Goal: Transaction & Acquisition: Book appointment/travel/reservation

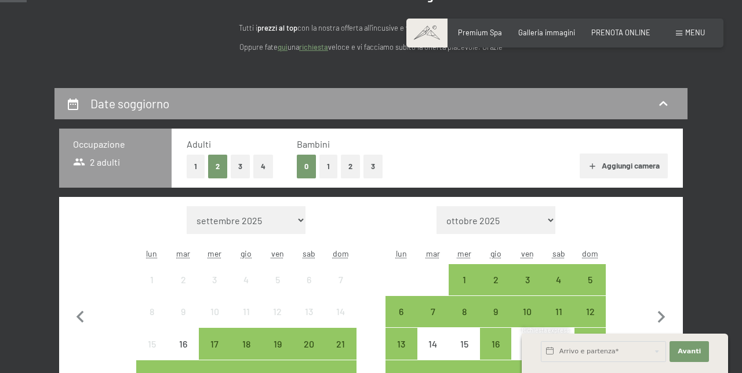
scroll to position [142, 0]
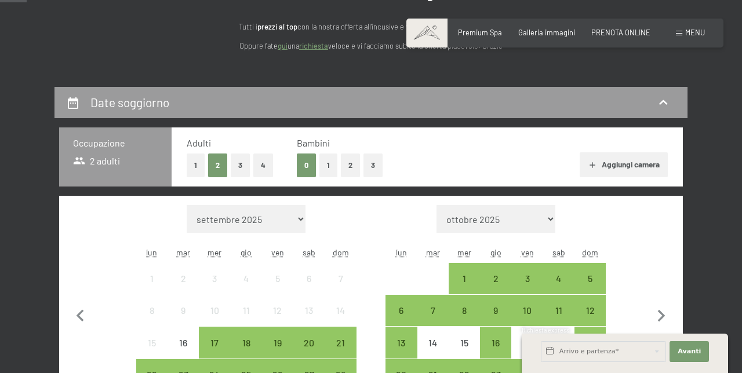
click at [195, 165] on button "1" at bounding box center [196, 166] width 18 height 24
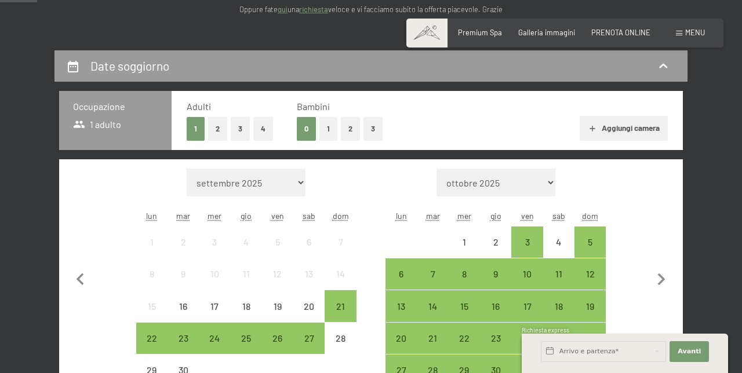
scroll to position [205, 0]
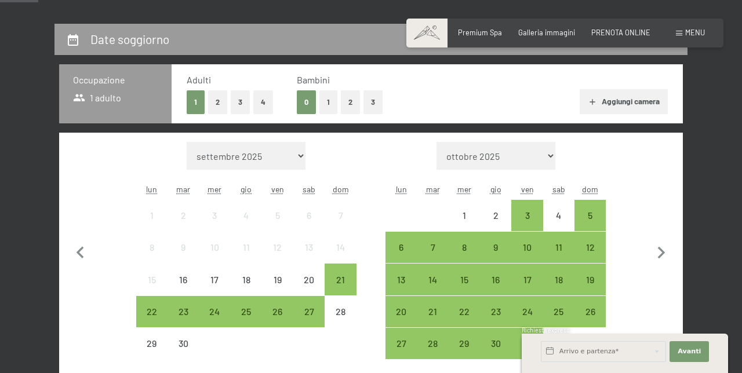
click at [532, 311] on div "24" at bounding box center [526, 321] width 29 height 29
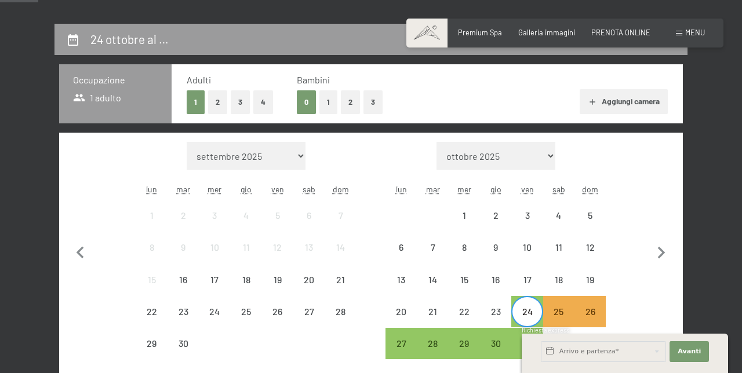
click at [398, 342] on div "27" at bounding box center [401, 353] width 29 height 29
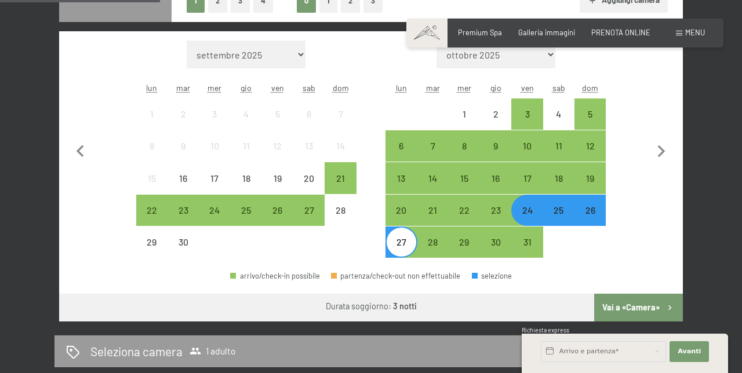
click at [643, 306] on button "Vai a «Camera»" at bounding box center [638, 308] width 89 height 28
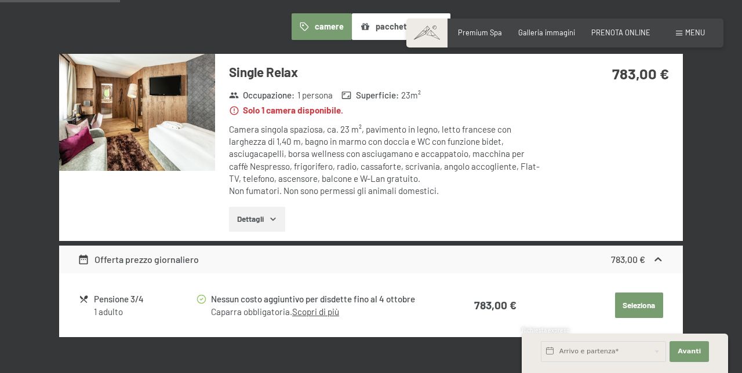
scroll to position [228, 0]
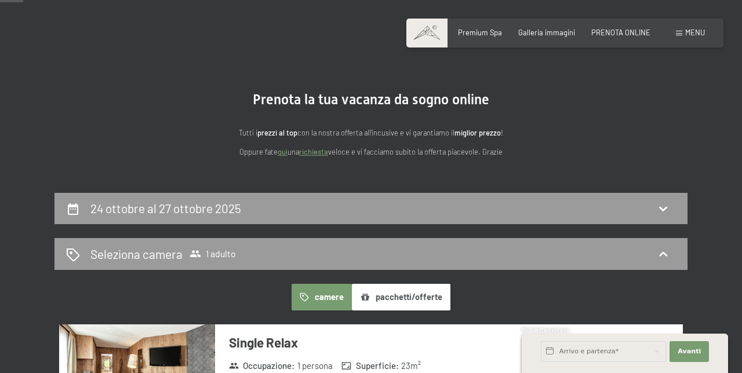
click at [67, 205] on icon at bounding box center [73, 209] width 14 height 14
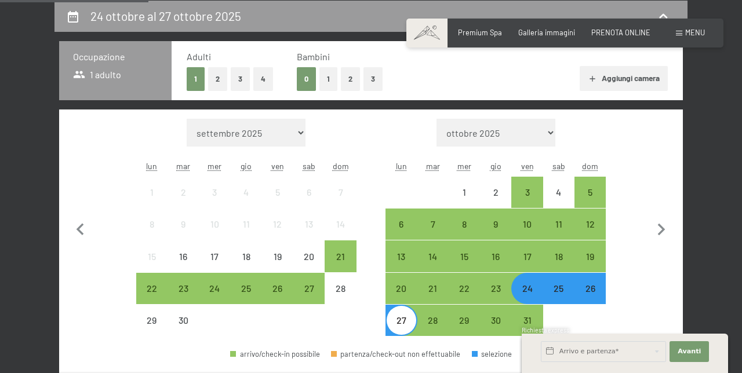
click at [531, 256] on div "17" at bounding box center [526, 266] width 29 height 29
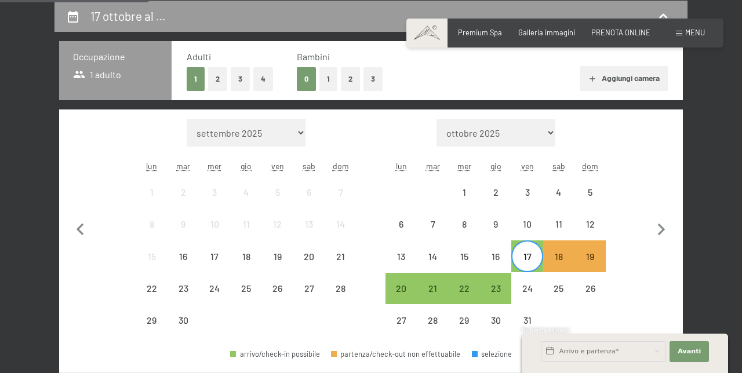
click at [408, 293] on div "20" at bounding box center [401, 298] width 29 height 29
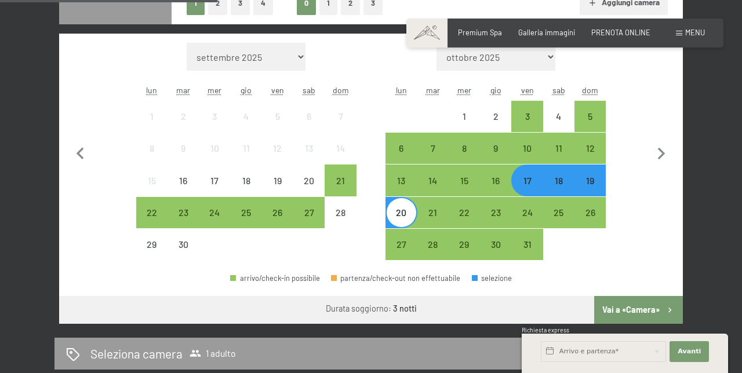
click at [635, 308] on button "Vai a «Camera»" at bounding box center [638, 310] width 89 height 28
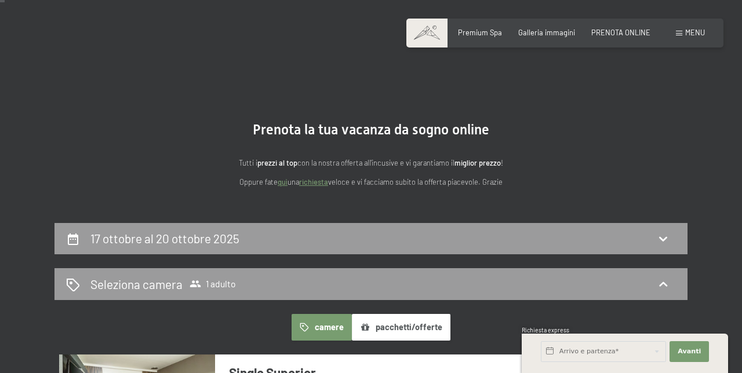
scroll to position [0, 0]
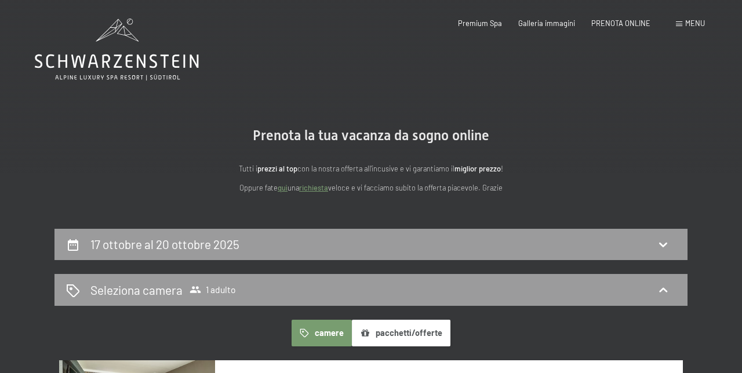
click at [67, 243] on icon at bounding box center [73, 245] width 14 height 14
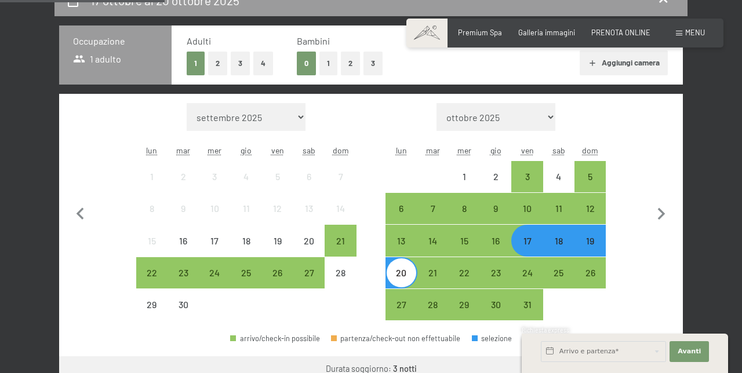
scroll to position [245, 0]
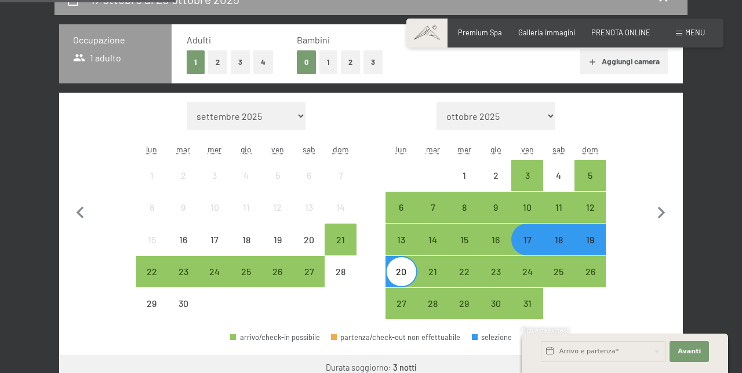
click at [530, 304] on div "31" at bounding box center [526, 313] width 29 height 29
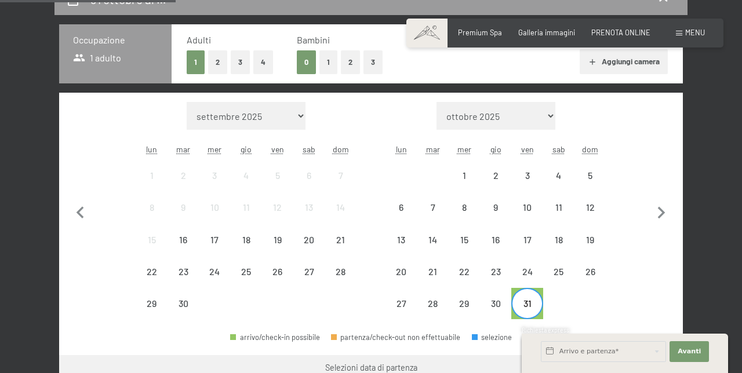
click at [664, 211] on icon "button" at bounding box center [662, 213] width 8 height 12
select select "2025-10-01"
select select "2025-11-01"
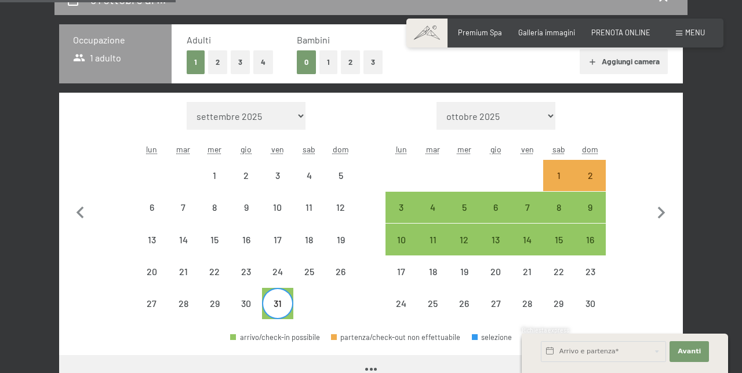
select select "2025-10-01"
select select "2025-11-01"
click at [405, 212] on div "3" at bounding box center [401, 217] width 29 height 29
select select "2025-10-01"
select select "2025-11-01"
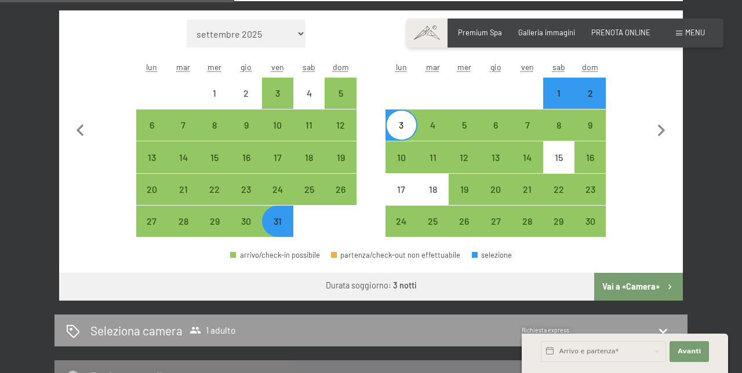
click at [641, 283] on button "Vai a «Camera»" at bounding box center [638, 287] width 89 height 28
select select "2025-10-01"
select select "2025-11-01"
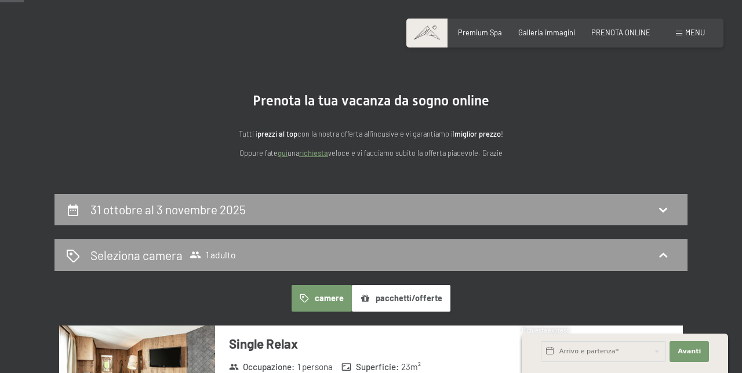
scroll to position [0, 0]
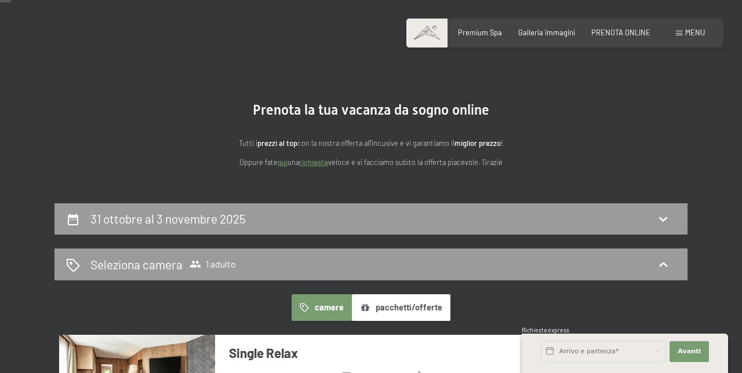
click at [68, 216] on icon at bounding box center [73, 220] width 10 height 12
select select "2025-10-01"
select select "2025-11-01"
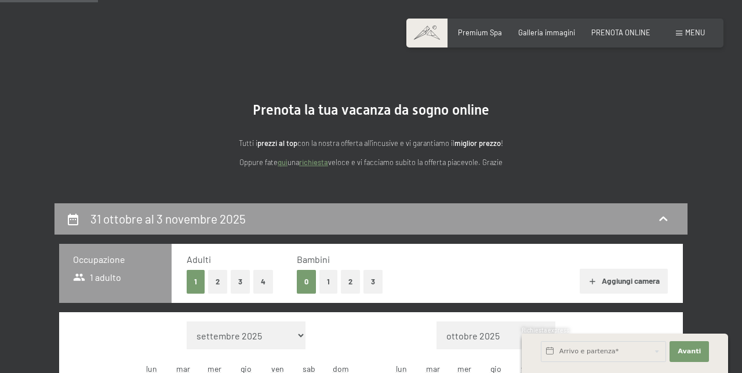
scroll to position [228, 0]
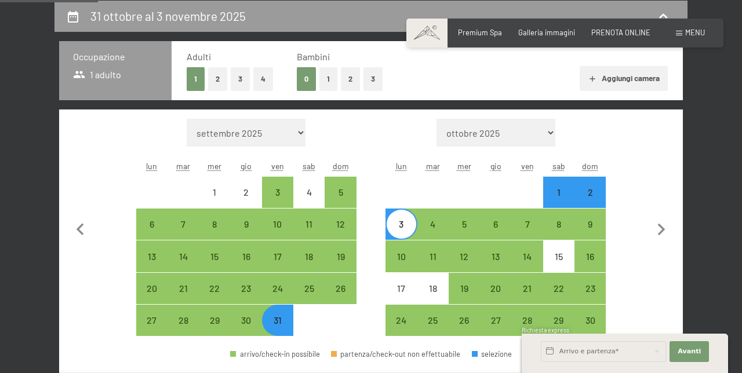
click at [529, 224] on div "7" at bounding box center [526, 234] width 29 height 29
select select "2025-10-01"
select select "2025-11-01"
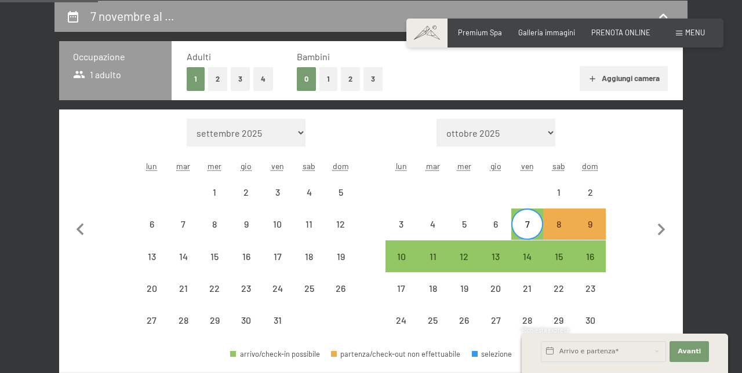
click at [399, 262] on div "10" at bounding box center [401, 266] width 29 height 29
select select "2025-10-01"
select select "2025-11-01"
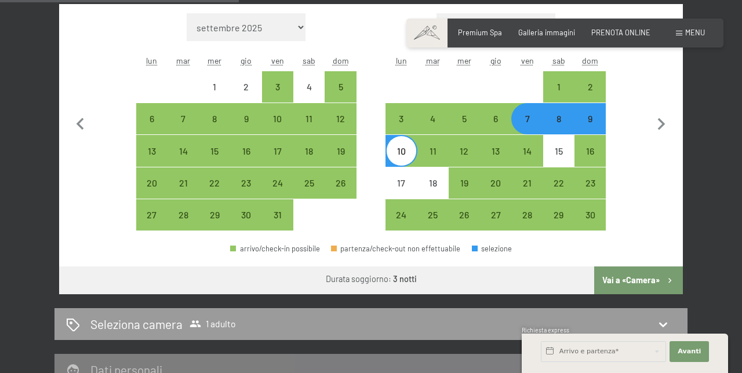
click at [634, 281] on button "Vai a «Camera»" at bounding box center [638, 281] width 89 height 28
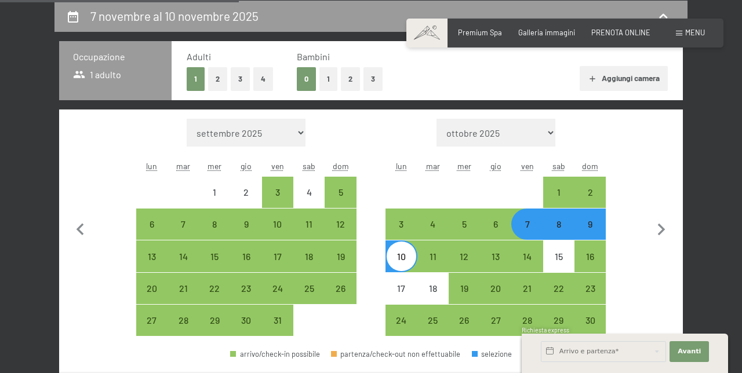
select select "2025-10-01"
select select "[DATE]"
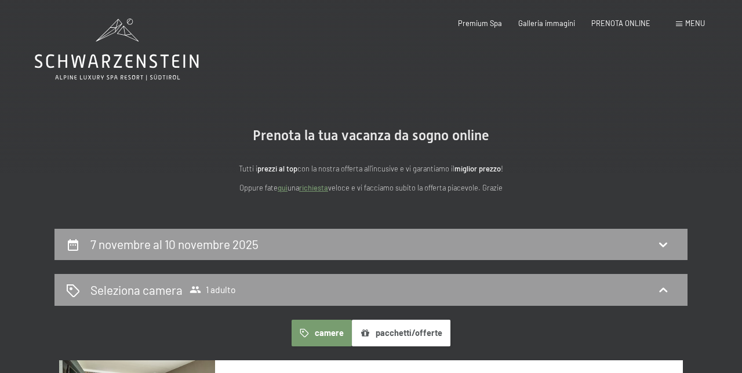
scroll to position [0, 0]
click at [67, 240] on icon at bounding box center [73, 245] width 14 height 14
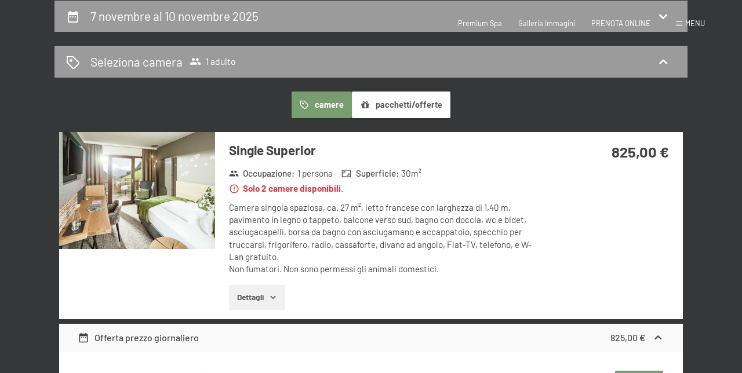
select select "[DATE]"
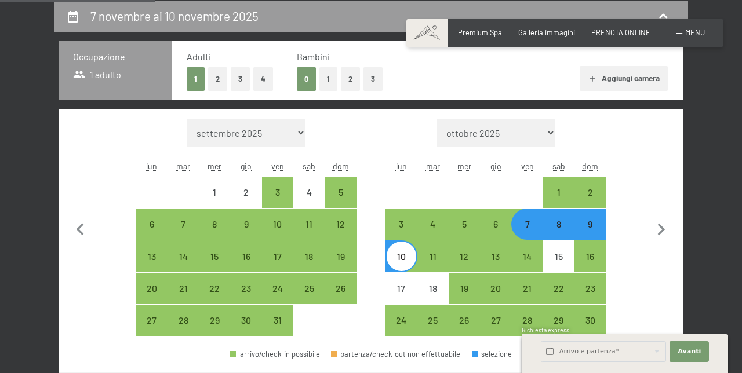
click at [530, 260] on div "14" at bounding box center [526, 266] width 29 height 29
select select "[DATE]"
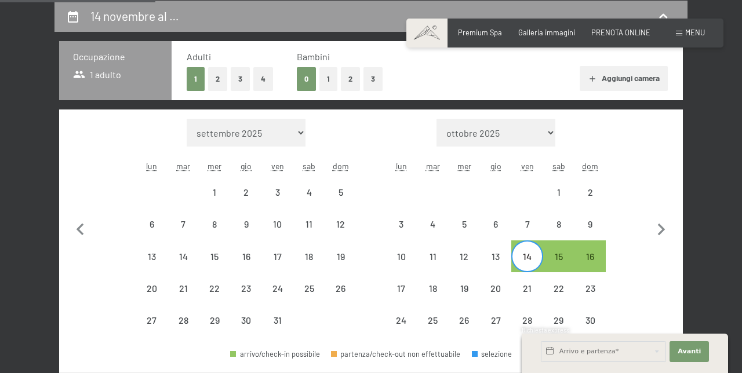
click at [406, 292] on div "17" at bounding box center [401, 298] width 29 height 29
select select "[DATE]"
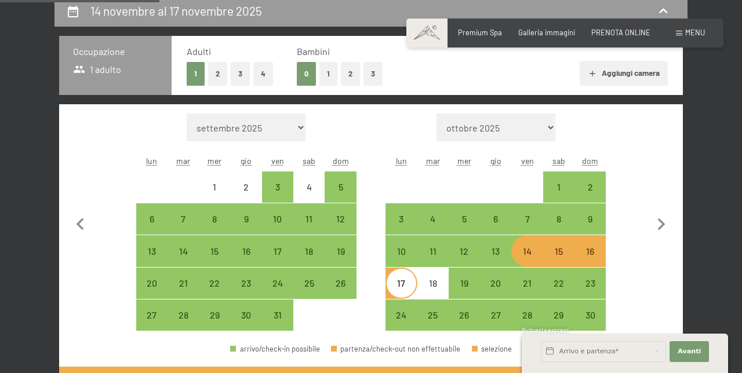
scroll to position [253, 0]
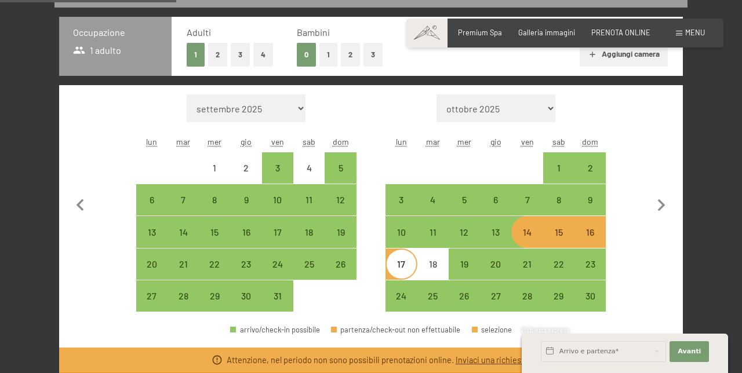
click at [525, 234] on div "14" at bounding box center [526, 242] width 29 height 29
select select "[DATE]"
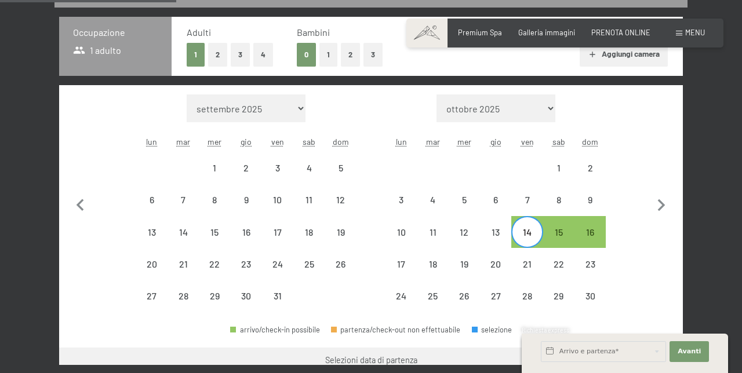
click at [529, 233] on div "14" at bounding box center [526, 242] width 29 height 29
select select "[DATE]"
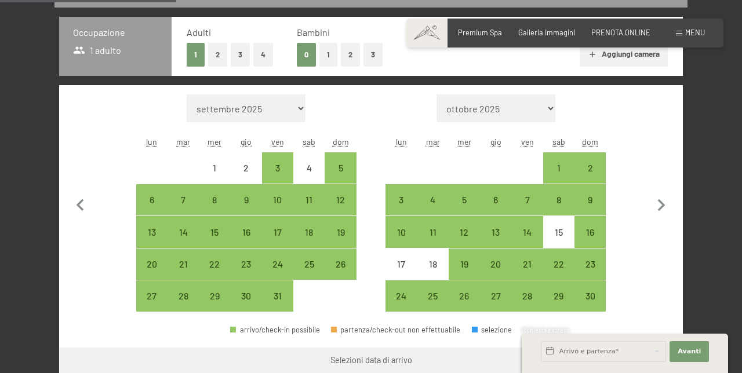
click at [594, 233] on div "16" at bounding box center [590, 242] width 29 height 29
select select "[DATE]"
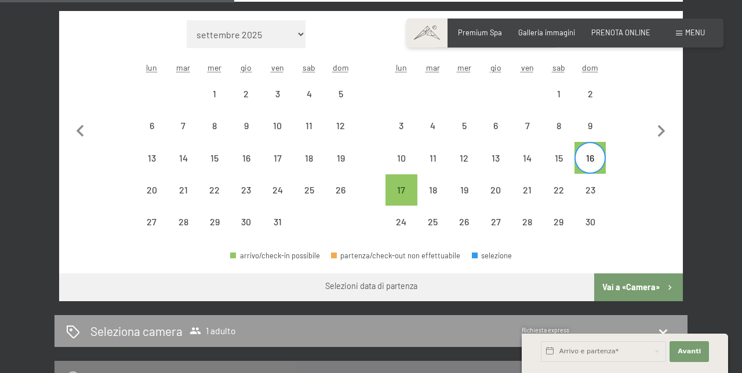
click at [641, 283] on button "Vai a «Camera»" at bounding box center [638, 288] width 89 height 28
select select "[DATE]"
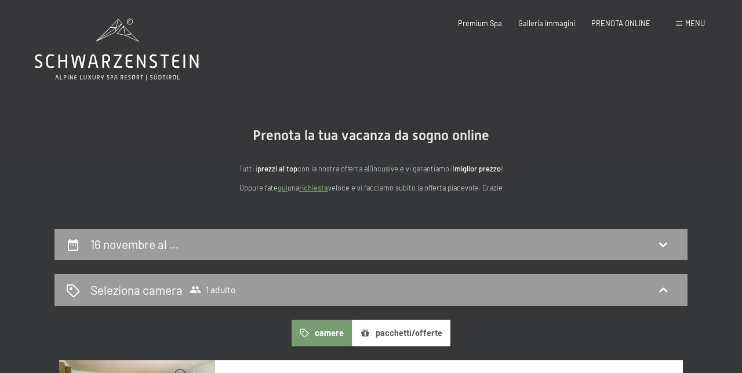
scroll to position [12, 0]
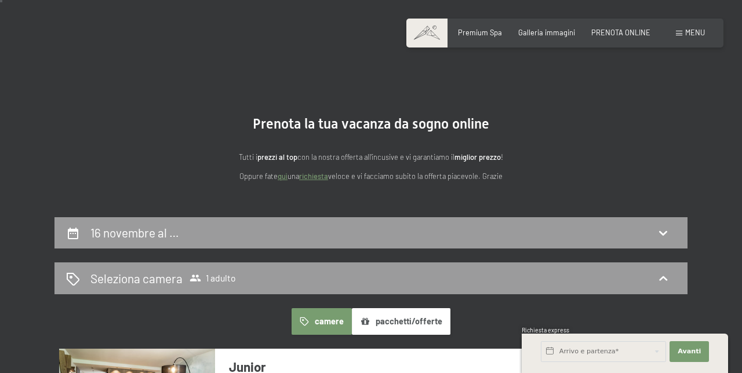
click at [67, 231] on icon at bounding box center [73, 234] width 14 height 14
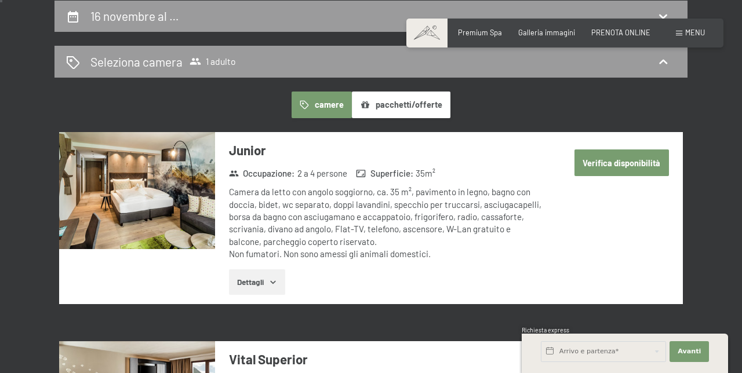
select select "[DATE]"
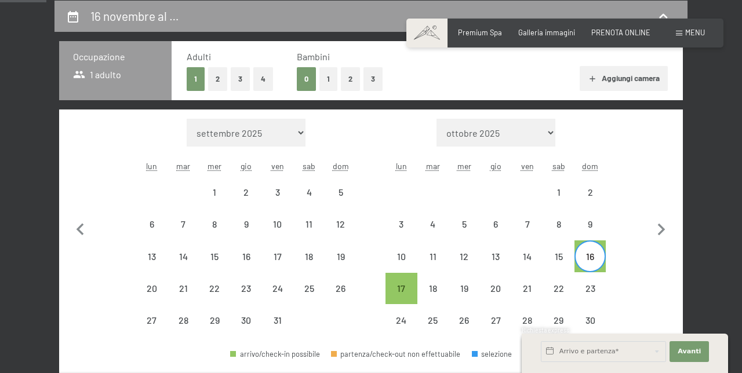
click at [525, 288] on div "21" at bounding box center [526, 298] width 29 height 29
select select "[DATE]"
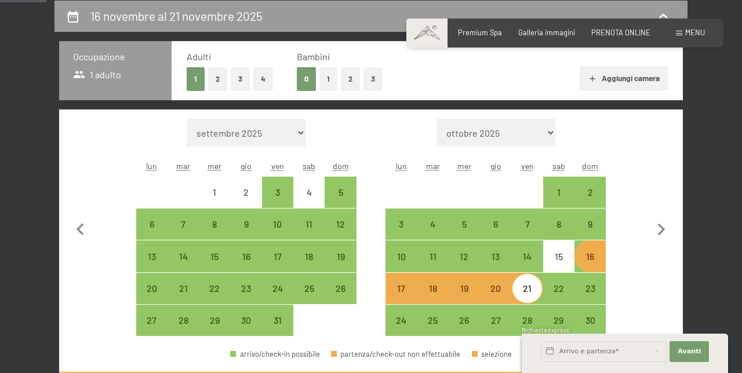
click at [408, 326] on div "24" at bounding box center [401, 330] width 29 height 29
select select "[DATE]"
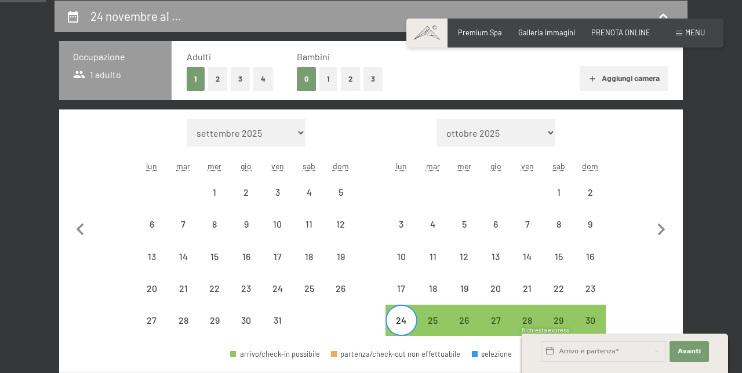
click at [528, 290] on div "21" at bounding box center [526, 298] width 29 height 29
select select "[DATE]"
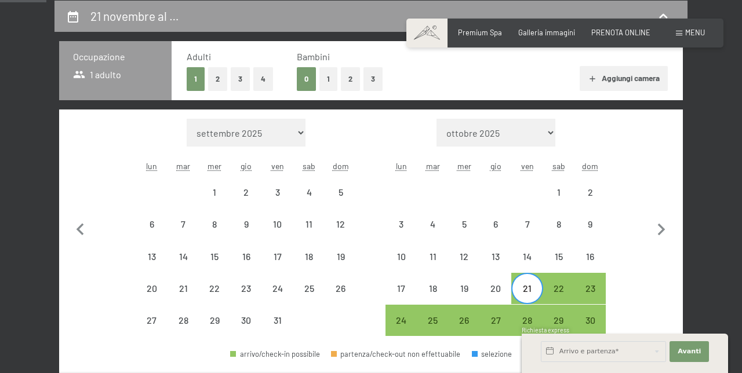
click at [529, 284] on div "21" at bounding box center [526, 298] width 29 height 29
select select "[DATE]"
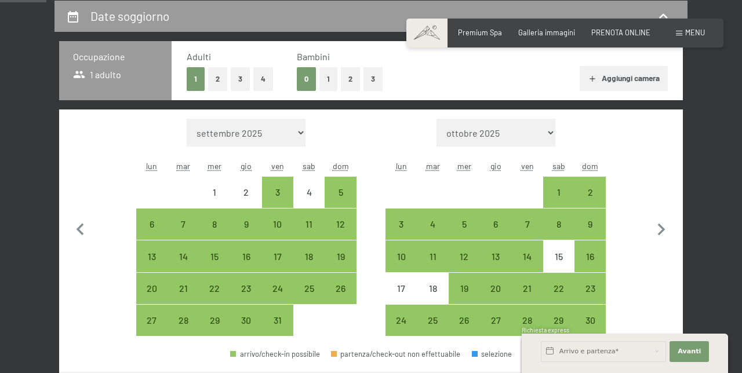
click at [415, 329] on div "24" at bounding box center [401, 330] width 29 height 29
select select "[DATE]"
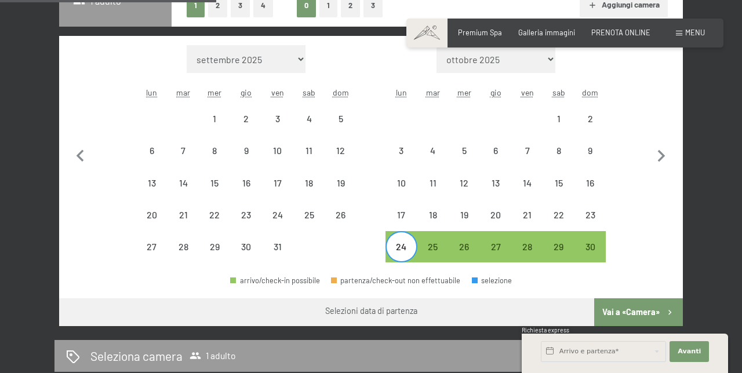
click at [646, 310] on button "Vai a «Camera»" at bounding box center [638, 313] width 89 height 28
select select "[DATE]"
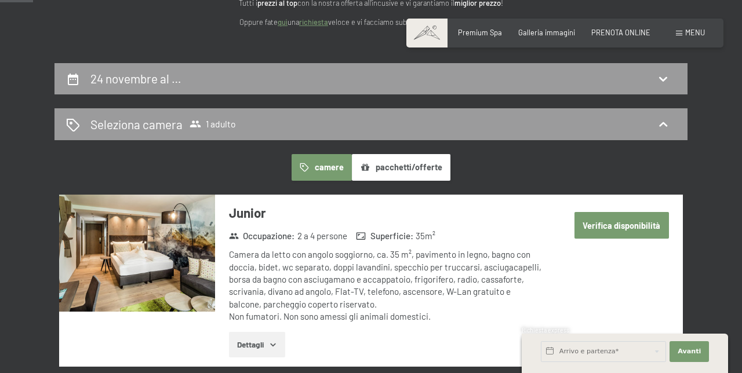
click at [80, 85] on icon at bounding box center [73, 79] width 14 height 14
select select "[DATE]"
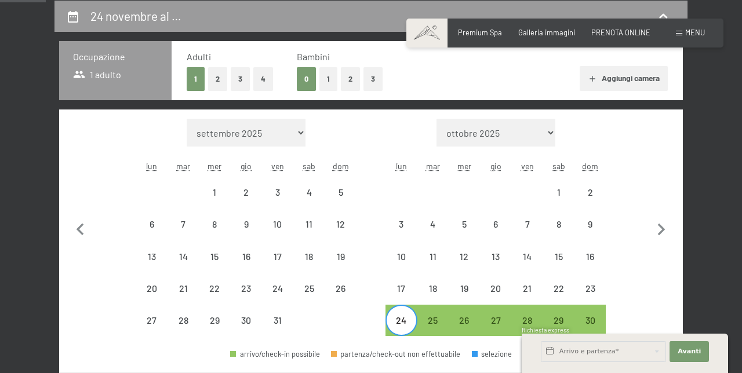
click at [527, 288] on div "21" at bounding box center [526, 298] width 29 height 29
select select "[DATE]"
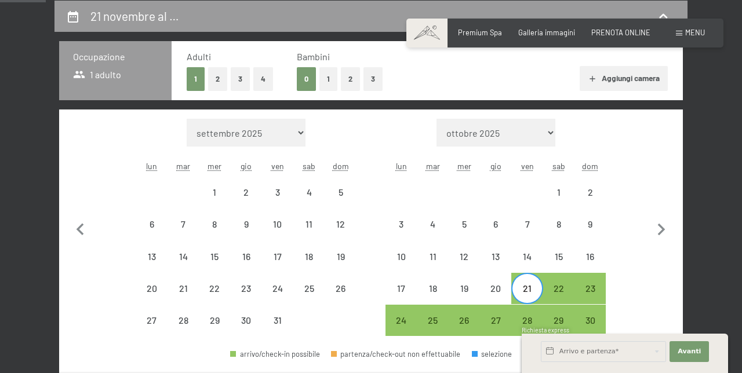
click at [530, 288] on div "21" at bounding box center [526, 298] width 29 height 29
select select "[DATE]"
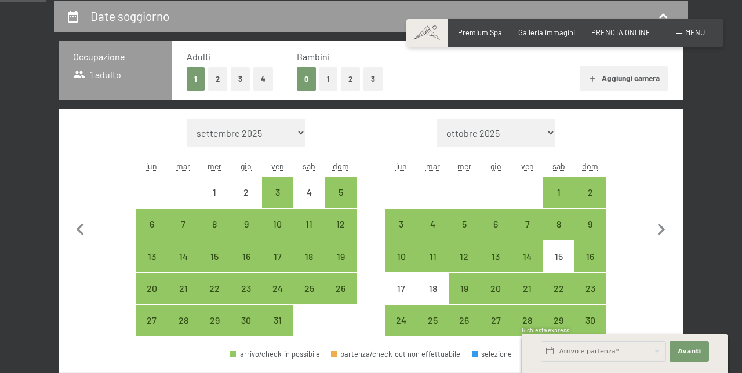
click at [530, 291] on div "21" at bounding box center [526, 298] width 29 height 29
select select "[DATE]"
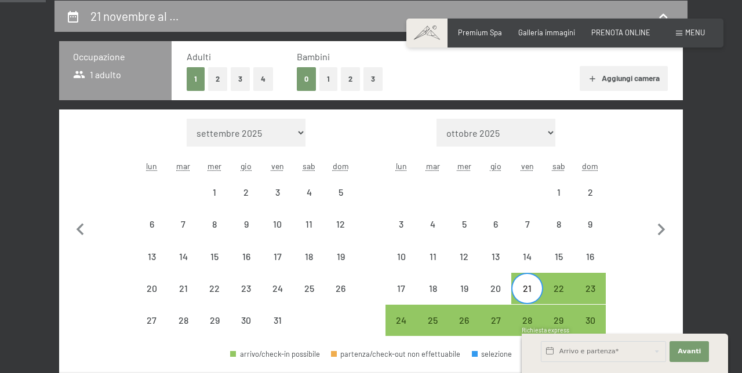
click at [400, 322] on div "24" at bounding box center [401, 330] width 29 height 29
select select "[DATE]"
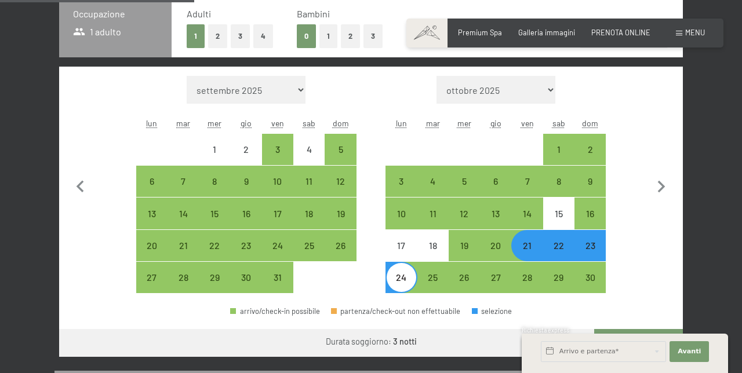
click at [646, 343] on button "Vai a «Camera»" at bounding box center [638, 343] width 89 height 28
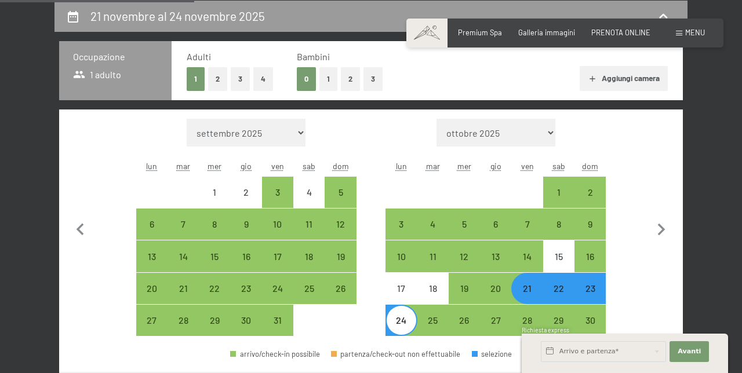
select select "[DATE]"
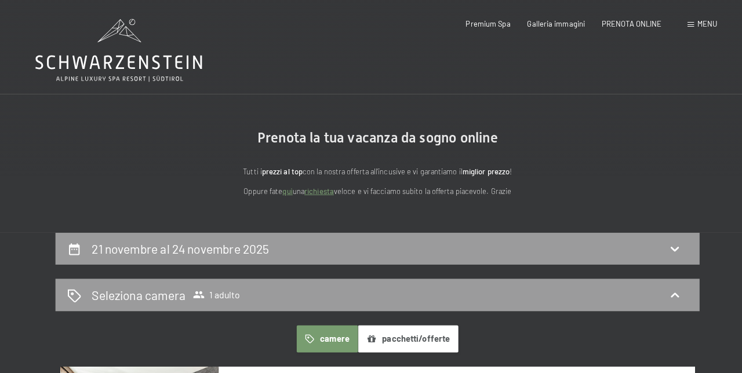
scroll to position [6, 0]
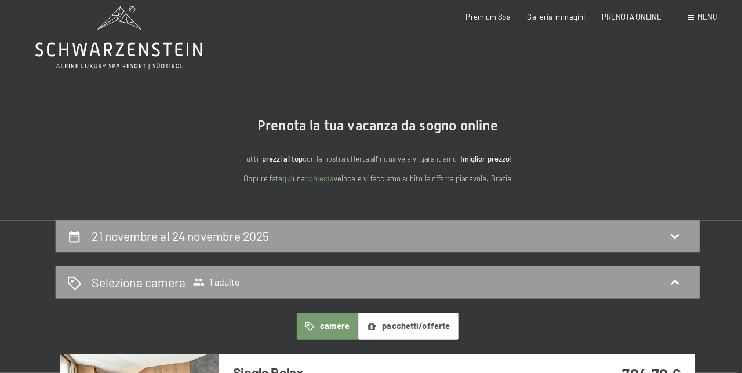
click at [68, 234] on icon at bounding box center [73, 239] width 14 height 14
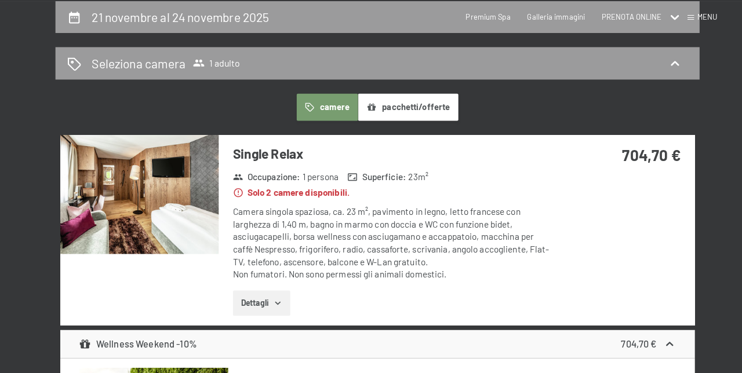
select select "[DATE]"
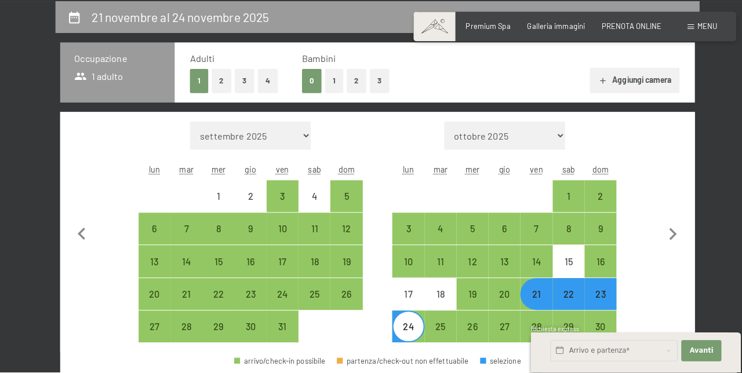
click at [532, 299] on div "21" at bounding box center [526, 306] width 29 height 29
select select "[DATE]"
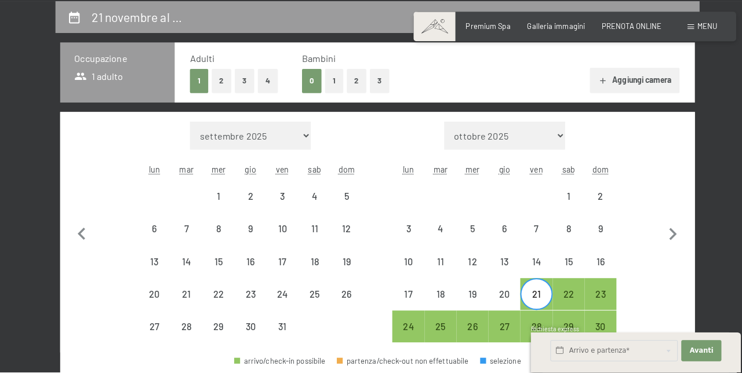
click at [529, 326] on div "28" at bounding box center [526, 337] width 29 height 29
select select "[DATE]"
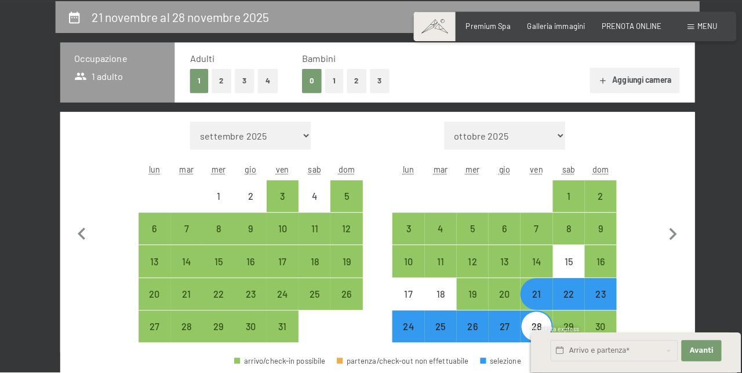
click at [661, 242] on icon "button" at bounding box center [661, 238] width 24 height 24
select select "[DATE]"
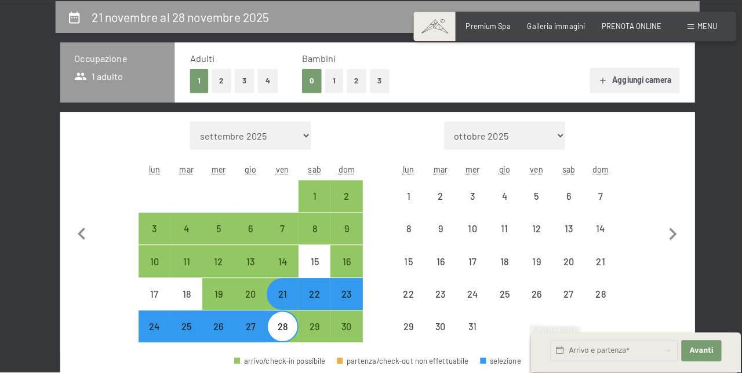
select select "[DATE]"
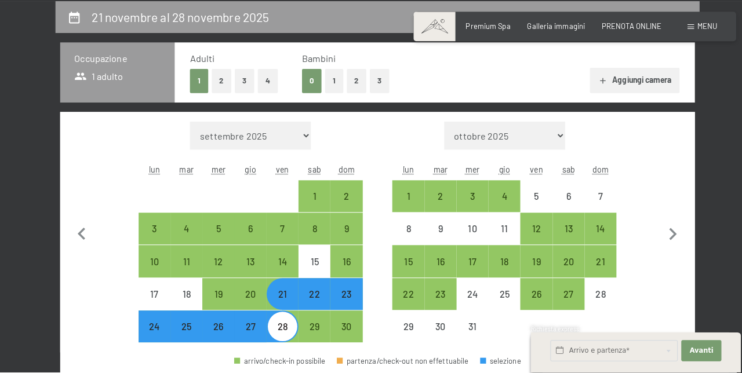
click at [403, 206] on div "1" at bounding box center [401, 209] width 29 height 29
select select "[DATE]"
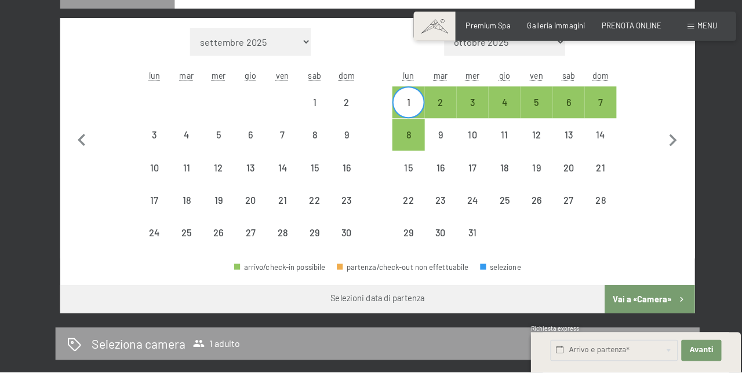
click at [637, 299] on button "Vai a «Camera»" at bounding box center [638, 302] width 89 height 28
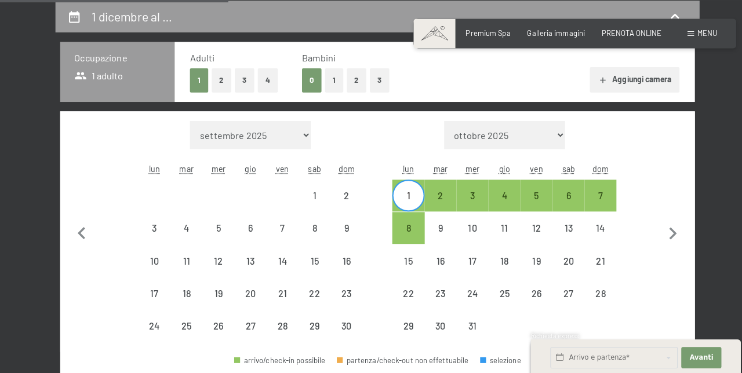
select select "[DATE]"
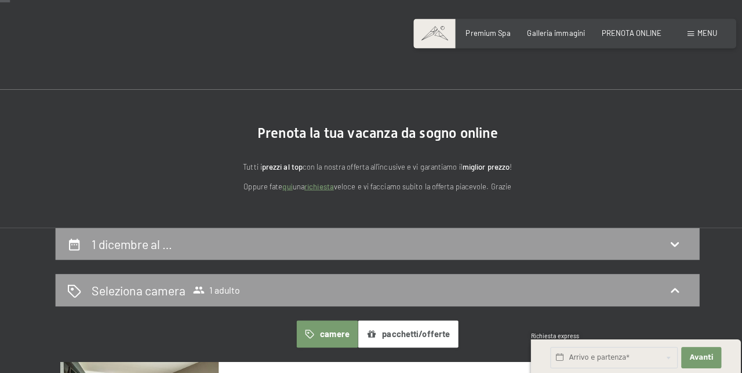
scroll to position [0, 0]
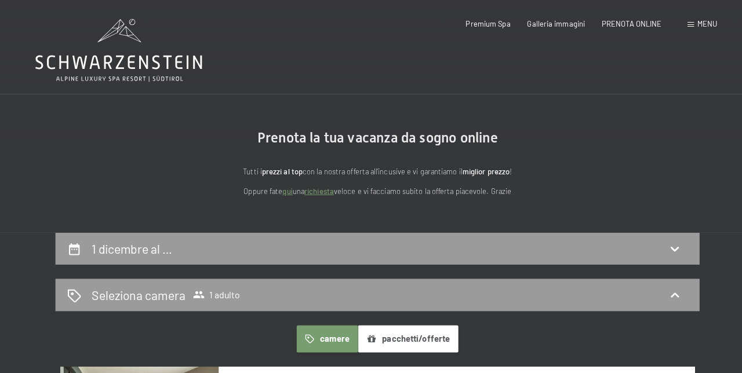
click at [65, 239] on div "1 dicembre al …" at bounding box center [370, 245] width 633 height 32
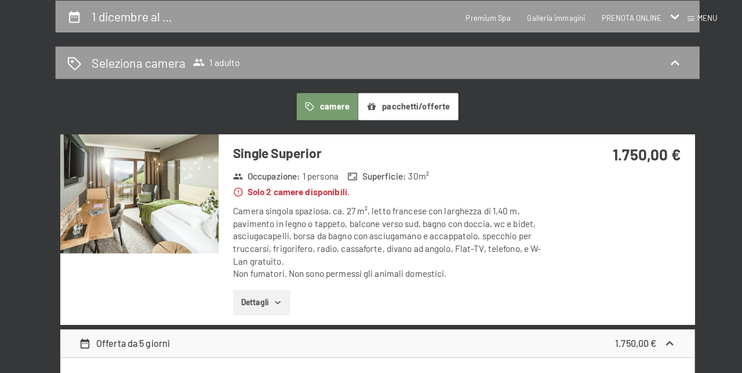
select select "[DATE]"
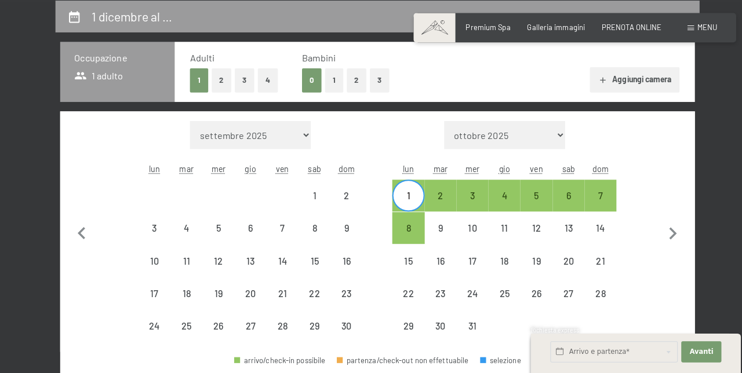
click at [400, 203] on div "1" at bounding box center [401, 208] width 29 height 29
select select "[DATE]"
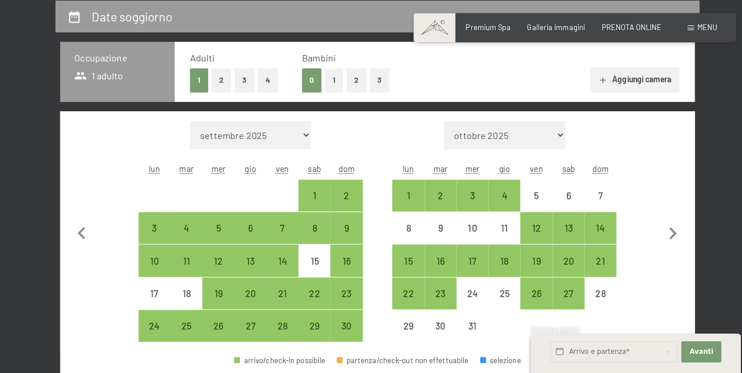
click at [270, 322] on div "28" at bounding box center [277, 336] width 29 height 29
select select "[DATE]"
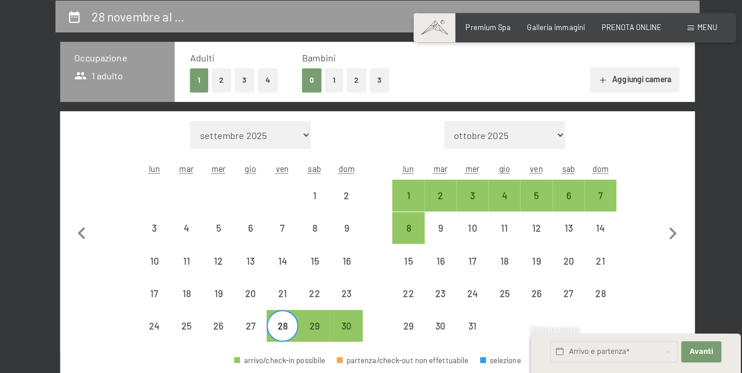
click at [401, 201] on div "1" at bounding box center [401, 208] width 29 height 29
select select "[DATE]"
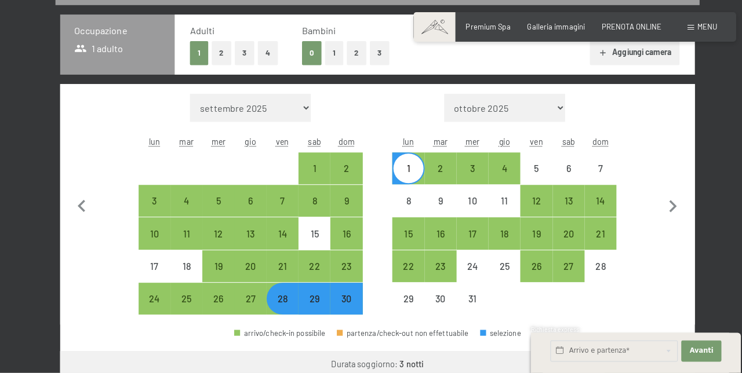
click at [646, 361] on button "Vai a «Camera»" at bounding box center [638, 366] width 89 height 28
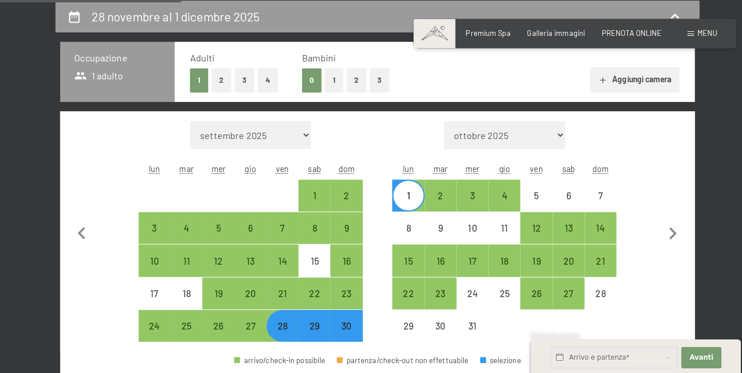
select select "[DATE]"
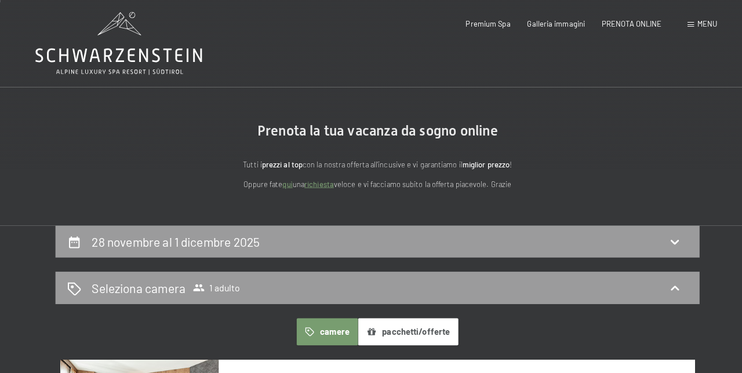
scroll to position [0, 0]
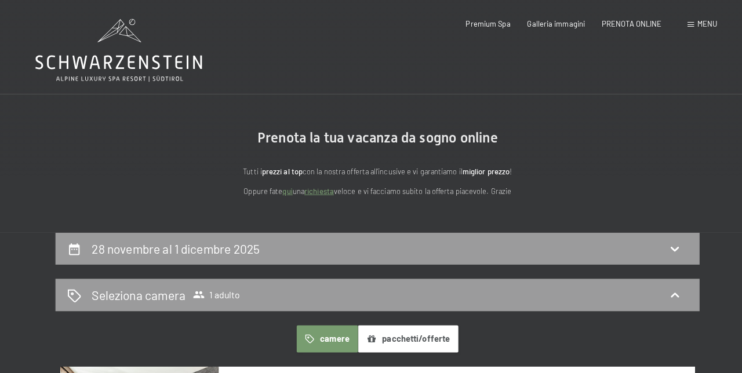
click at [68, 243] on icon at bounding box center [73, 245] width 10 height 12
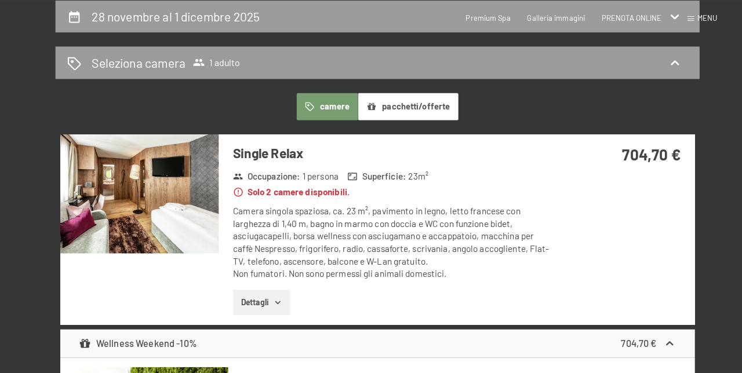
select select "[DATE]"
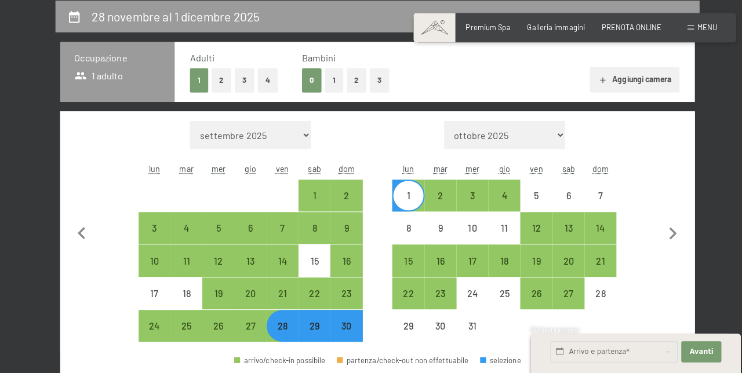
click at [403, 201] on div "1" at bounding box center [401, 208] width 29 height 29
select select "[DATE]"
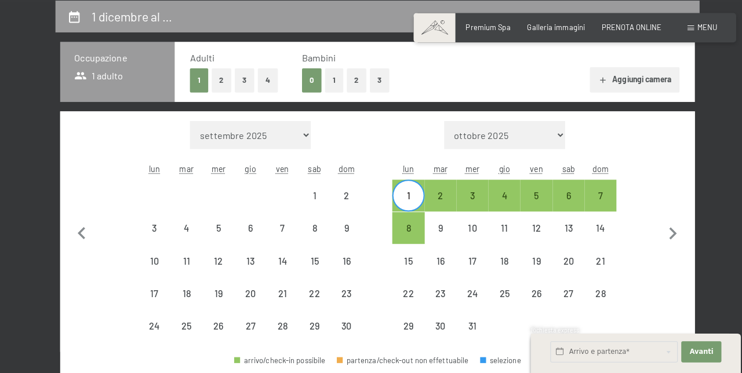
click at [401, 201] on div "1" at bounding box center [401, 208] width 29 height 29
select select "[DATE]"
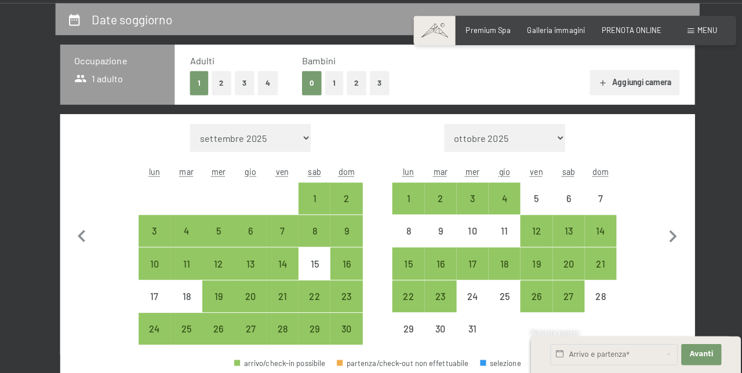
click at [276, 290] on div "21" at bounding box center [277, 304] width 29 height 29
select select "[DATE]"
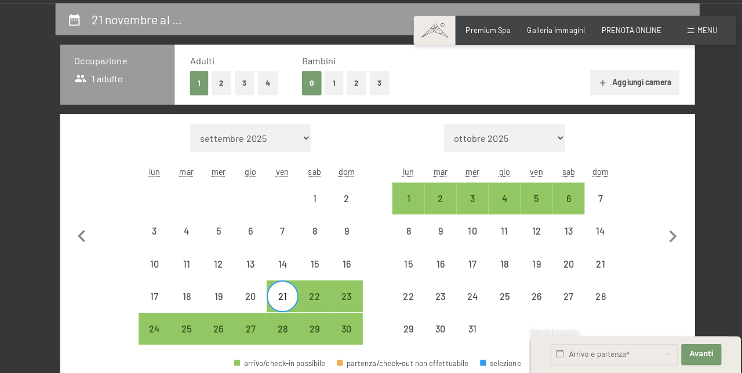
click at [151, 323] on div "24" at bounding box center [151, 336] width 29 height 29
select select "[DATE]"
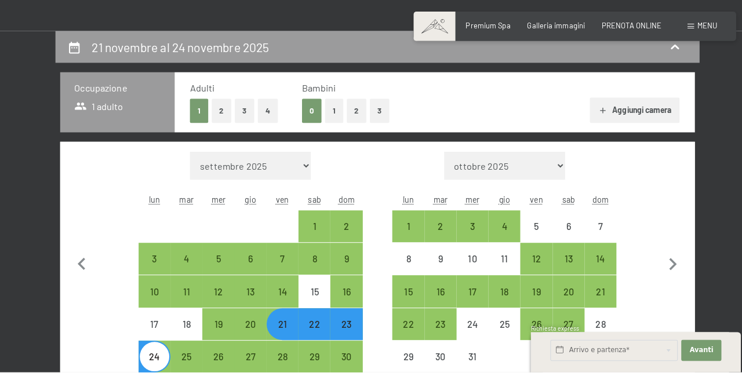
scroll to position [193, 0]
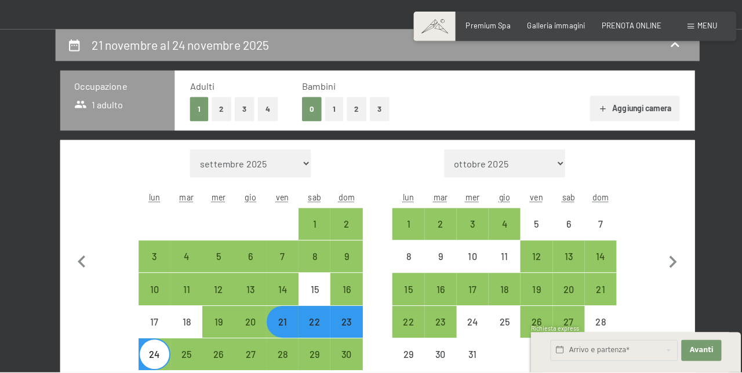
click at [277, 317] on div "21" at bounding box center [277, 324] width 29 height 29
select select "[DATE]"
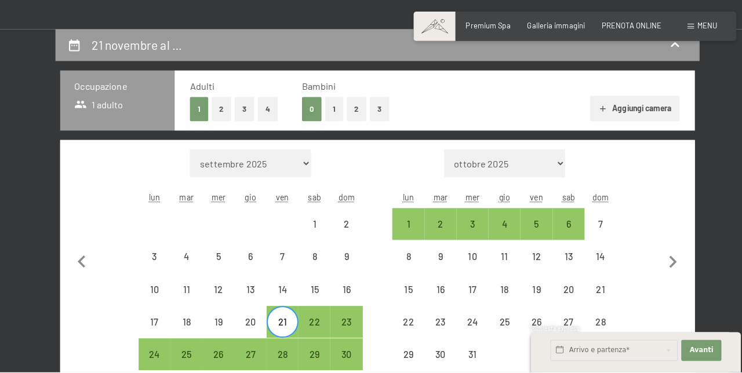
click at [275, 320] on div "21" at bounding box center [277, 333] width 29 height 29
select select "[DATE]"
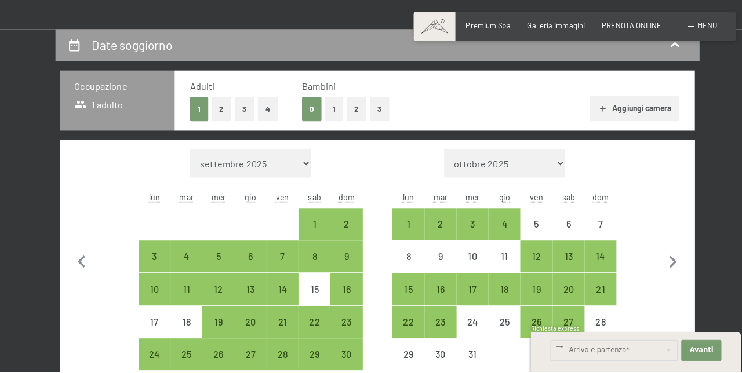
click at [145, 348] on div "24" at bounding box center [151, 355] width 29 height 29
select select "[DATE]"
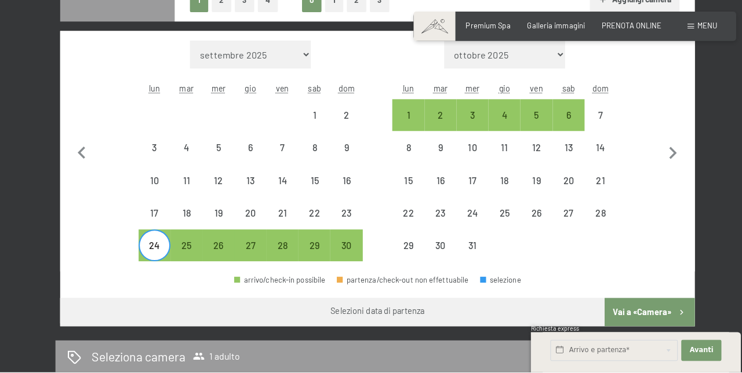
click at [631, 315] on button "Vai a «Camera»" at bounding box center [638, 314] width 89 height 28
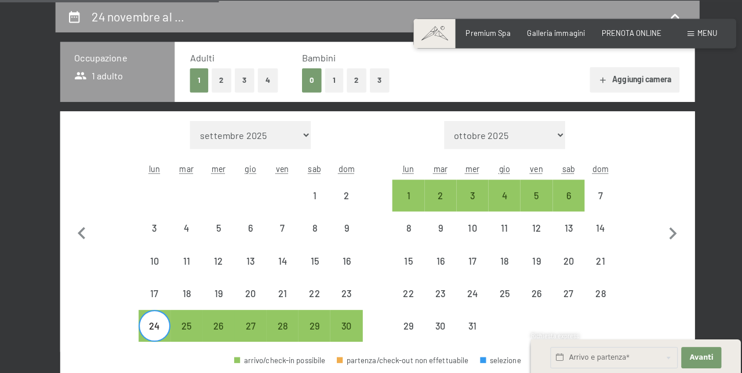
select select "[DATE]"
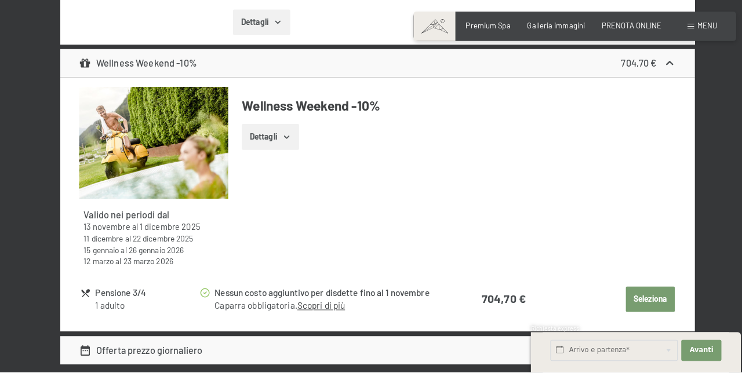
scroll to position [498, 0]
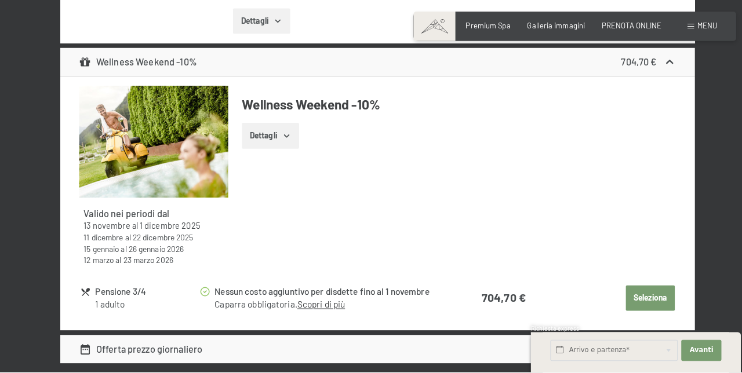
click at [321, 308] on link "Scopri di più" at bounding box center [315, 306] width 47 height 10
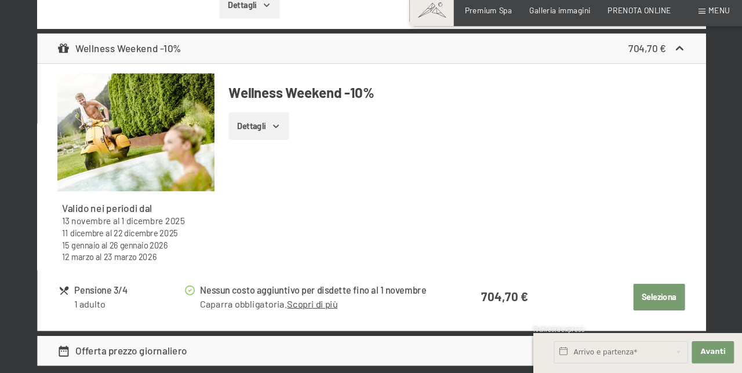
scroll to position [499, 0]
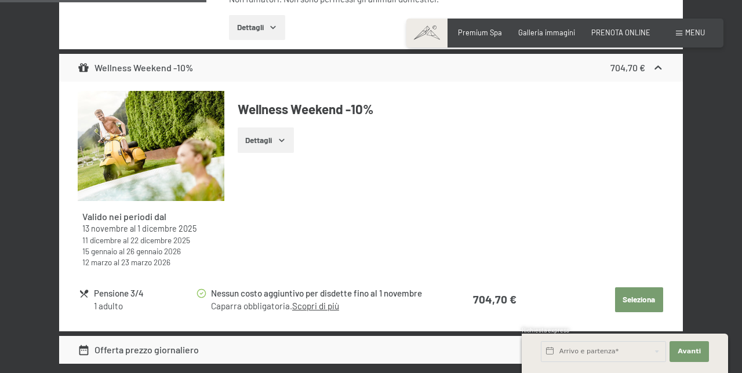
click at [330, 310] on link "Scopri di più" at bounding box center [315, 306] width 47 height 10
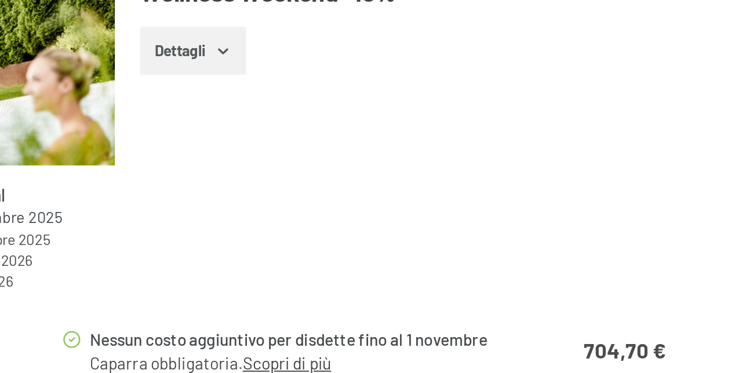
click at [200, 216] on div "Valido nei periodi dal 13 novembre al 1 dicembre 2025 11 dicembre al 22 dicembr…" at bounding box center [151, 239] width 147 height 77
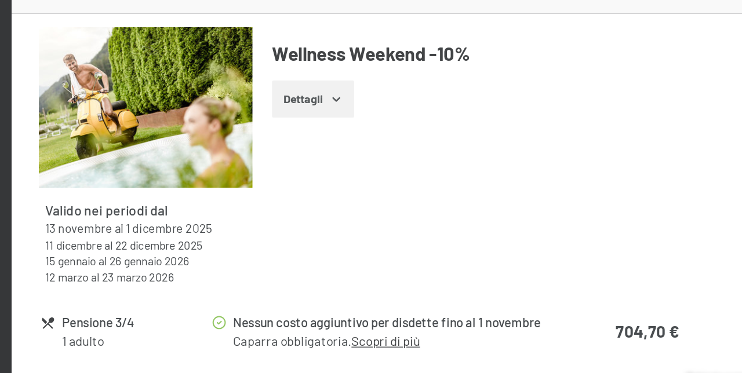
click at [322, 308] on link "Scopri di più" at bounding box center [315, 306] width 47 height 10
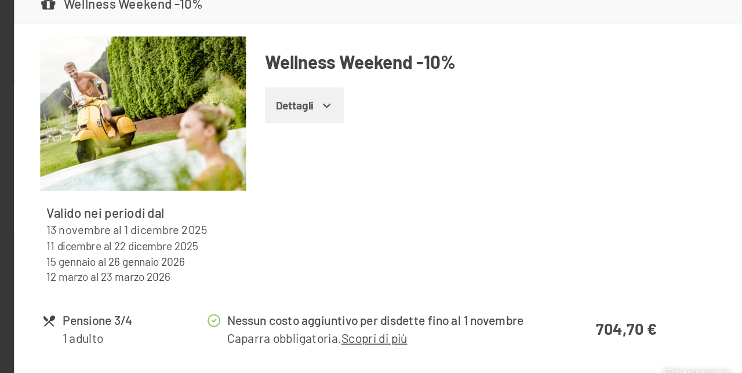
scroll to position [498, 0]
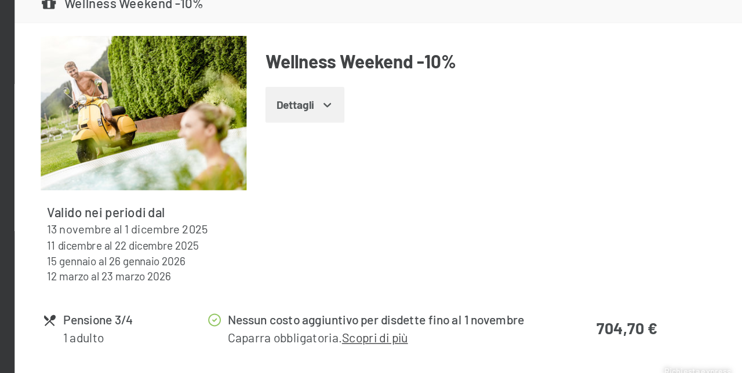
click at [336, 308] on link "Scopri di più" at bounding box center [315, 306] width 47 height 10
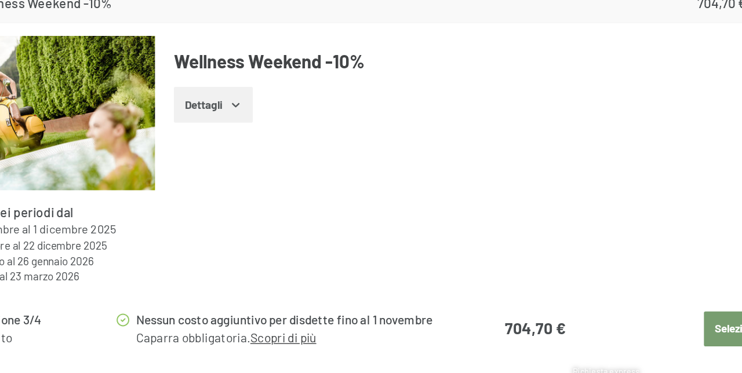
click at [311, 307] on link "Scopri di più" at bounding box center [315, 306] width 47 height 10
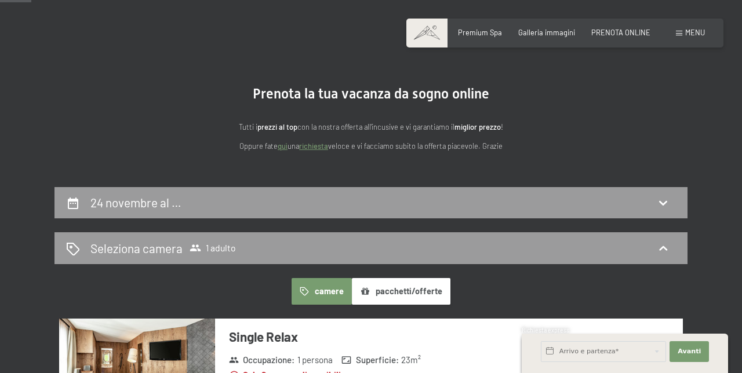
scroll to position [0, 0]
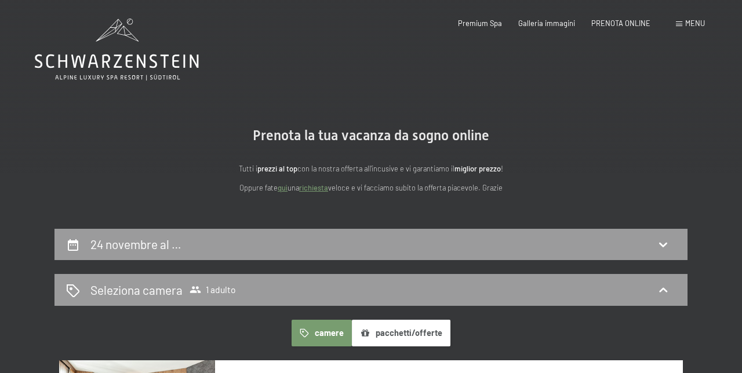
click at [690, 28] on div "Menu" at bounding box center [690, 24] width 29 height 10
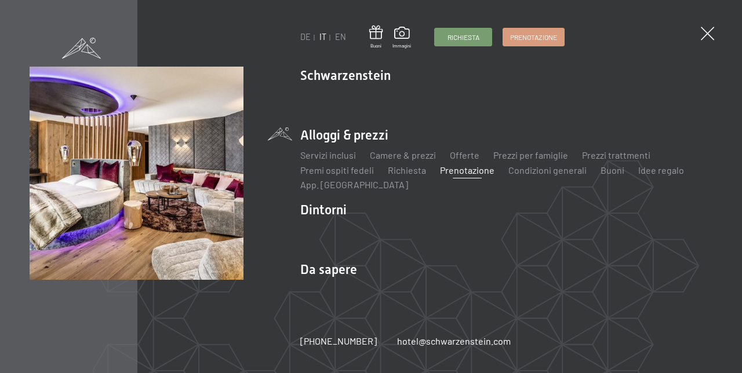
click at [694, 25] on div "DE IT EN Buoni Immagini Richiesta Prenotazione DE IT EN Schwarzenstein Novità a…" at bounding box center [371, 186] width 742 height 373
click at [410, 152] on link "Camere & prezzi" at bounding box center [403, 155] width 66 height 11
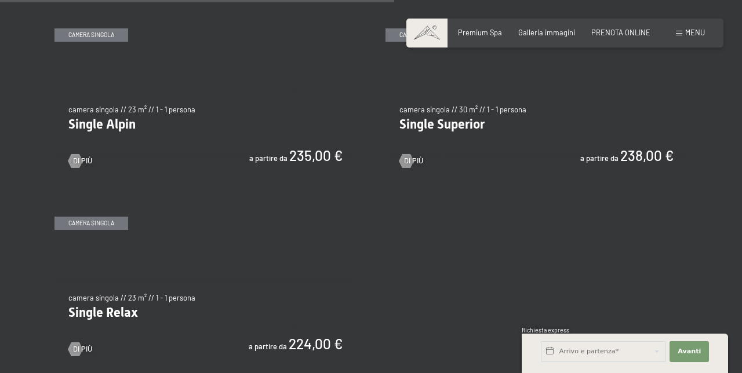
scroll to position [1547, 0]
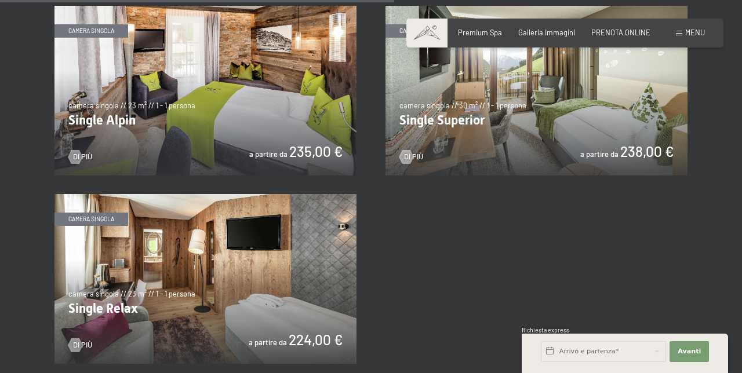
click at [146, 254] on img at bounding box center [205, 279] width 302 height 170
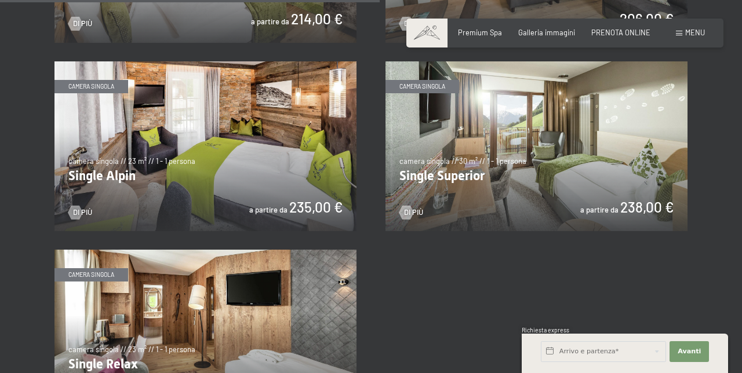
scroll to position [1491, 0]
click at [596, 169] on img at bounding box center [536, 147] width 302 height 170
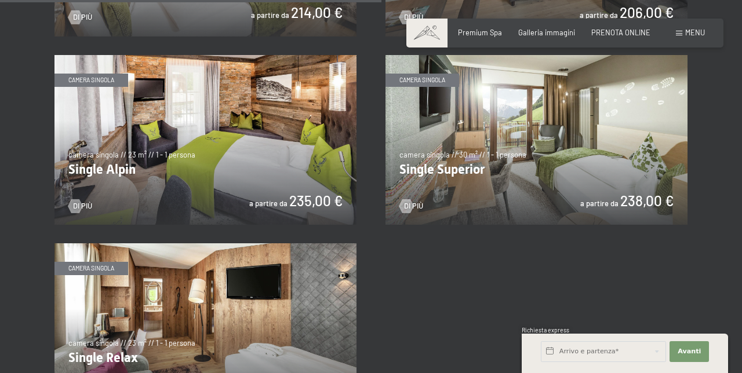
scroll to position [1497, 0]
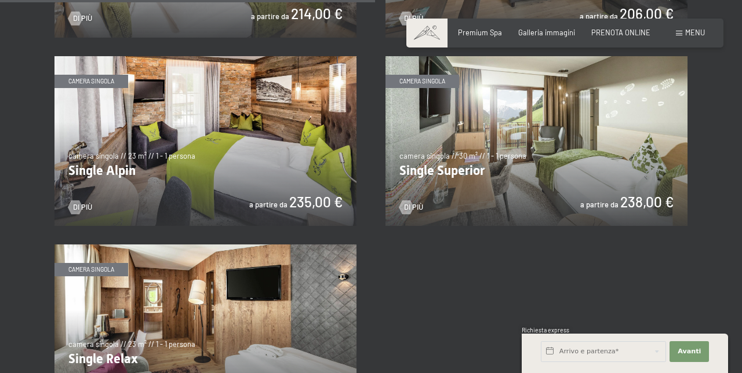
click at [178, 143] on img at bounding box center [205, 141] width 302 height 170
click at [613, 163] on img at bounding box center [536, 141] width 302 height 170
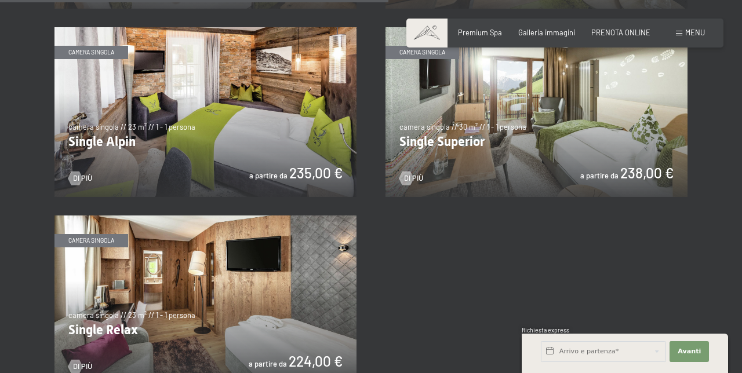
scroll to position [1533, 0]
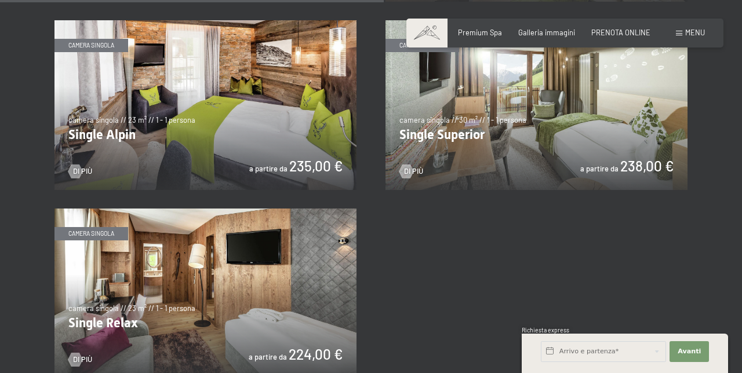
click at [639, 151] on img at bounding box center [536, 105] width 302 height 170
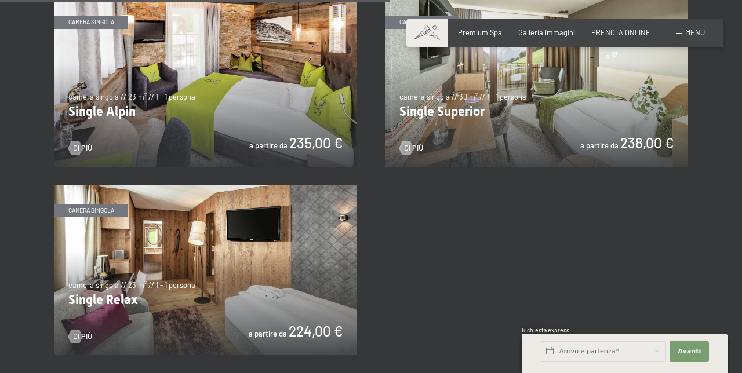
scroll to position [1555, 0]
click at [157, 254] on img at bounding box center [205, 271] width 302 height 170
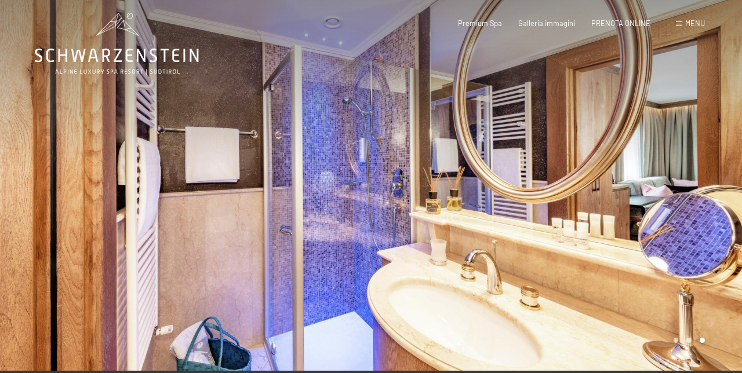
scroll to position [11, 0]
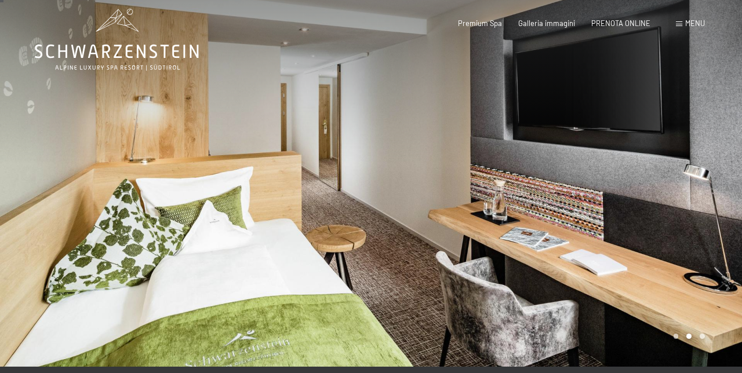
scroll to position [3, 0]
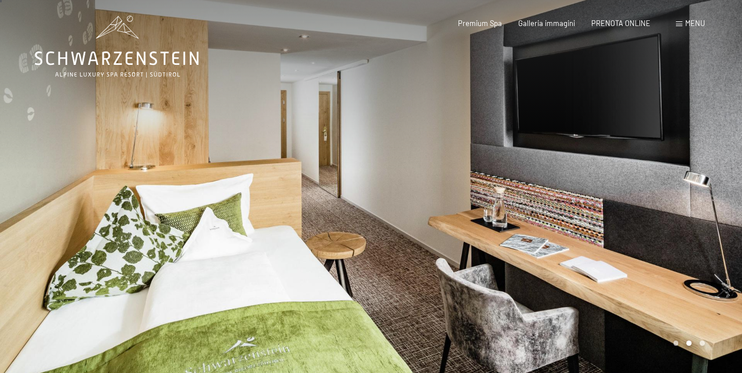
click at [710, 177] on div at bounding box center [556, 185] width 371 height 377
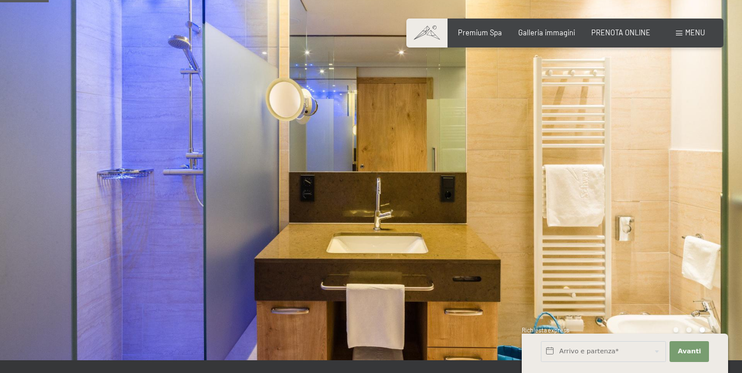
scroll to position [0, 0]
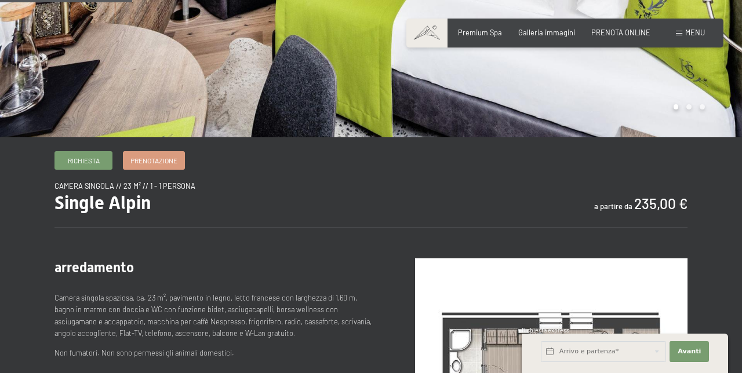
scroll to position [241, 0]
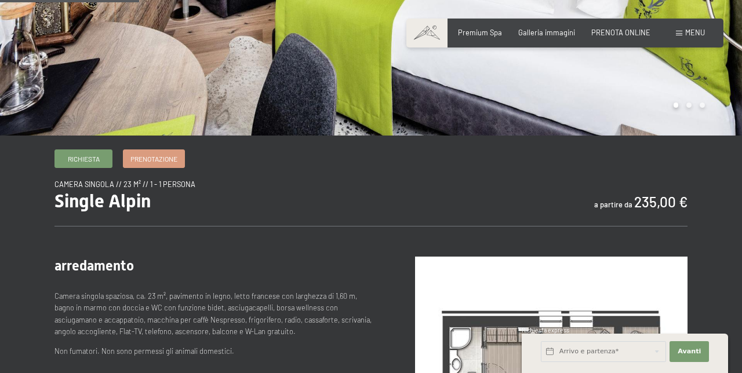
click at [161, 161] on span "Prenotazione" at bounding box center [153, 159] width 47 height 10
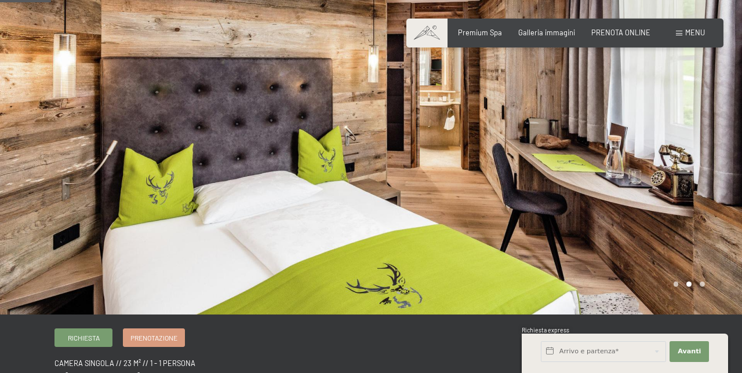
scroll to position [0, 0]
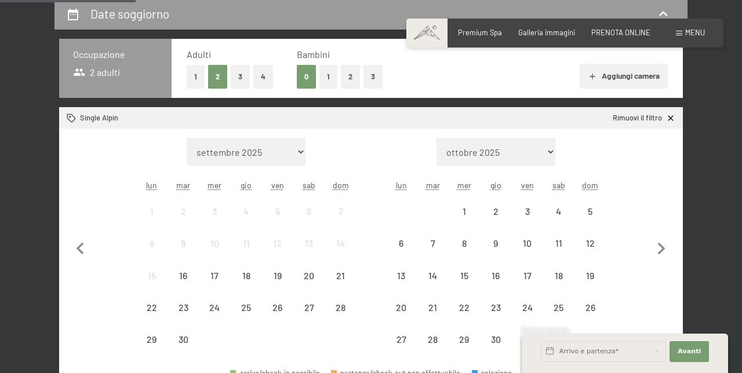
scroll to position [232, 0]
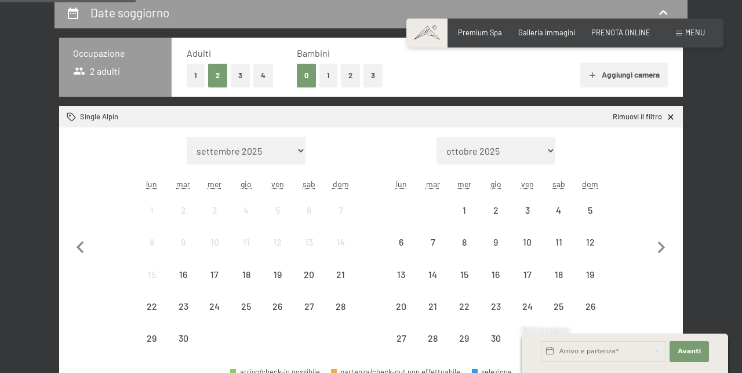
click at [195, 73] on button "1" at bounding box center [196, 76] width 18 height 24
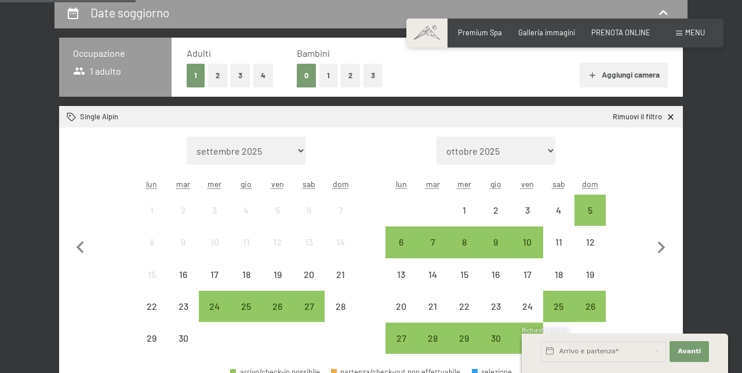
click at [665, 248] on icon "button" at bounding box center [661, 248] width 24 height 24
select select "2025-10-01"
select select "2025-11-01"
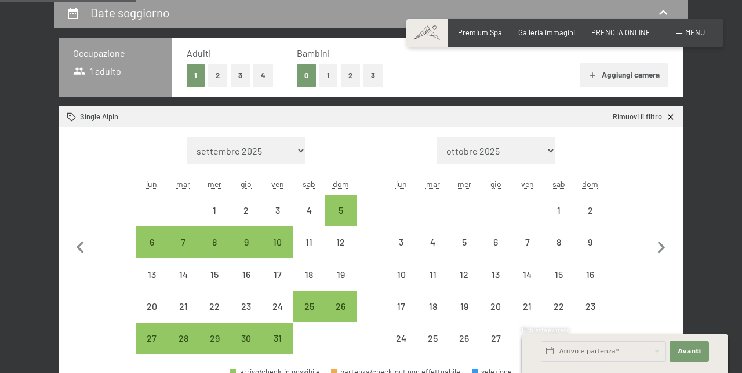
select select "2025-10-01"
select select "2025-11-01"
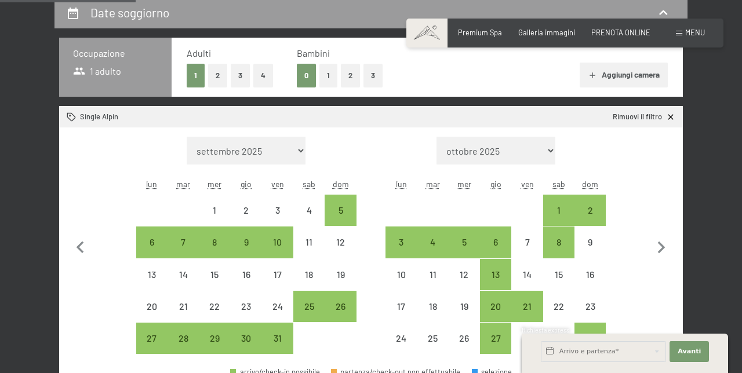
click at [531, 307] on div "21" at bounding box center [526, 316] width 29 height 29
select select "2025-10-01"
select select "2025-11-01"
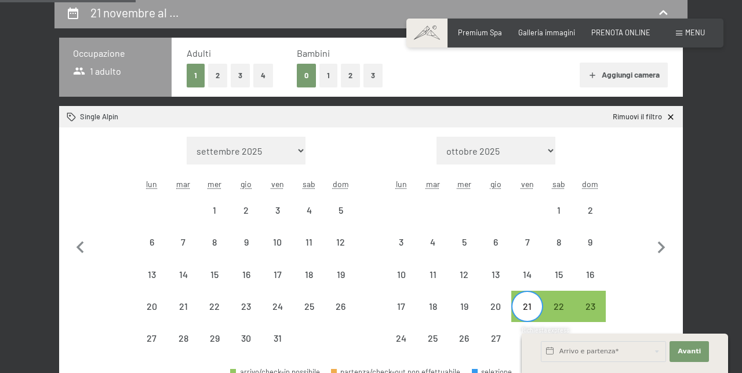
click at [533, 304] on div "21" at bounding box center [526, 316] width 29 height 29
select select "[DATE]"
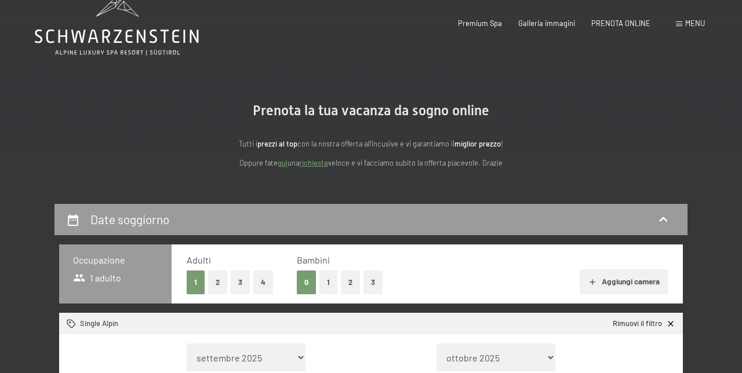
scroll to position [0, 0]
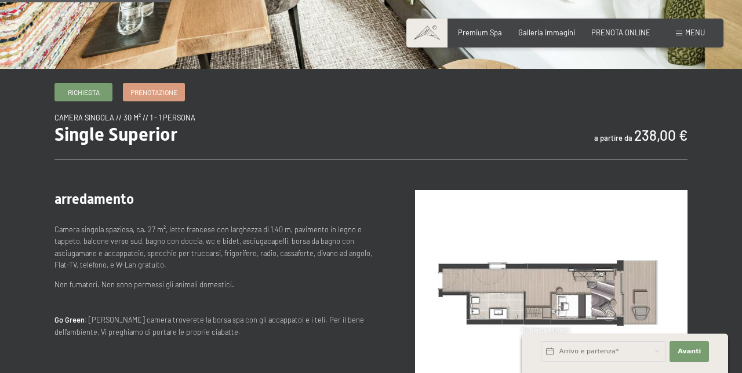
click at [153, 92] on span "Prenotazione" at bounding box center [153, 93] width 47 height 10
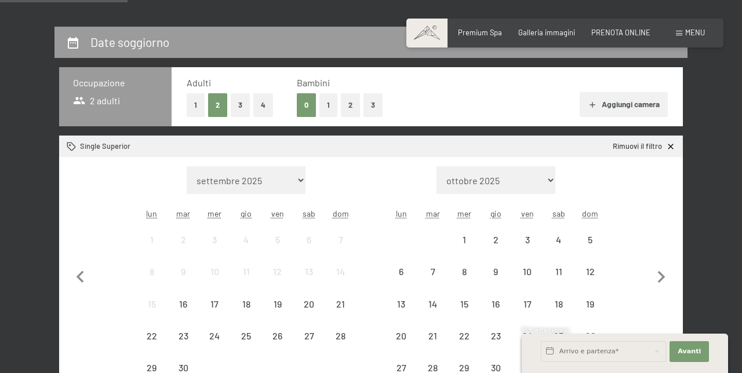
scroll to position [219, 0]
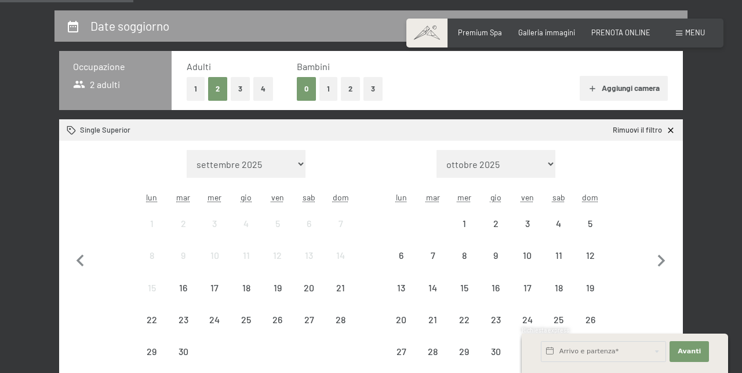
click at [671, 257] on icon "button" at bounding box center [661, 261] width 24 height 24
select select "[DATE]"
select select "2025-11-01"
select select "2025-10-01"
select select "2025-11-01"
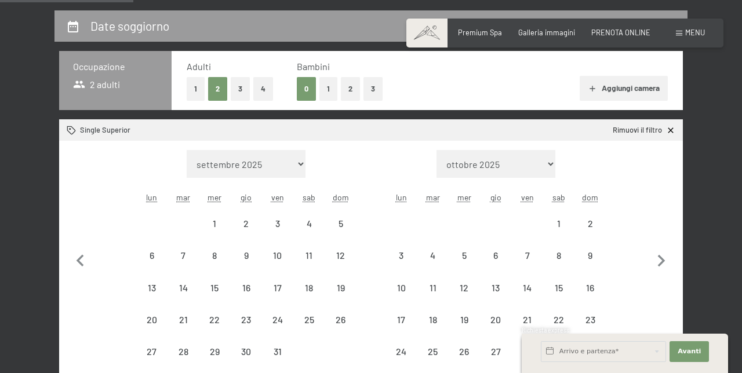
click at [195, 89] on button "1" at bounding box center [196, 89] width 18 height 24
select select "2025-10-01"
select select "2025-11-01"
select select "2025-10-01"
select select "2025-11-01"
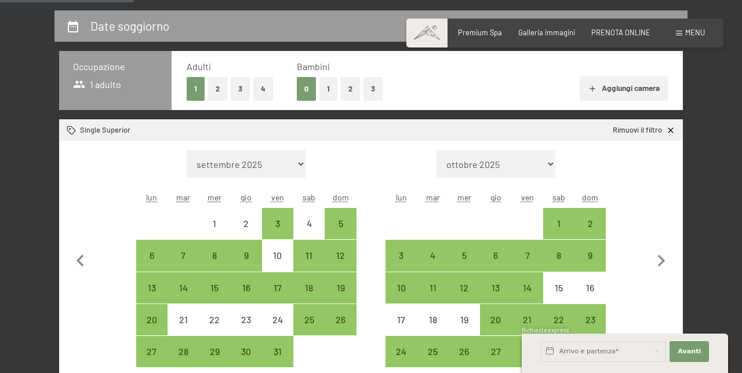
click at [598, 319] on div "23" at bounding box center [590, 329] width 29 height 29
select select "[DATE]"
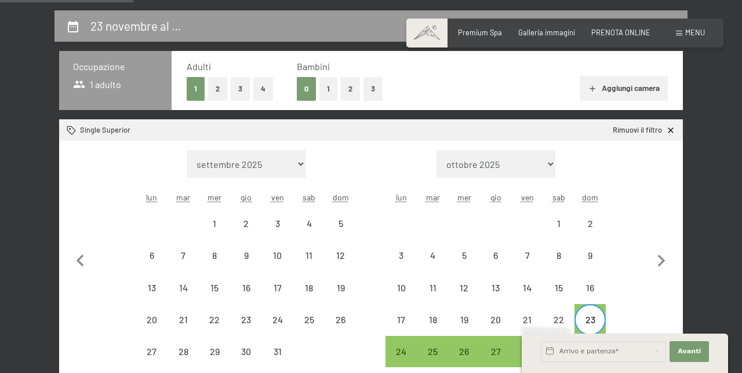
click at [499, 347] on div "27" at bounding box center [495, 361] width 29 height 29
select select "[DATE]"
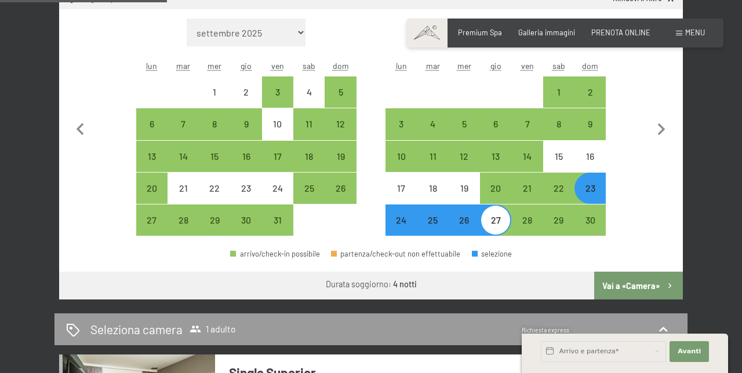
click at [641, 282] on button "Vai a «Camera»" at bounding box center [638, 286] width 89 height 28
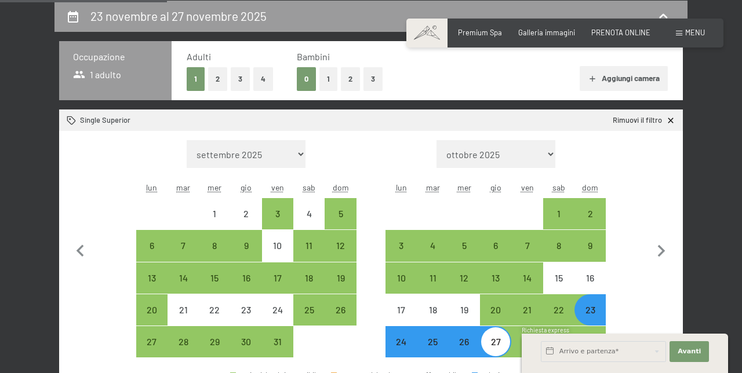
select select "[DATE]"
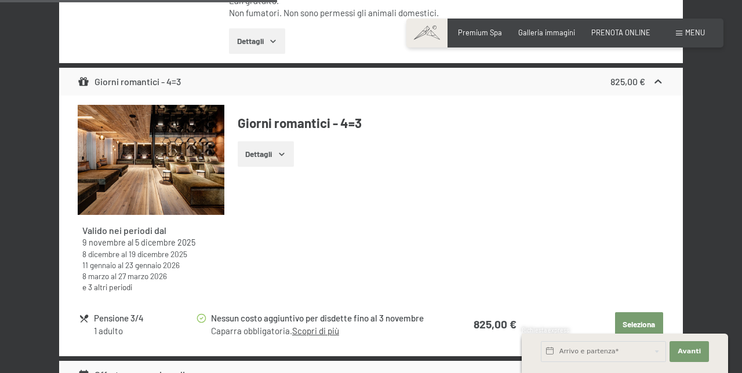
scroll to position [441, 0]
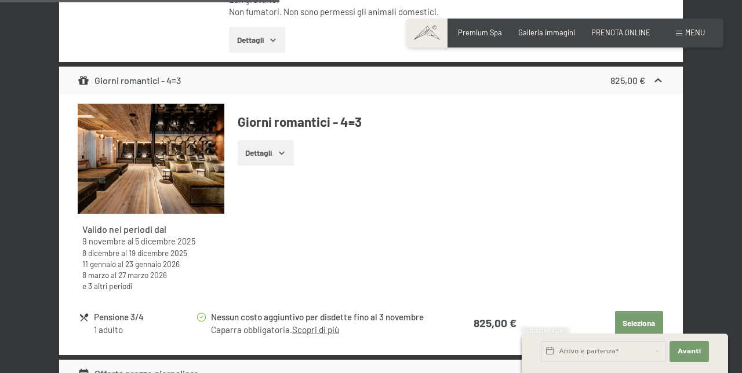
click at [49, 132] on div "23 novembre al 27 novembre 2025 Seleziona camera 1 adulto Single Superior Occup…" at bounding box center [371, 147] width 703 height 719
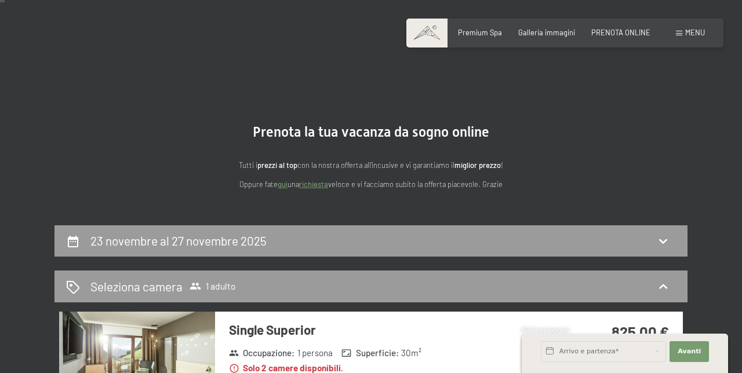
scroll to position [0, 0]
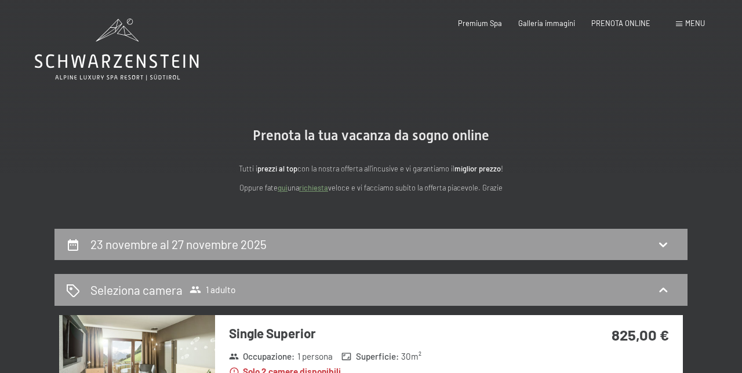
click at [67, 243] on icon at bounding box center [73, 245] width 14 height 14
select select "[DATE]"
select select "2025-11-01"
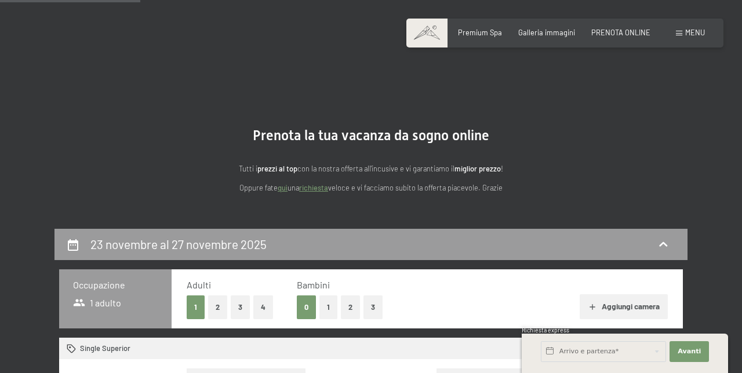
scroll to position [228, 0]
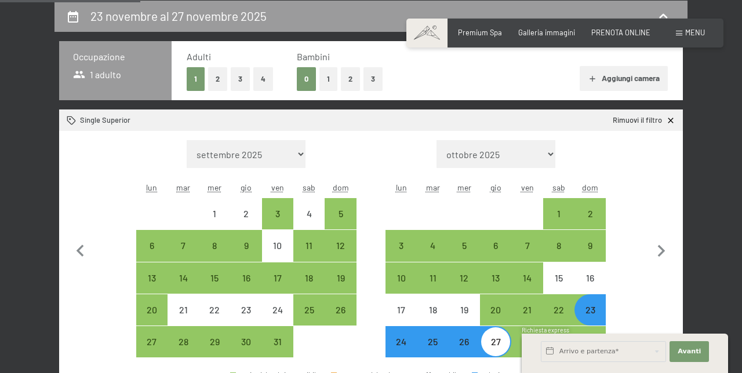
click at [597, 304] on div "23" at bounding box center [590, 310] width 29 height 29
select select "2025-10-01"
select select "2025-11-01"
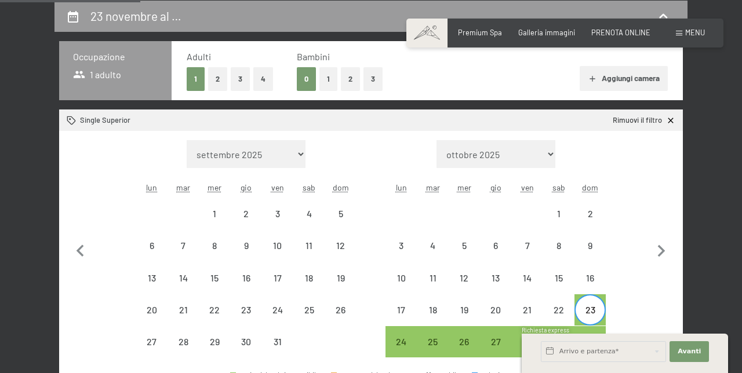
click at [598, 304] on div "23" at bounding box center [590, 310] width 29 height 29
select select "2025-10-01"
select select "2025-11-01"
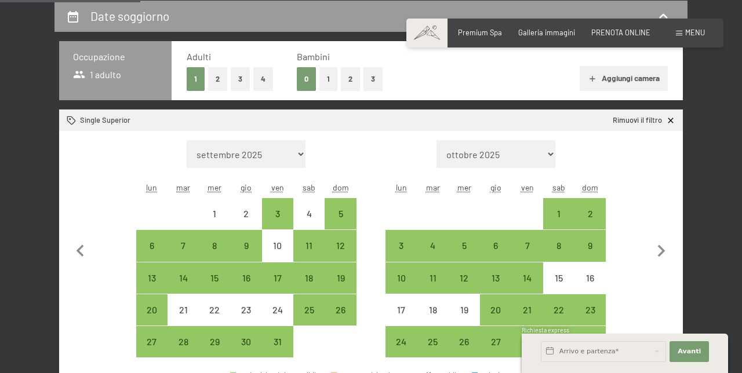
click at [536, 303] on div "21" at bounding box center [526, 310] width 29 height 29
select select "2025-10-01"
select select "2025-11-01"
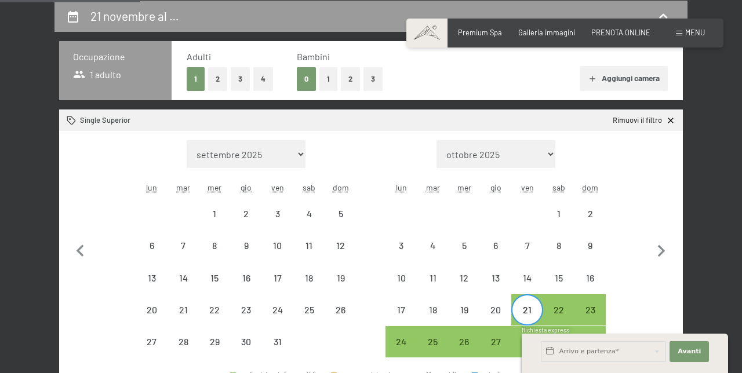
click at [439, 342] on div "25" at bounding box center [433, 351] width 29 height 29
select select "2025-10-01"
select select "2025-11-01"
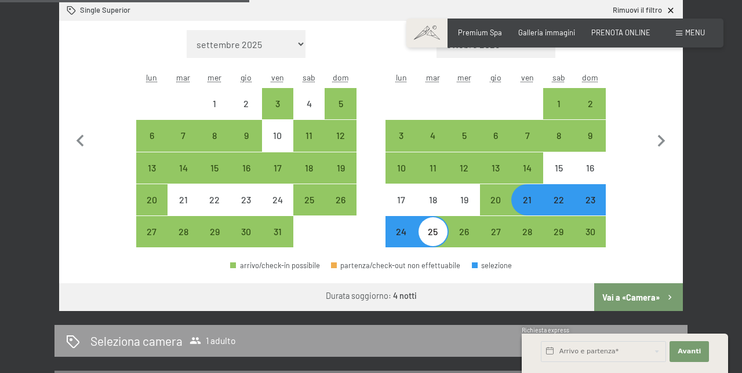
click at [642, 290] on button "Vai a «Camera»" at bounding box center [638, 297] width 89 height 28
select select "[DATE]"
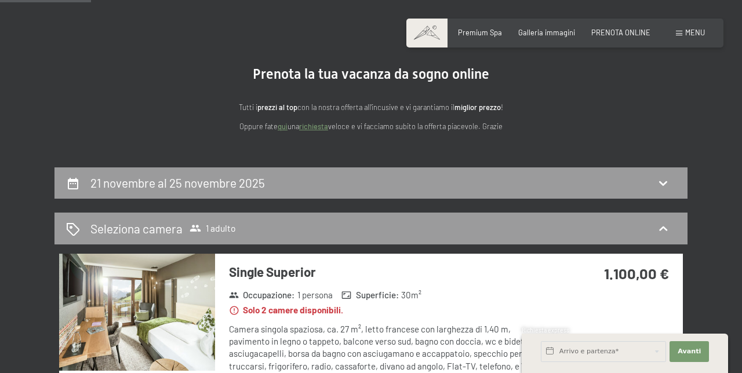
scroll to position [0, 0]
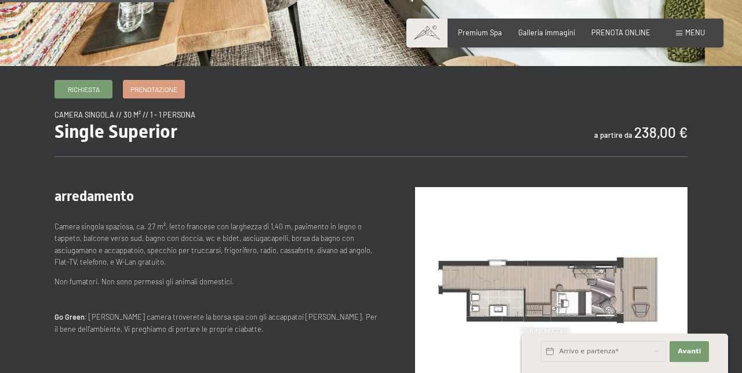
scroll to position [315, 0]
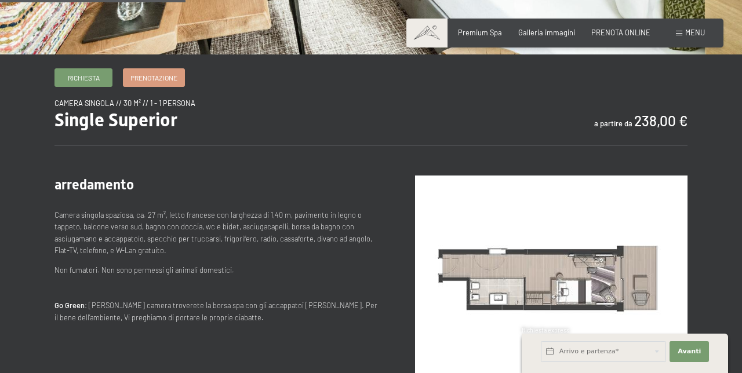
click at [151, 81] on span "Prenotazione" at bounding box center [153, 78] width 47 height 10
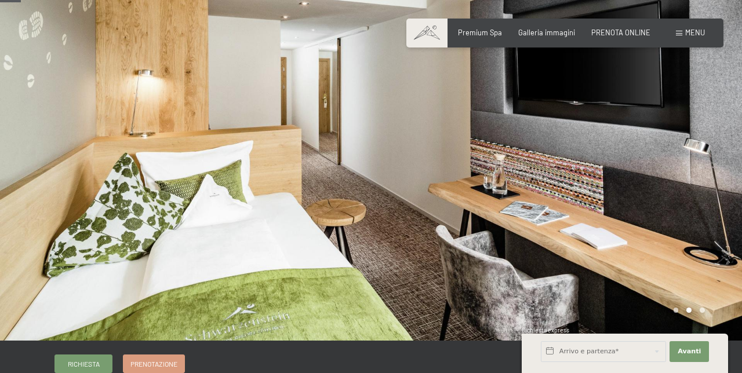
scroll to position [0, 0]
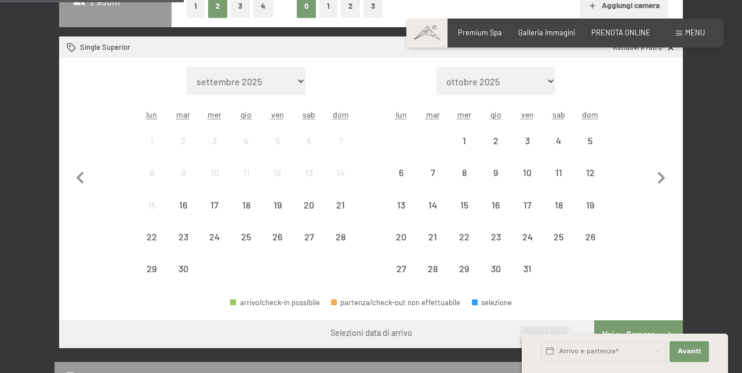
click at [188, 10] on button "1" at bounding box center [196, 6] width 18 height 24
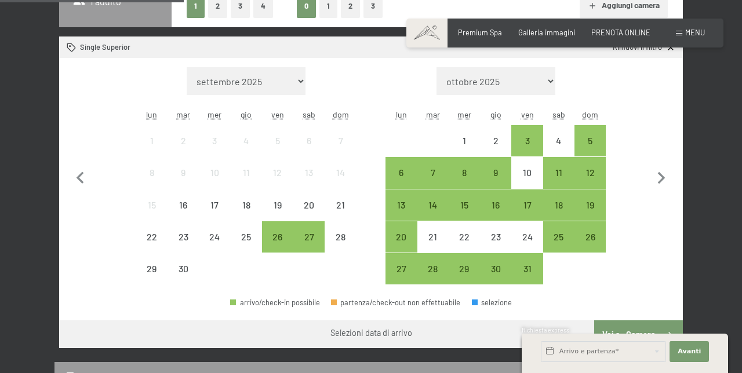
click at [668, 184] on icon "button" at bounding box center [661, 178] width 24 height 24
select select "2025-10-01"
select select "2025-11-01"
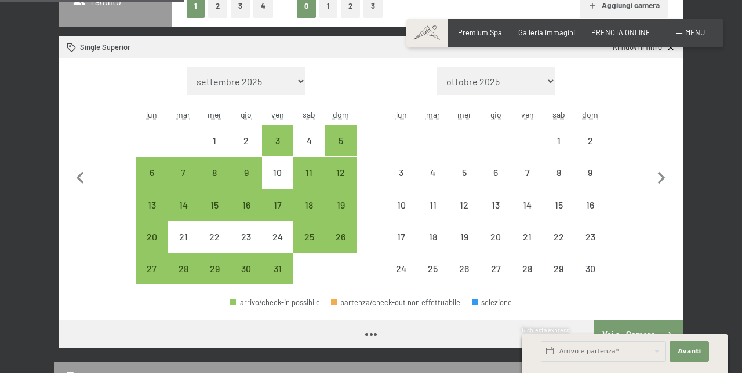
select select "2025-10-01"
select select "2025-11-01"
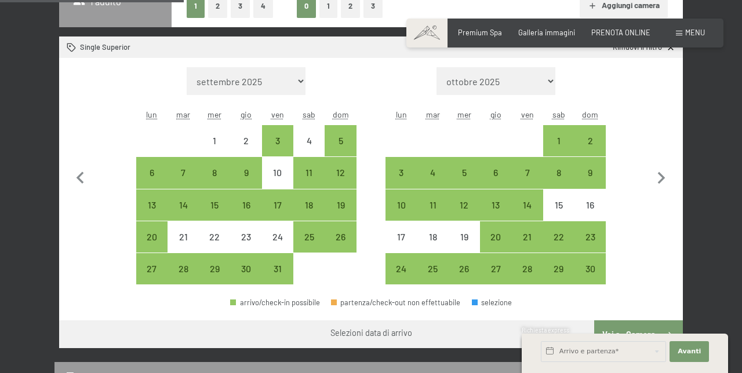
click at [532, 173] on div "7" at bounding box center [526, 182] width 29 height 29
select select "2025-10-01"
select select "2025-11-01"
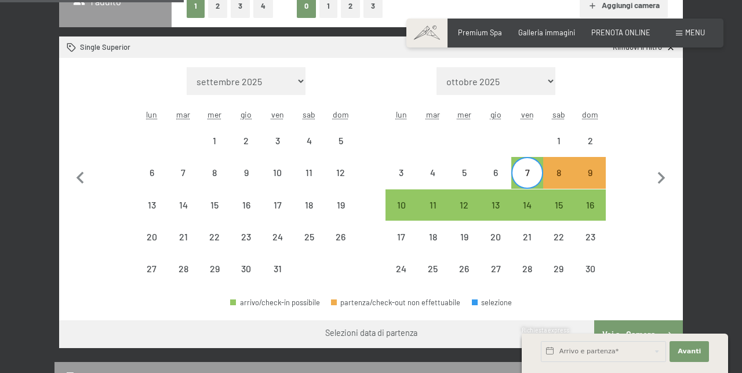
click at [405, 210] on div "10" at bounding box center [401, 215] width 29 height 29
select select "2025-10-01"
select select "2025-11-01"
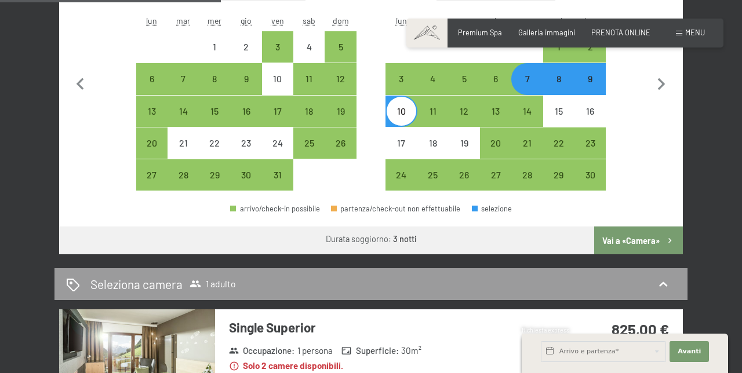
scroll to position [395, 0]
click at [644, 238] on button "Vai a «Camera»" at bounding box center [638, 241] width 89 height 28
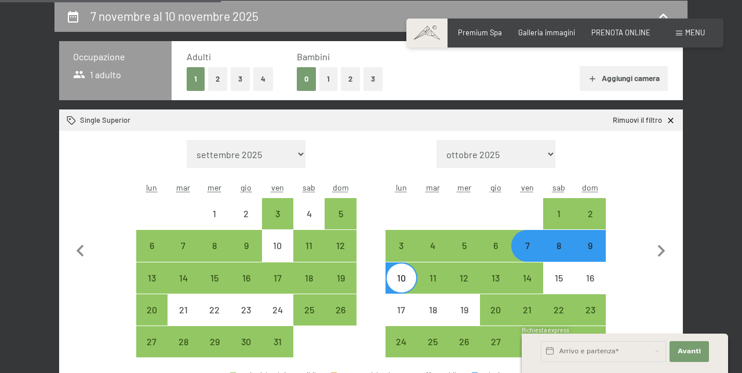
select select "2025-10-01"
select select "2025-11-01"
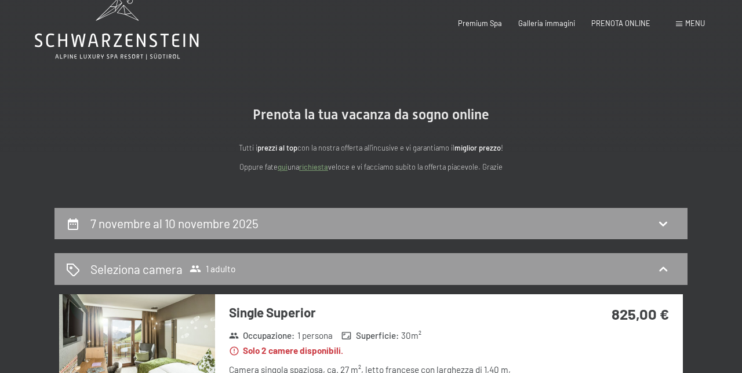
scroll to position [0, 0]
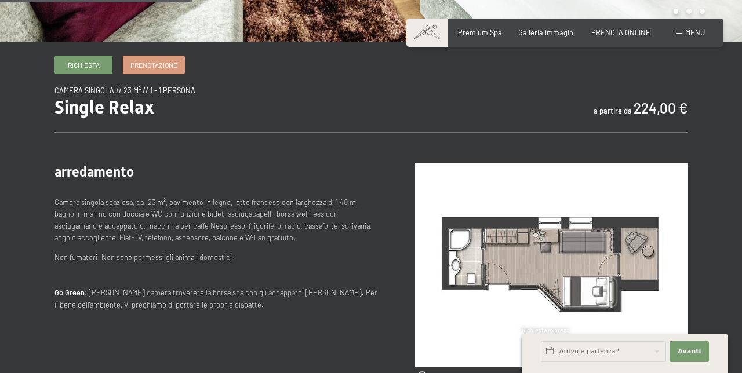
scroll to position [334, 0]
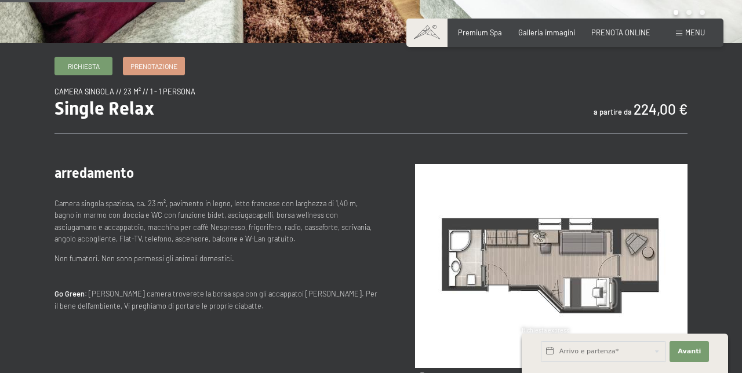
click at [152, 61] on span "Prenotazione" at bounding box center [153, 66] width 47 height 10
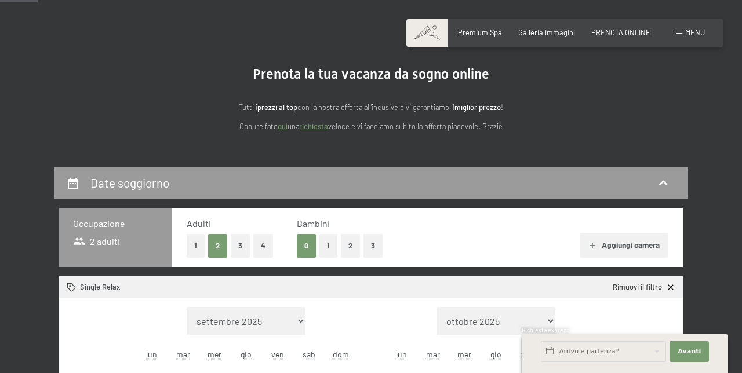
click at [187, 239] on button "1" at bounding box center [196, 246] width 18 height 24
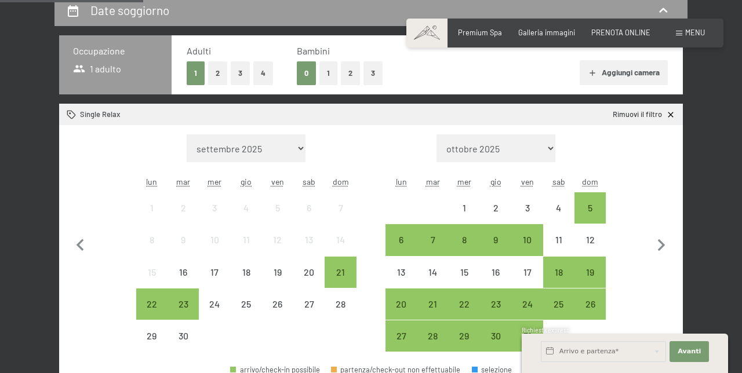
scroll to position [235, 0]
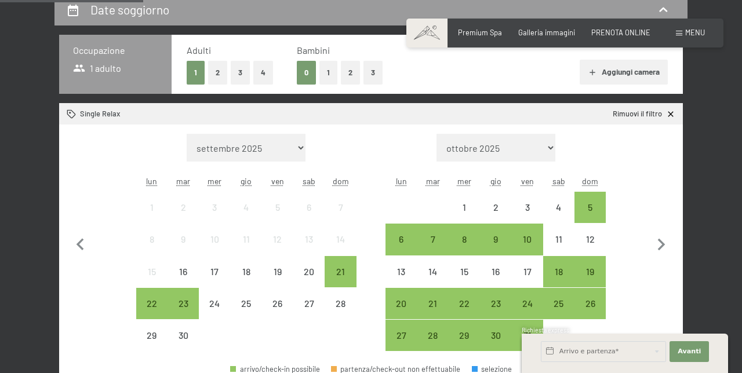
click at [668, 245] on icon "button" at bounding box center [661, 245] width 24 height 24
select select "[DATE]"
select select "2025-11-01"
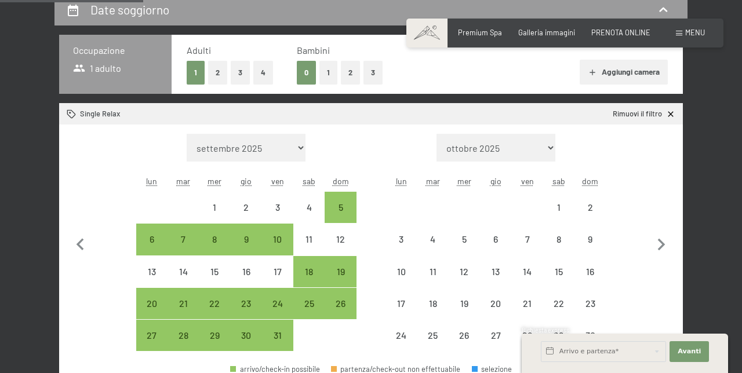
select select "2025-10-01"
select select "2025-11-01"
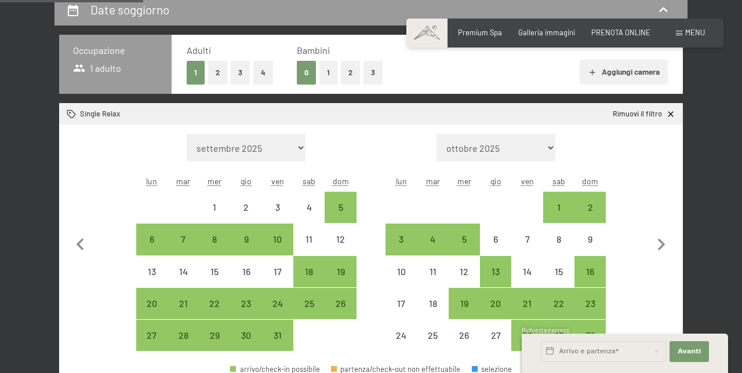
click at [537, 300] on div "21" at bounding box center [526, 313] width 29 height 29
select select "2025-10-01"
select select "2025-11-01"
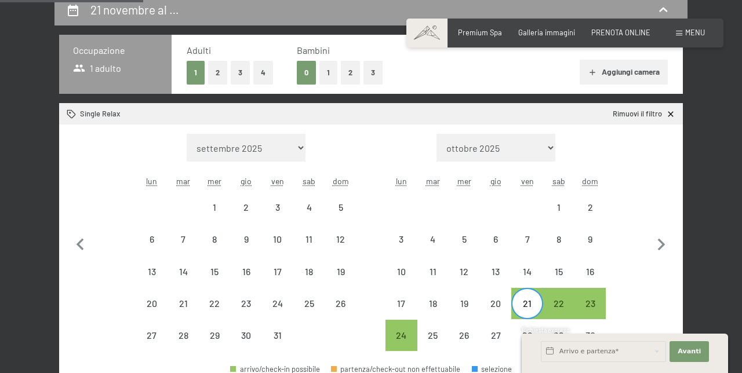
click at [400, 335] on div "24" at bounding box center [401, 345] width 29 height 29
select select "2025-10-01"
select select "2025-11-01"
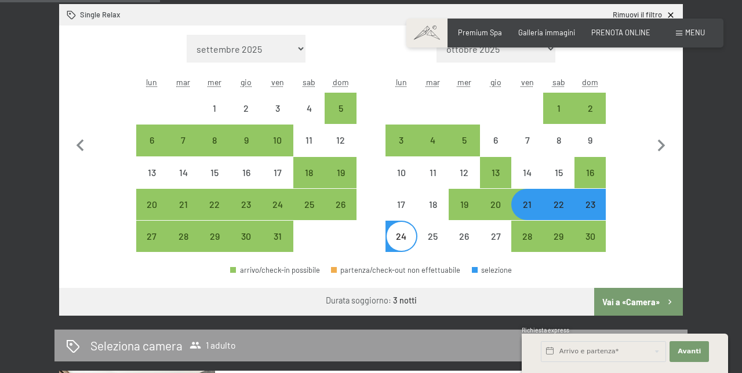
click at [645, 300] on button "Vai a «Camera»" at bounding box center [638, 302] width 89 height 28
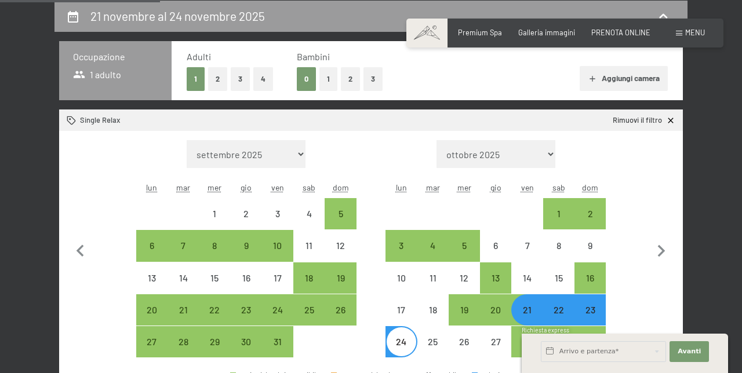
select select "2025-10-01"
select select "2025-11-01"
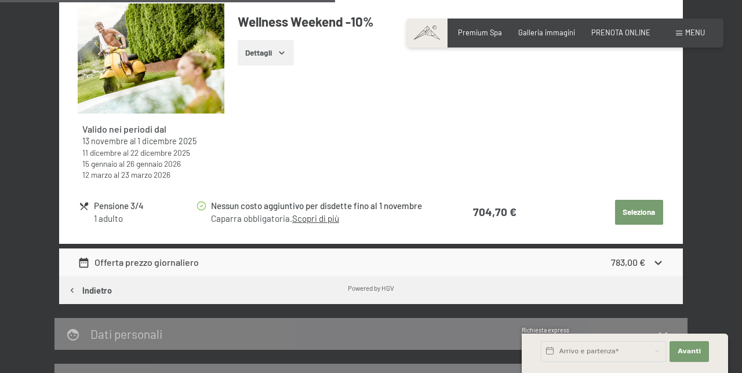
scroll to position [540, 0]
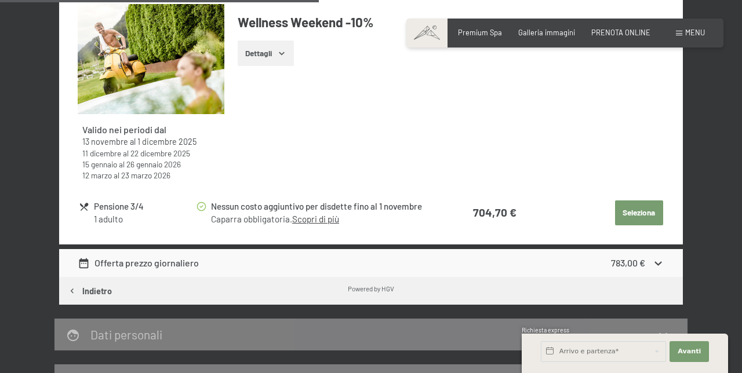
click at [661, 261] on icon at bounding box center [657, 263] width 7 height 4
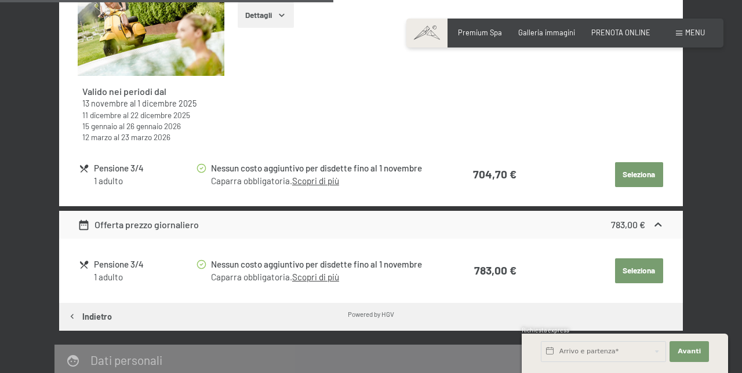
scroll to position [582, 0]
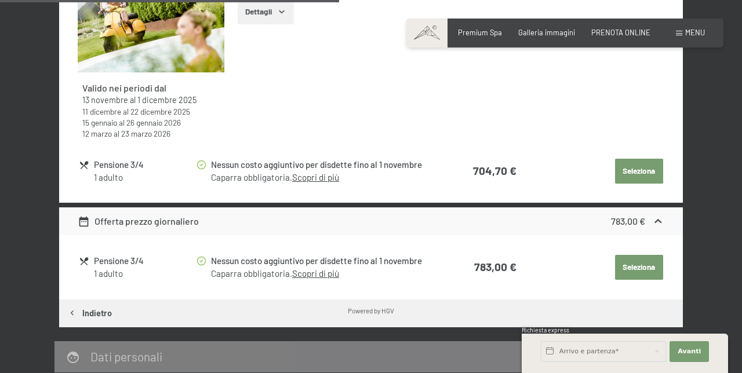
click at [661, 219] on icon at bounding box center [658, 222] width 12 height 12
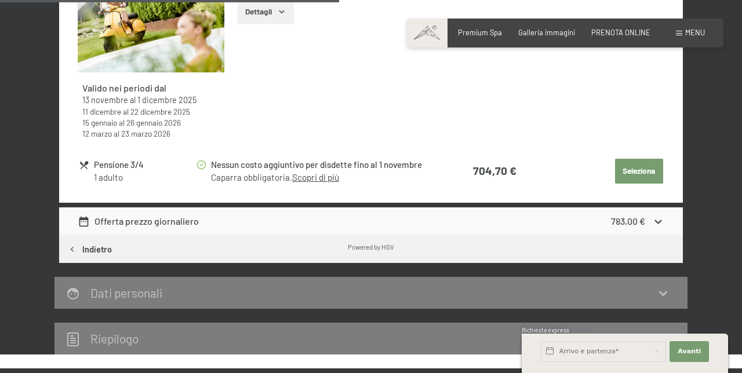
click at [665, 218] on div "Offerta prezzo giornaliero 783,00 €" at bounding box center [371, 222] width 624 height 28
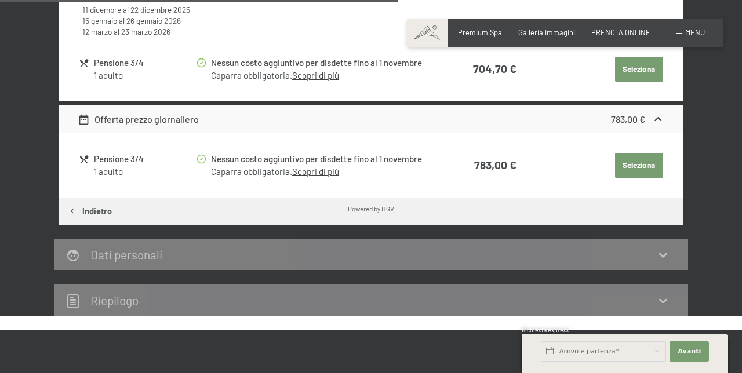
scroll to position [683, 0]
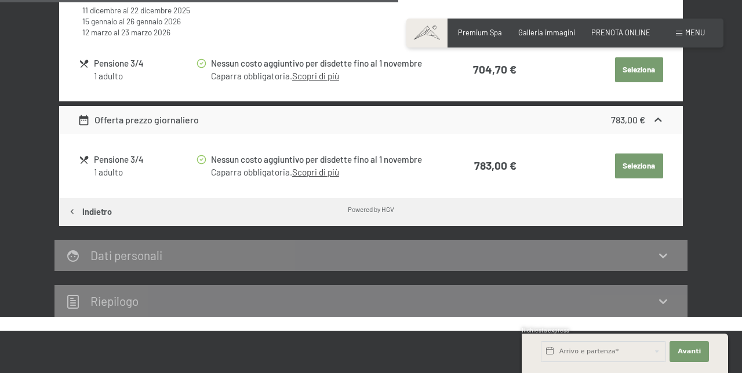
click at [76, 297] on icon at bounding box center [73, 302] width 14 height 14
click at [665, 301] on icon at bounding box center [663, 302] width 8 height 5
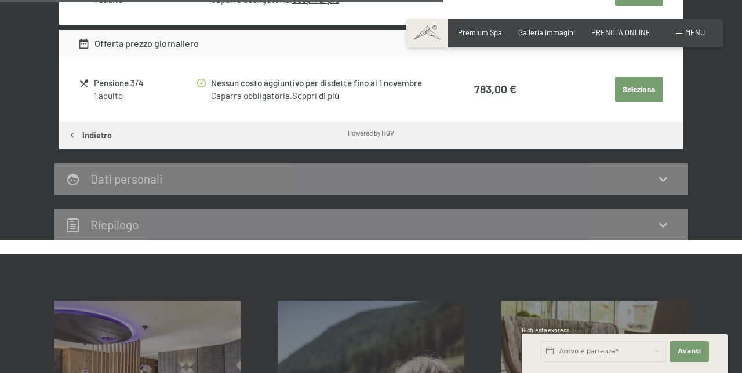
scroll to position [761, 0]
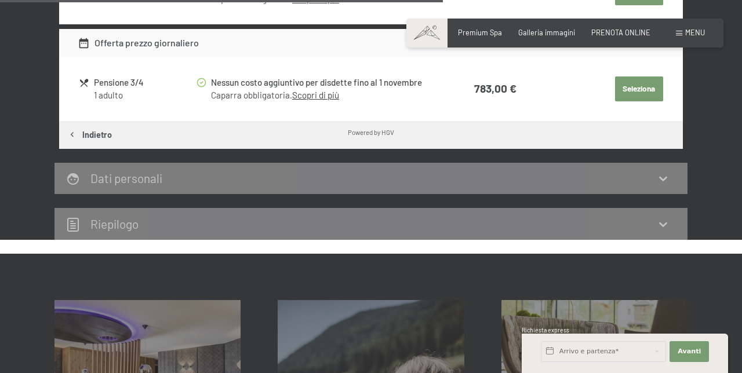
click at [663, 225] on icon at bounding box center [663, 225] width 8 height 5
click at [662, 223] on icon at bounding box center [663, 224] width 14 height 14
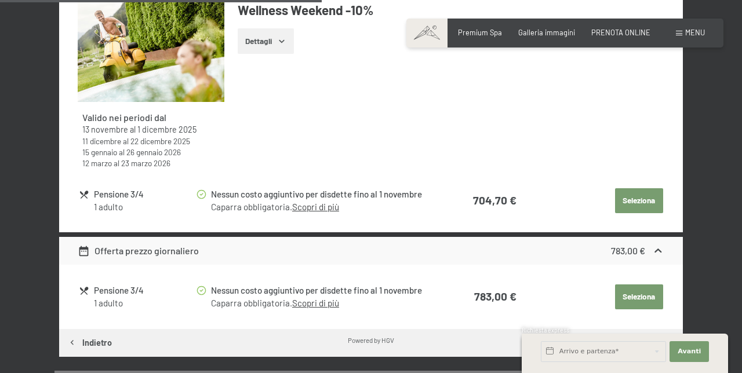
scroll to position [551, 0]
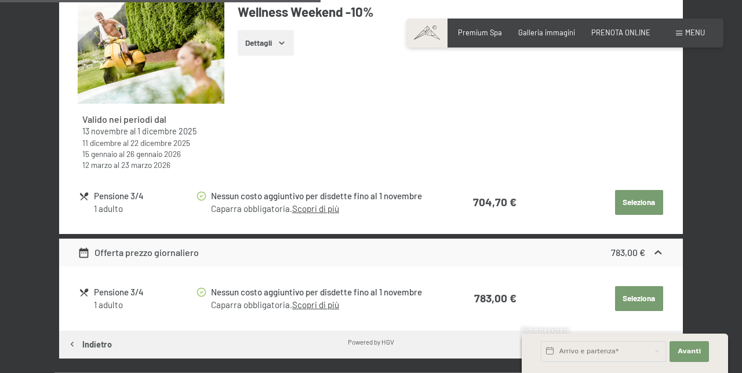
click at [657, 253] on icon at bounding box center [657, 252] width 7 height 4
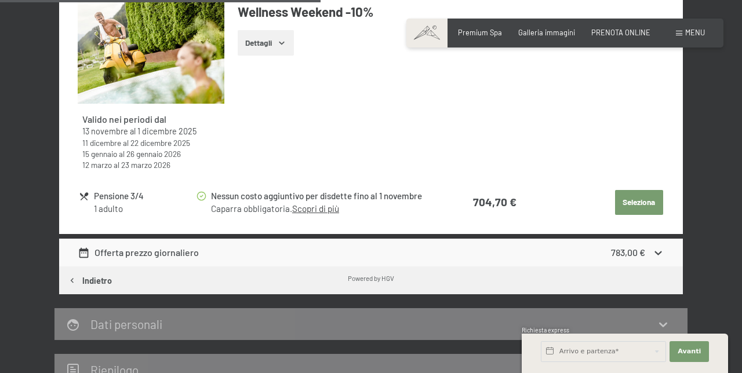
click at [657, 253] on icon at bounding box center [657, 253] width 7 height 4
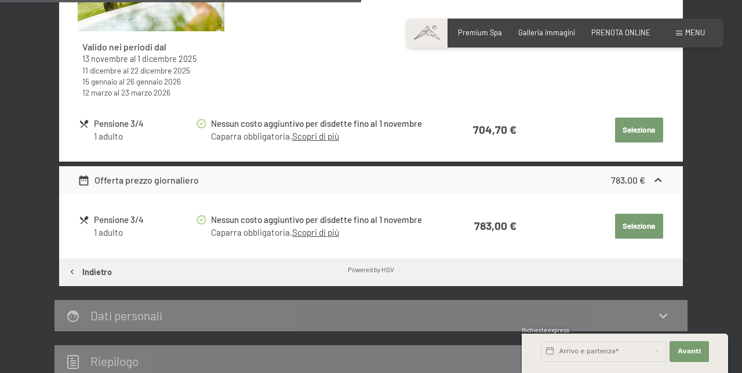
scroll to position [624, 0]
click at [77, 181] on div "Offerta prezzo giornaliero 783,00 €" at bounding box center [371, 180] width 624 height 28
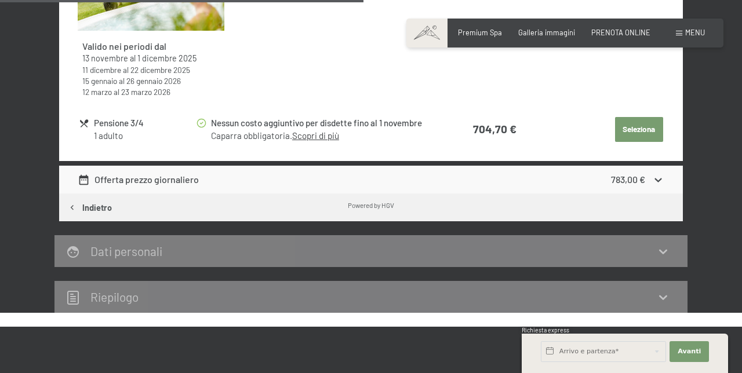
click at [75, 174] on div "Offerta prezzo giornaliero 783,00 €" at bounding box center [371, 180] width 624 height 28
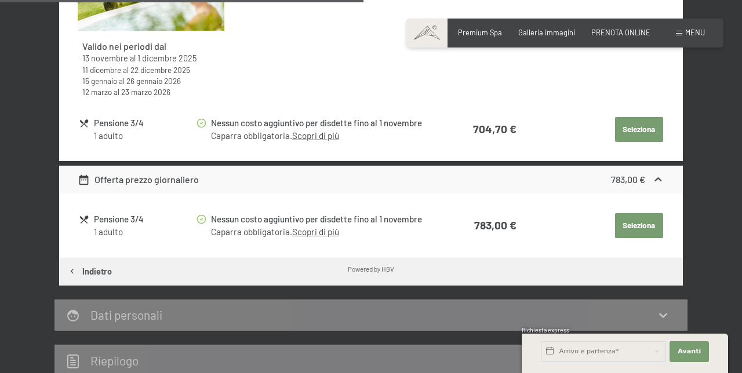
click at [307, 232] on link "Scopri di più" at bounding box center [315, 232] width 47 height 10
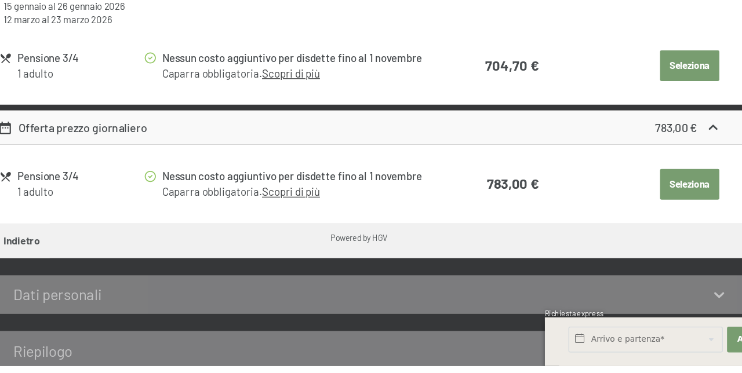
click at [305, 234] on link "Scopri di più" at bounding box center [315, 232] width 47 height 10
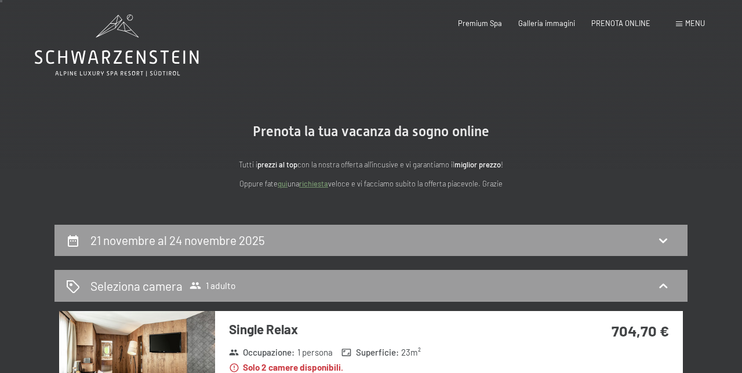
scroll to position [0, 0]
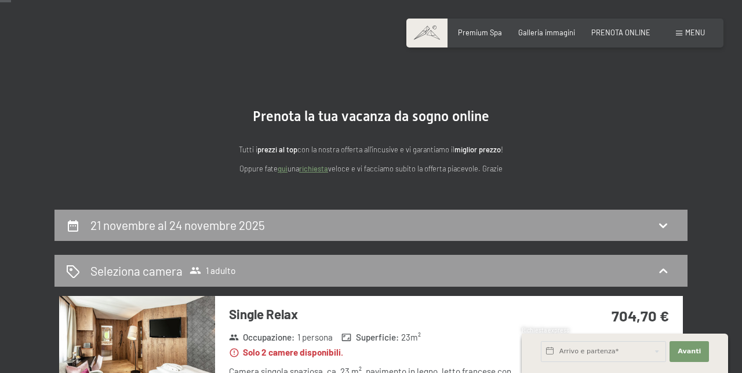
click at [68, 224] on icon at bounding box center [73, 226] width 10 height 12
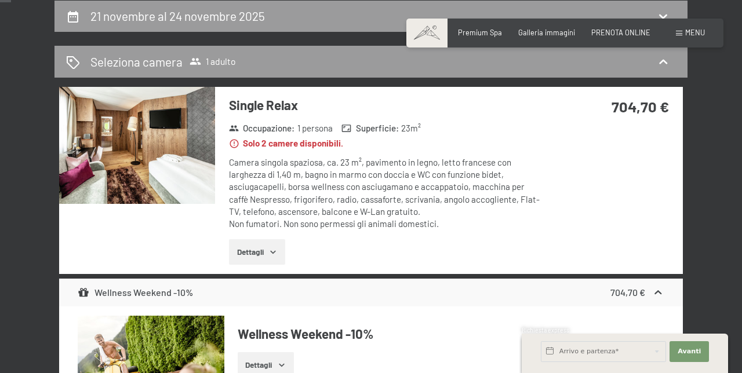
select select "2025-10-01"
select select "2025-11-01"
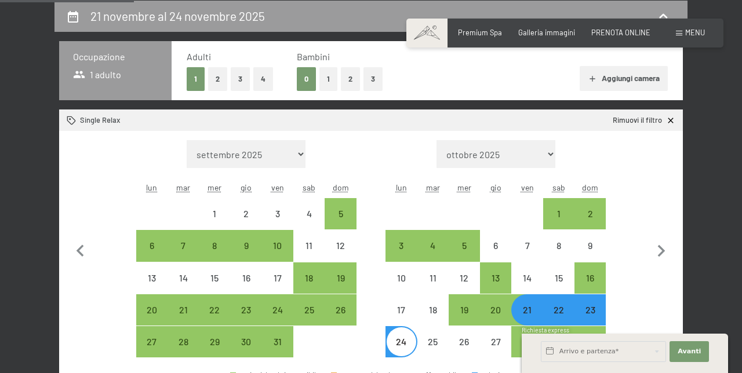
click at [533, 310] on div "21" at bounding box center [526, 319] width 29 height 29
select select "2025-10-01"
select select "2025-11-01"
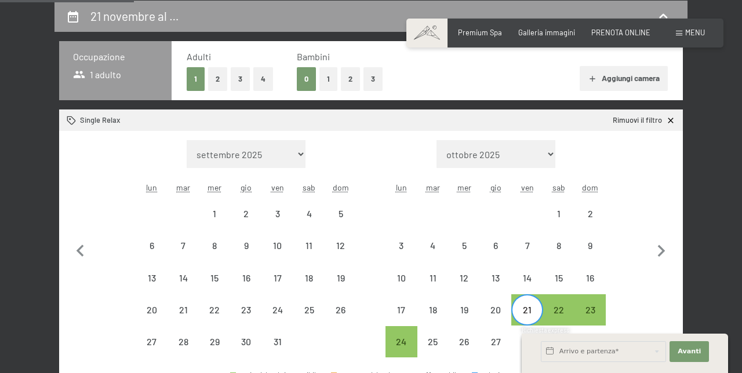
click at [532, 308] on div "21" at bounding box center [526, 319] width 29 height 29
select select "2025-10-01"
select select "2025-11-01"
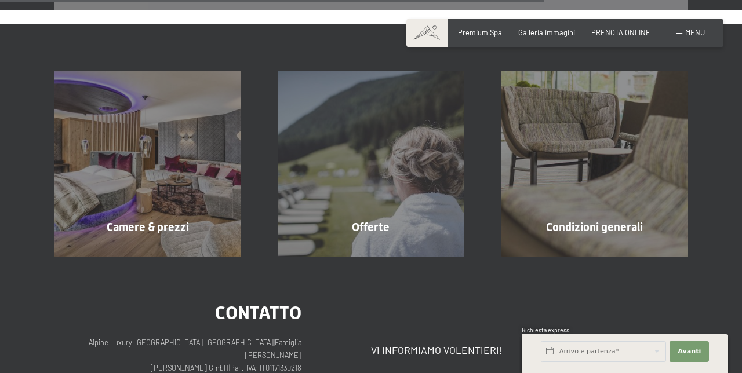
scroll to position [773, 0]
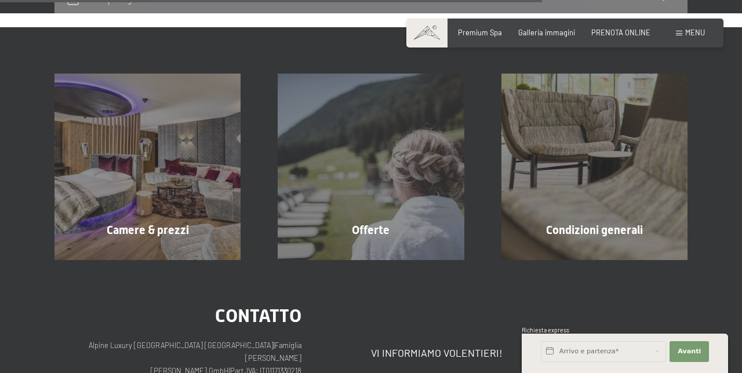
click at [618, 186] on div "Condizioni generali mostra altro" at bounding box center [594, 167] width 223 height 186
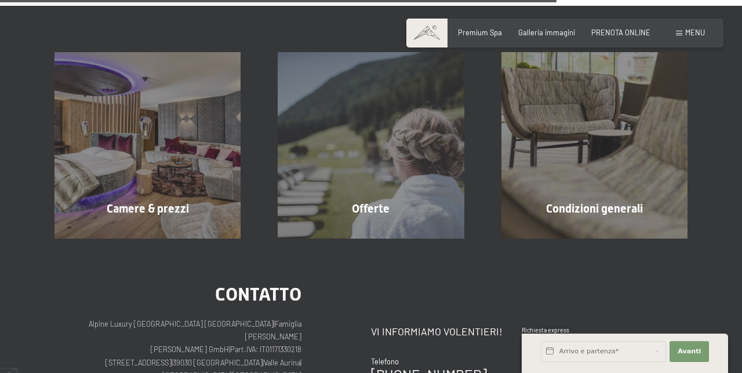
scroll to position [822, 0]
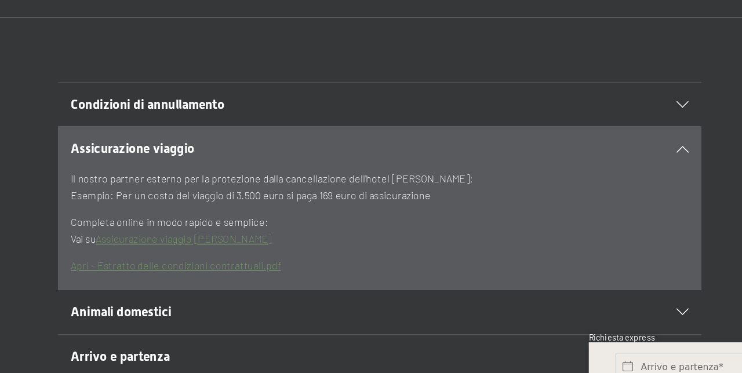
scroll to position [166, 0]
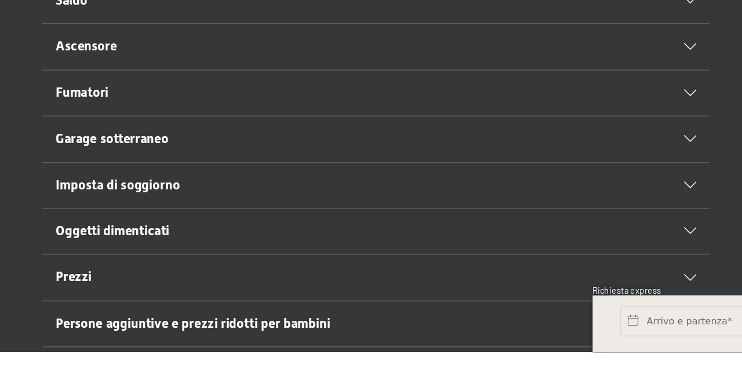
click at [587, 223] on icon at bounding box center [589, 225] width 9 height 5
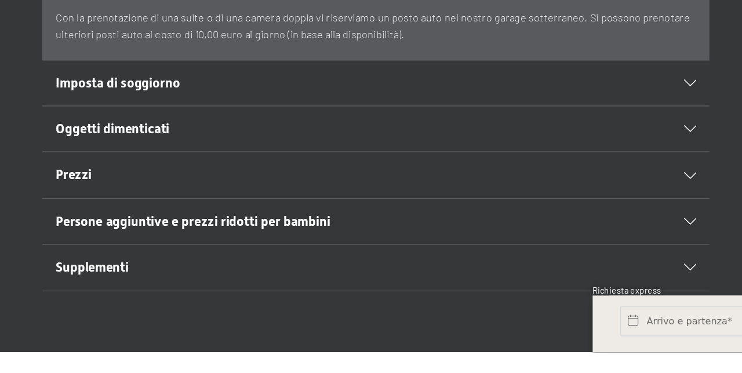
scroll to position [437, 0]
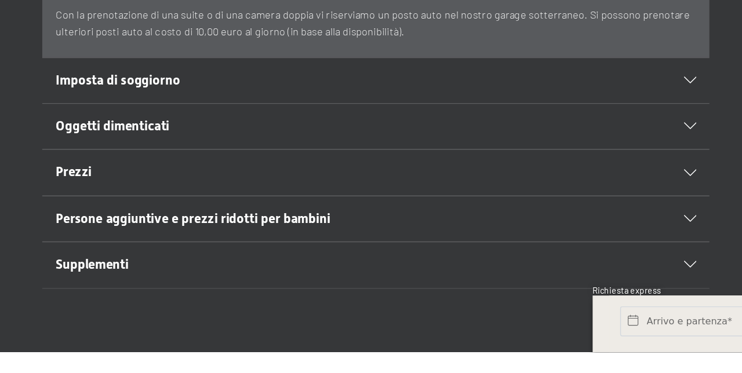
click at [591, 273] on div "Persone aggiuntive e prezzi ridotti per bambini" at bounding box center [370, 280] width 445 height 31
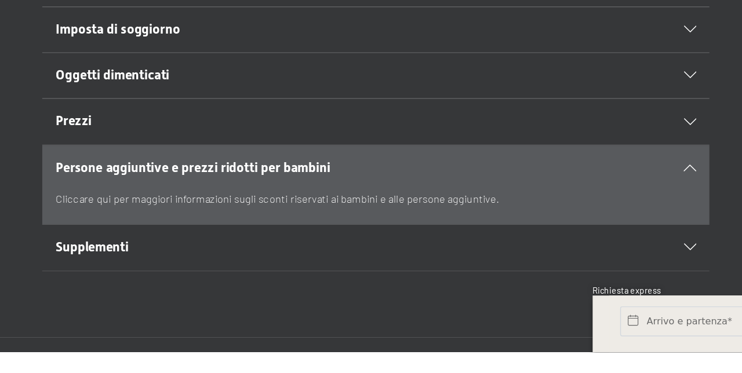
click at [188, 262] on p "Cliccare qui per maggiori informazioni sugli sconti riservati ai bambini e alle…" at bounding box center [370, 267] width 445 height 12
click at [588, 292] on div "Supplementi" at bounding box center [370, 300] width 445 height 31
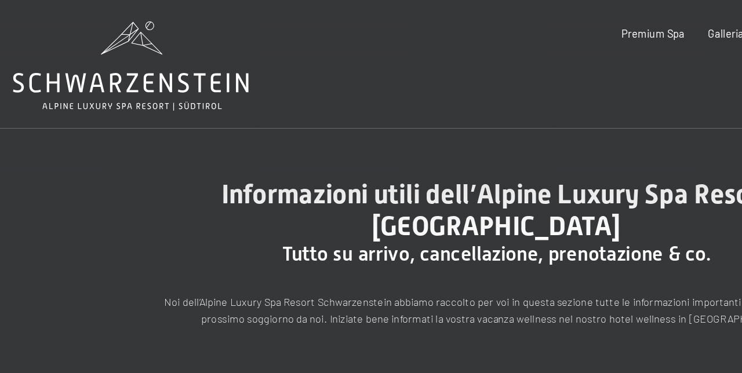
scroll to position [0, 0]
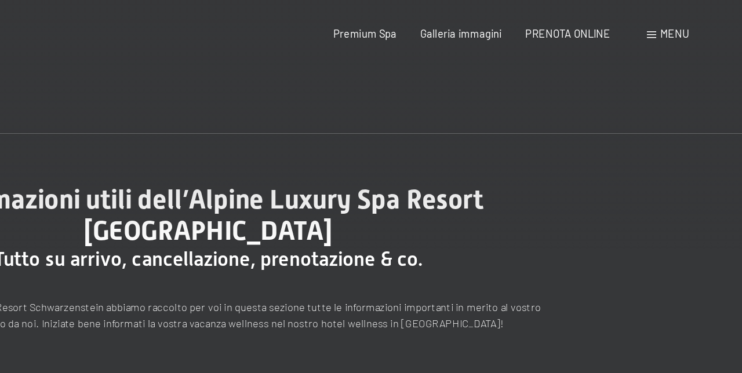
click at [478, 23] on span "Premium Spa" at bounding box center [480, 23] width 44 height 9
click at [693, 21] on span "Menu" at bounding box center [695, 23] width 20 height 9
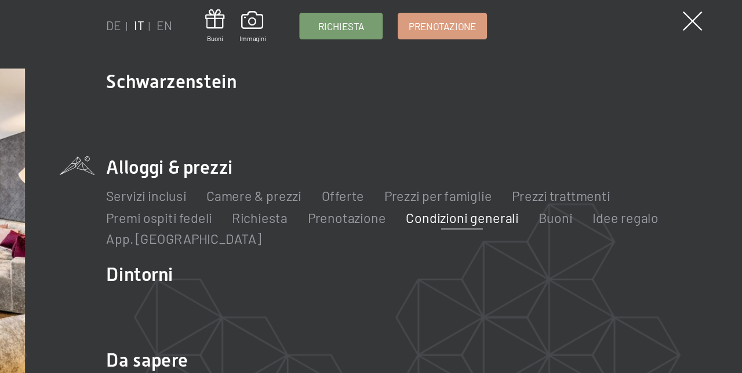
click at [323, 161] on link "Servizi inclusi" at bounding box center [328, 155] width 56 height 11
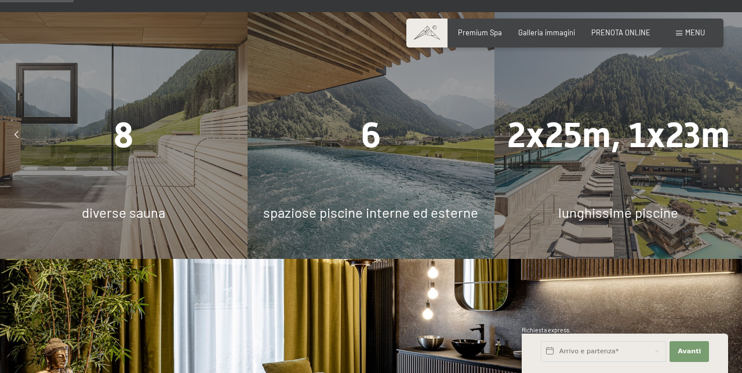
scroll to position [664, 0]
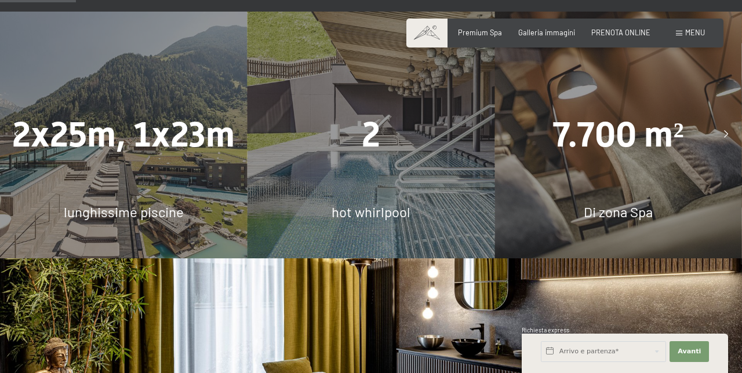
click at [317, 159] on div "2" at bounding box center [372, 134] width 248 height 49
click at [305, 159] on div "2" at bounding box center [372, 134] width 248 height 49
click at [314, 159] on div "2" at bounding box center [372, 134] width 248 height 49
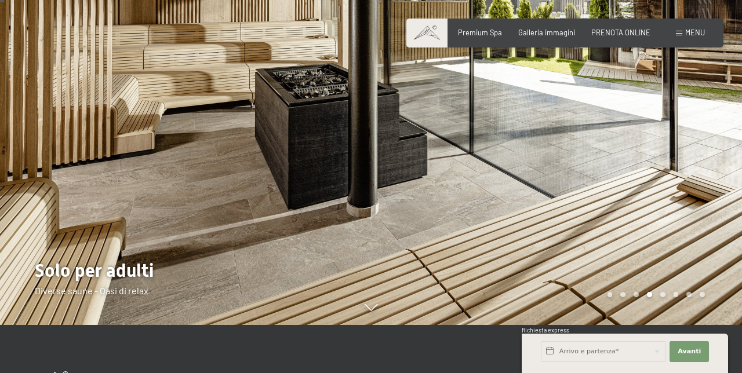
scroll to position [28, 0]
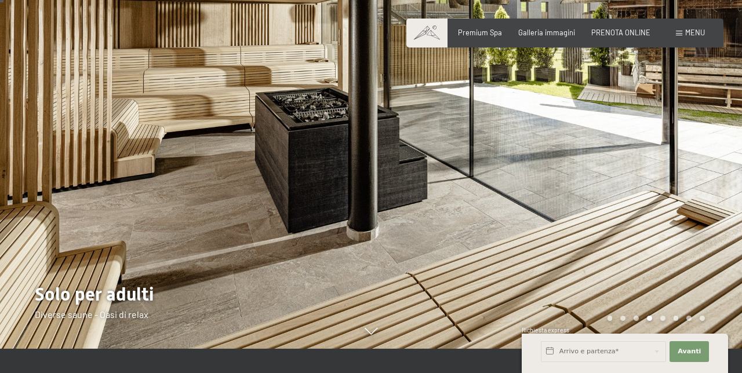
click at [64, 157] on div at bounding box center [185, 160] width 371 height 377
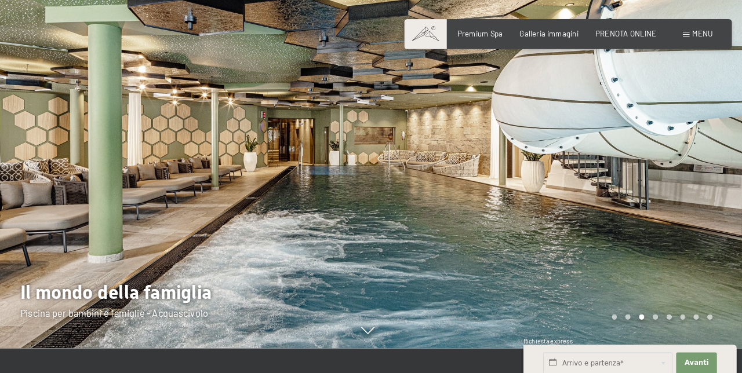
scroll to position [39, 0]
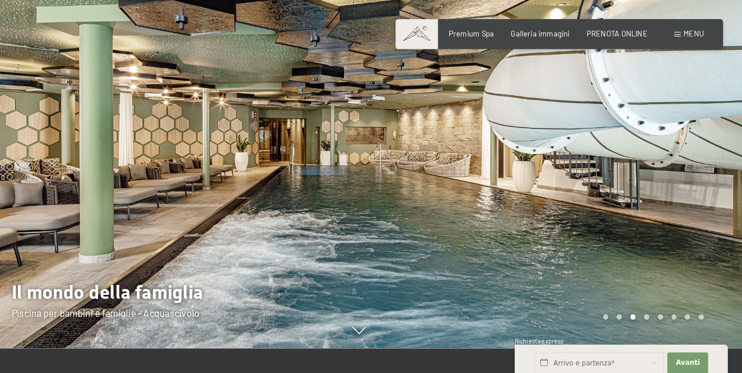
click at [692, 271] on div at bounding box center [556, 149] width 371 height 377
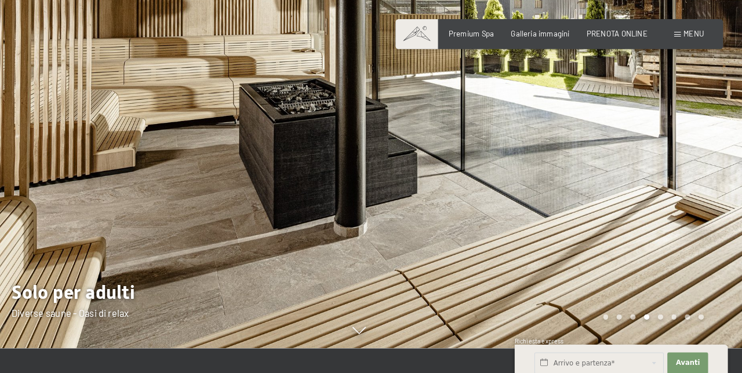
click at [700, 249] on div at bounding box center [556, 149] width 371 height 377
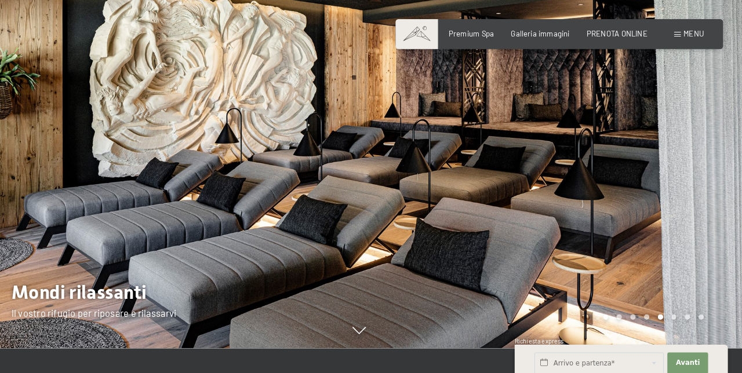
click at [706, 246] on div at bounding box center [556, 149] width 371 height 377
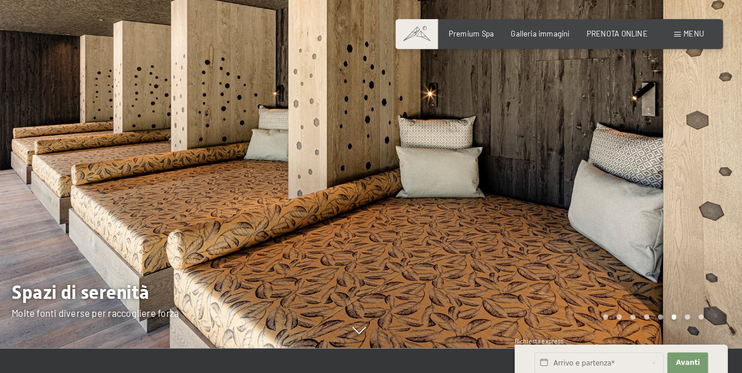
click at [707, 247] on div at bounding box center [556, 149] width 371 height 377
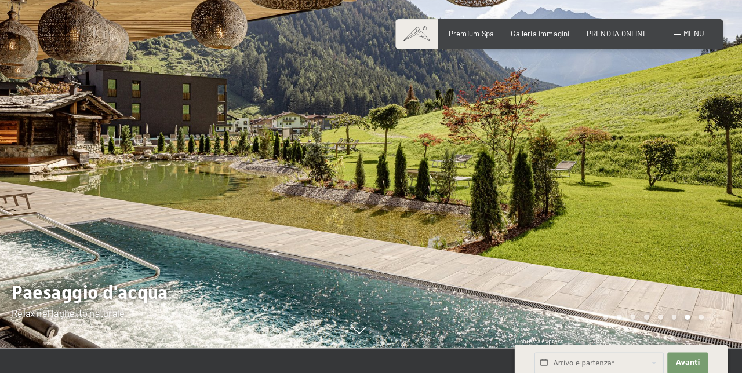
click at [712, 237] on div at bounding box center [556, 149] width 371 height 377
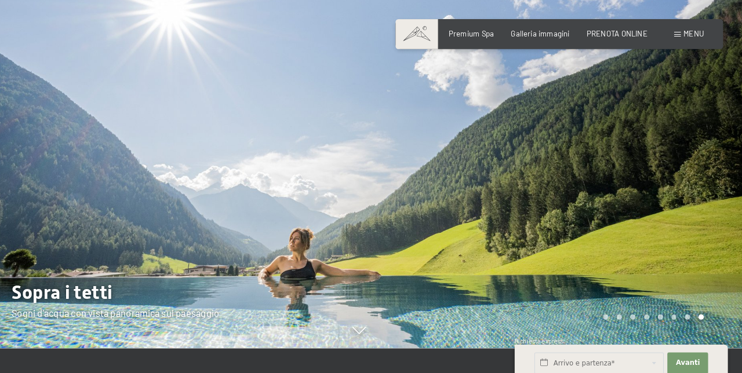
click at [712, 235] on div at bounding box center [556, 149] width 371 height 377
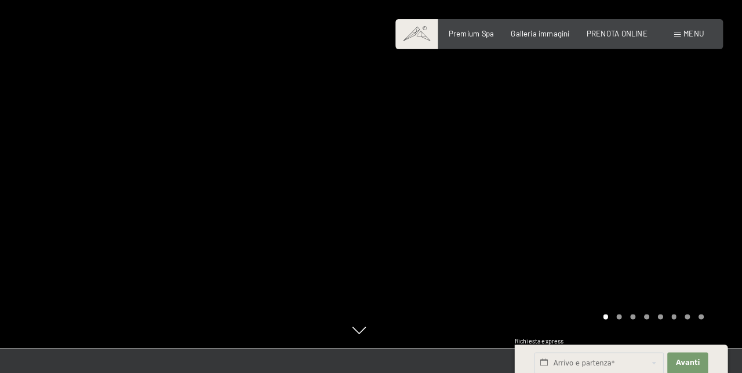
click at [708, 239] on div at bounding box center [556, 149] width 371 height 377
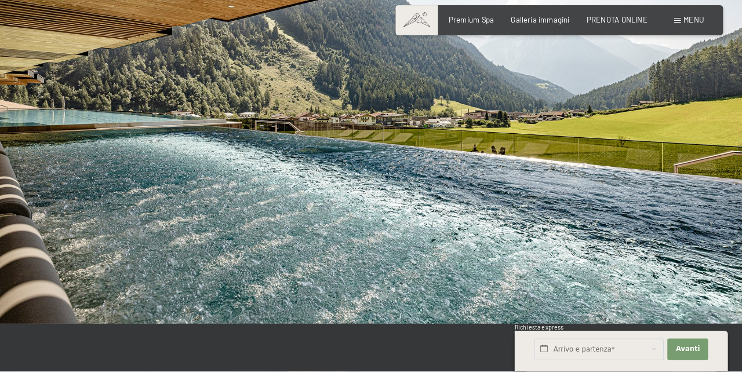
scroll to position [1801, 0]
click at [711, 246] on img at bounding box center [371, 117] width 742 height 417
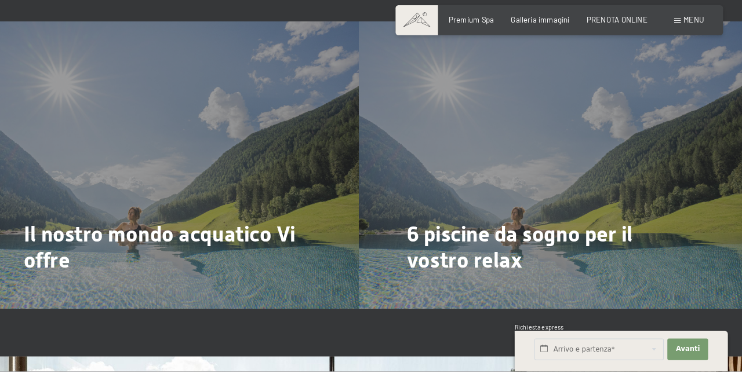
scroll to position [2140, 0]
click at [635, 275] on span "6 piscine da sogno per il vostro relax" at bounding box center [526, 252] width 219 height 49
click at [425, 302] on span "Di più" at bounding box center [431, 297] width 19 height 10
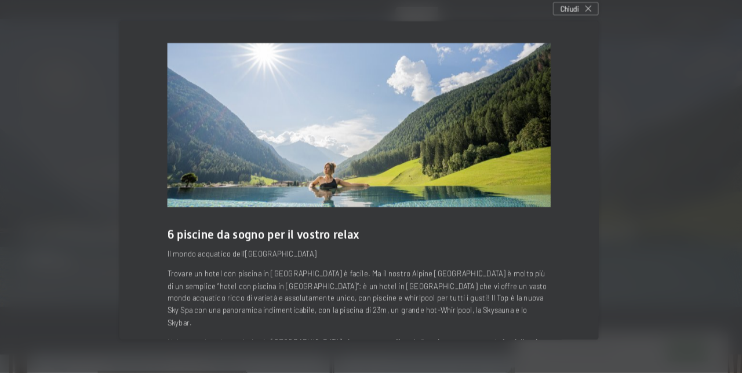
scroll to position [2144, 0]
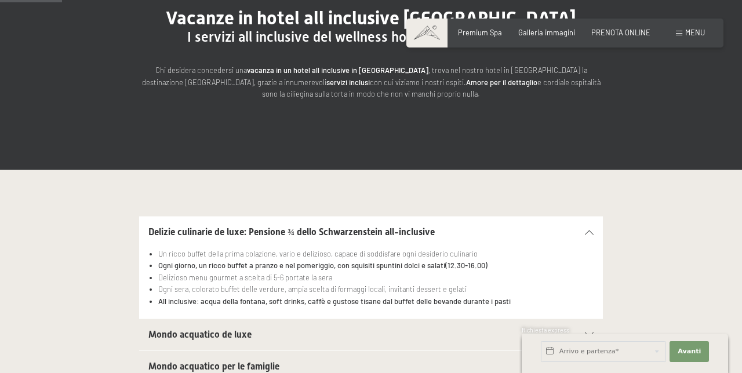
scroll to position [156, 0]
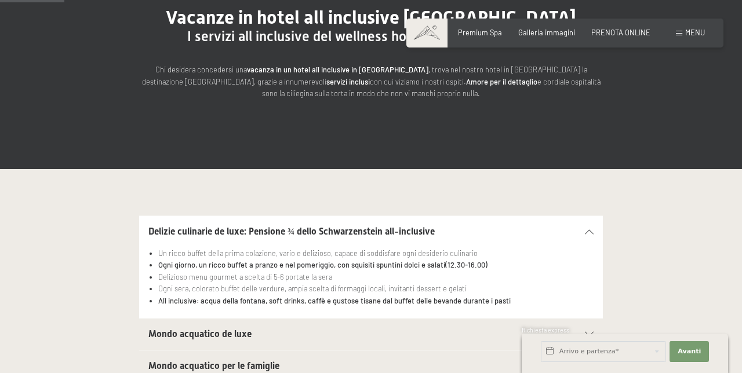
click at [590, 231] on icon at bounding box center [589, 232] width 9 height 5
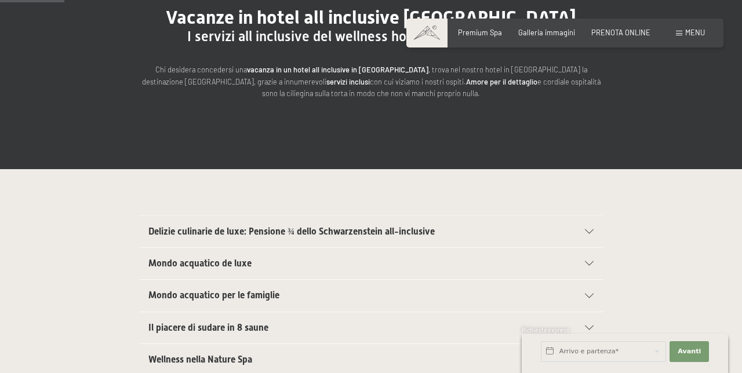
click at [592, 230] on icon at bounding box center [589, 232] width 9 height 5
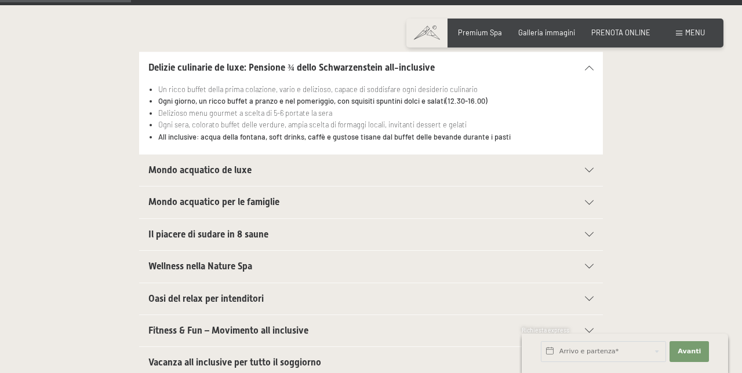
scroll to position [321, 0]
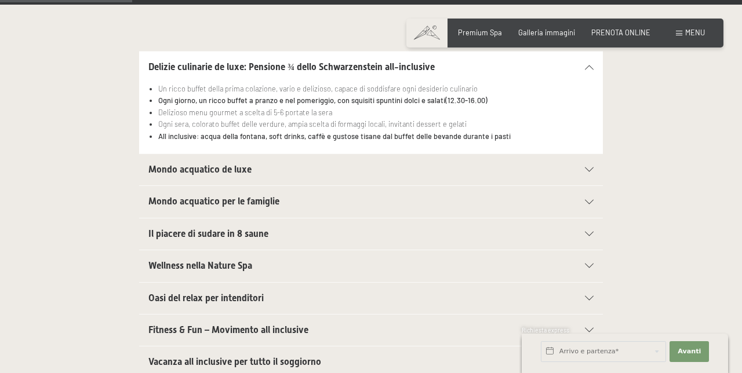
click at [592, 205] on div "Mondo acquatico per le famiglie" at bounding box center [370, 201] width 445 height 31
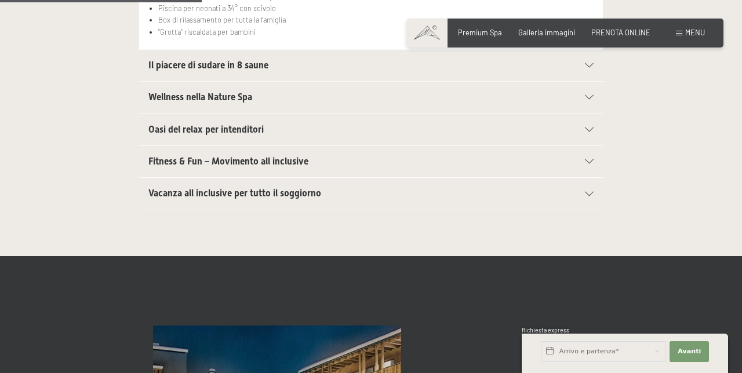
scroll to position [490, 0]
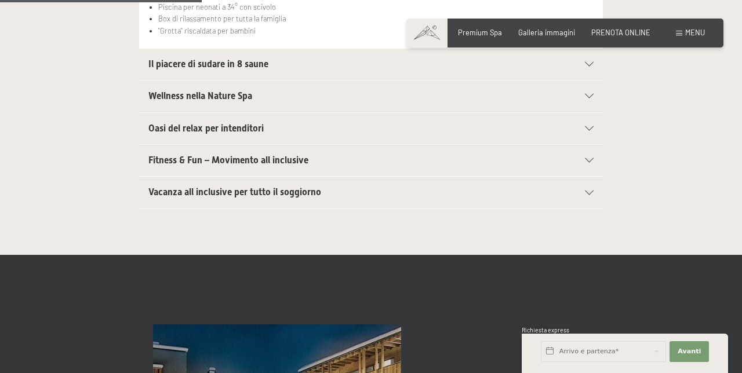
click at [588, 158] on icon at bounding box center [589, 160] width 9 height 5
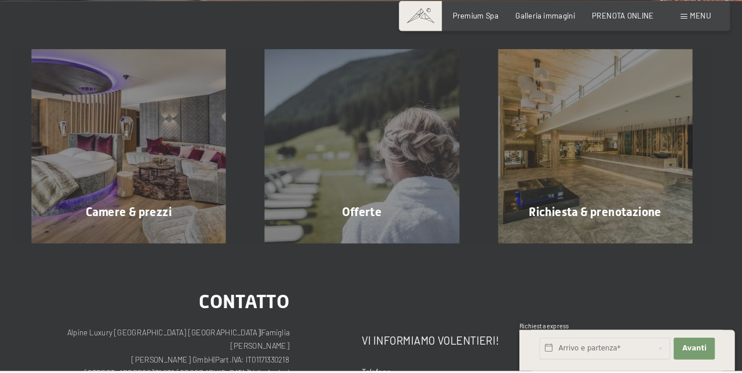
scroll to position [1629, 0]
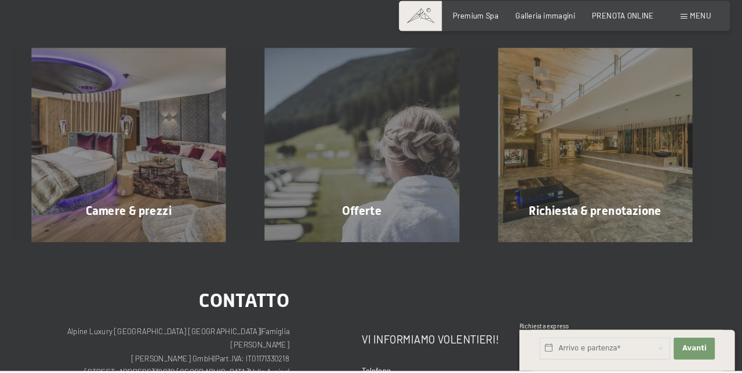
click at [146, 162] on div "Camere & prezzi mostra altro" at bounding box center [147, 157] width 223 height 186
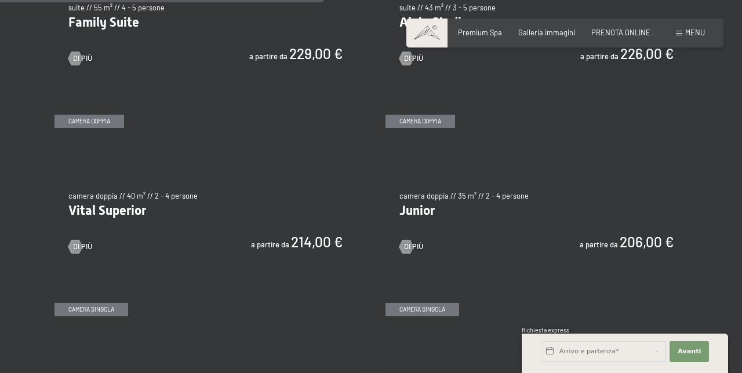
scroll to position [1265, 0]
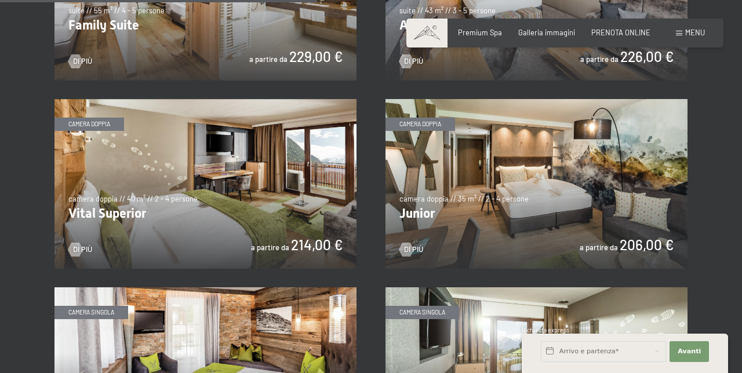
click at [574, 203] on img at bounding box center [536, 184] width 302 height 170
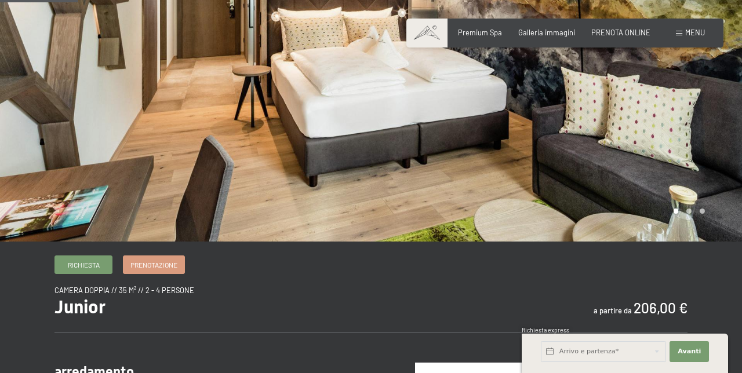
scroll to position [135, 0]
click at [144, 265] on span "Prenotazione" at bounding box center [153, 265] width 47 height 10
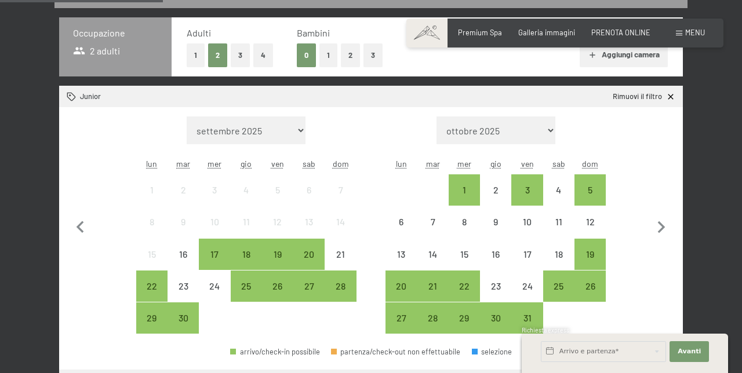
scroll to position [276, 0]
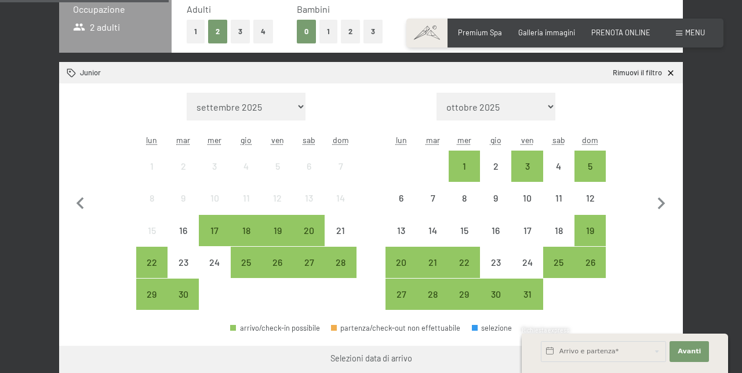
click at [662, 208] on icon "button" at bounding box center [661, 204] width 24 height 24
select select "[DATE]"
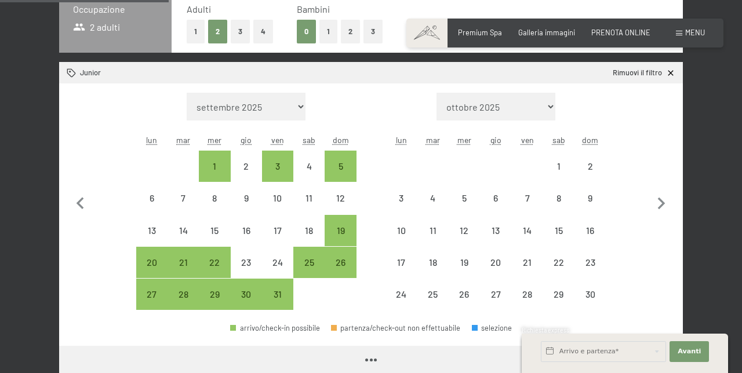
select select "[DATE]"
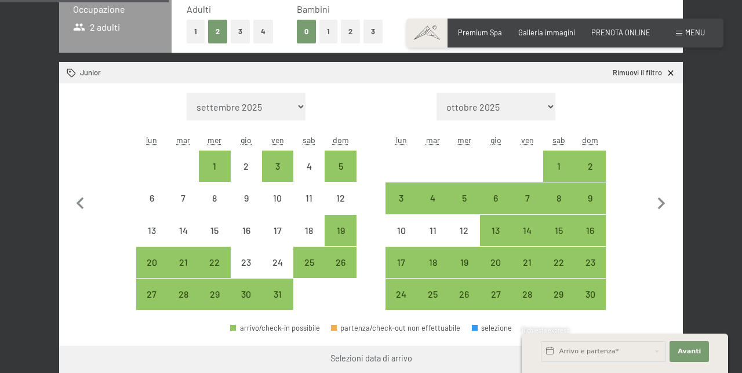
click at [531, 264] on div "21" at bounding box center [526, 272] width 29 height 29
select select "[DATE]"
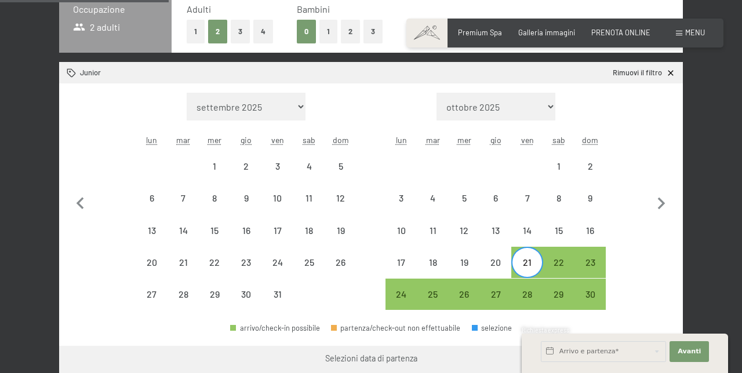
click at [405, 294] on div "24" at bounding box center [401, 304] width 29 height 29
select select "[DATE]"
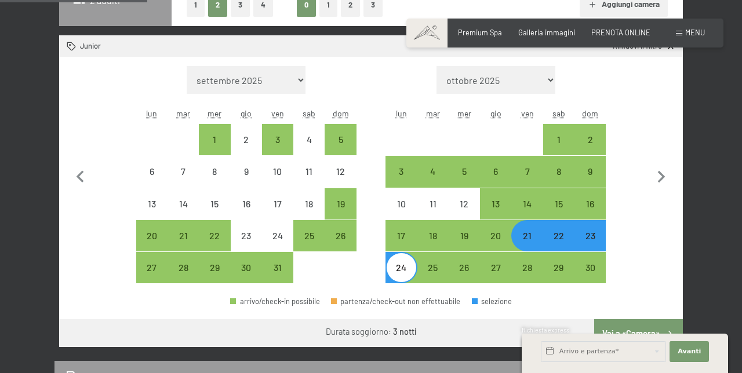
scroll to position [300, 0]
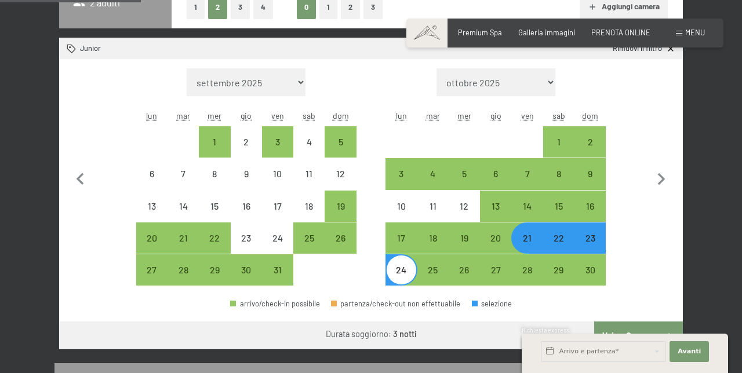
click at [669, 180] on icon "button" at bounding box center [661, 180] width 24 height 24
select select "[DATE]"
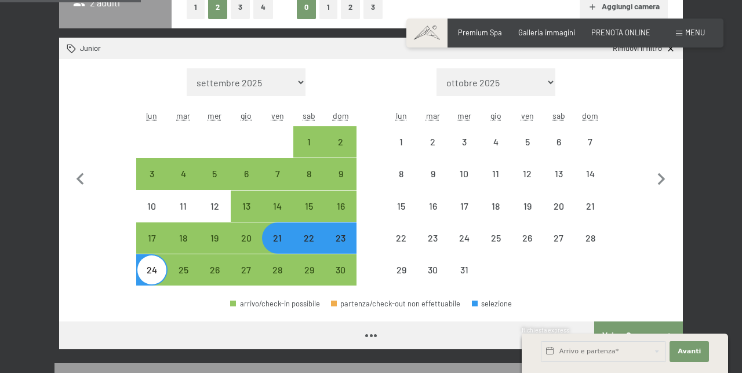
select select "[DATE]"
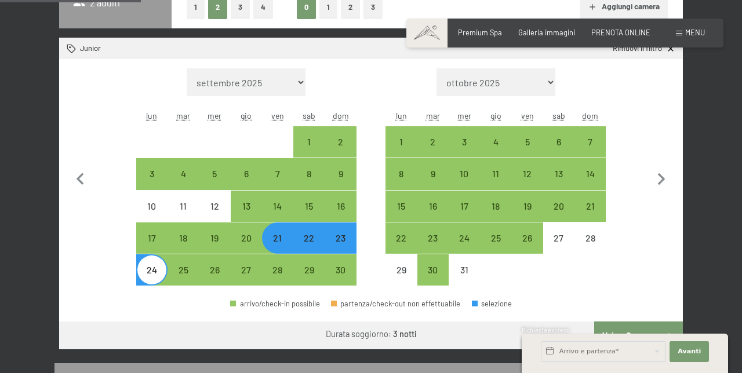
click at [267, 228] on div "21" at bounding box center [277, 238] width 29 height 29
select select "[DATE]"
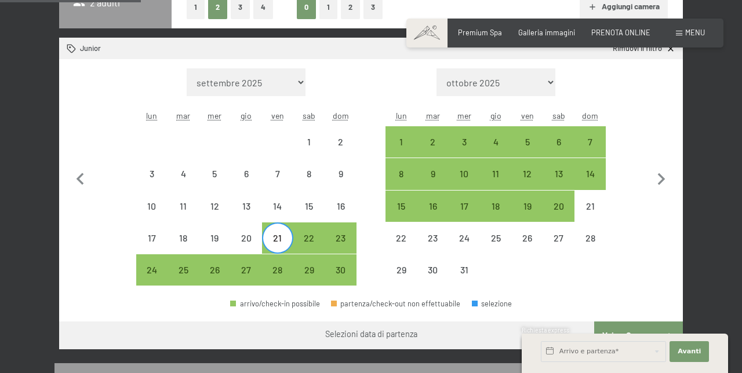
click at [530, 146] on div "5" at bounding box center [526, 151] width 29 height 29
select select "[DATE]"
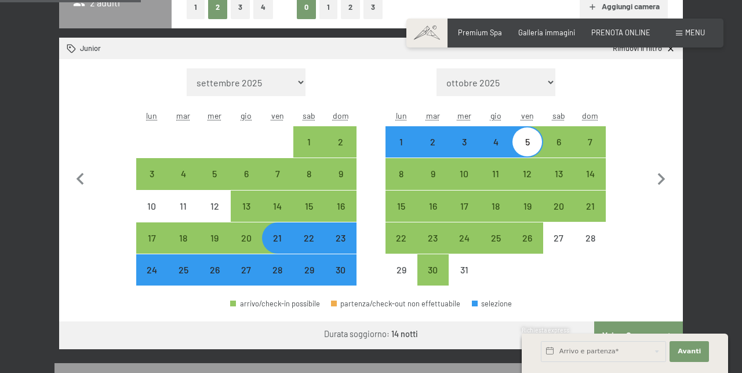
click at [533, 147] on div "5" at bounding box center [526, 151] width 29 height 29
select select "[DATE]"
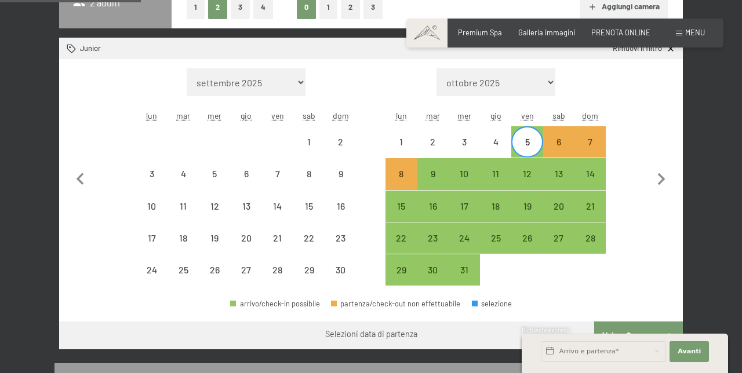
click at [533, 147] on div "5" at bounding box center [526, 151] width 29 height 29
select select "[DATE]"
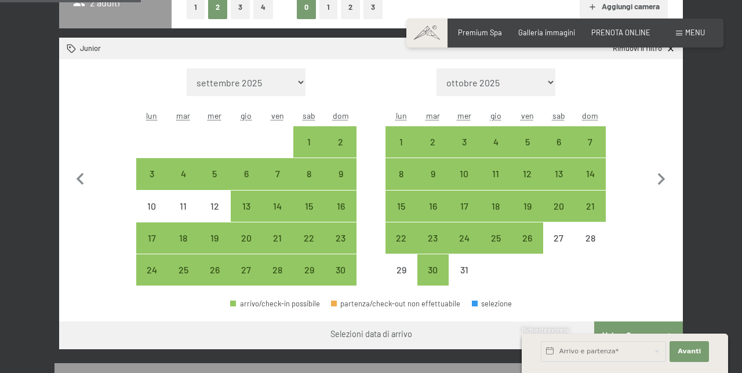
click at [440, 176] on div "9" at bounding box center [433, 183] width 29 height 29
select select "[DATE]"
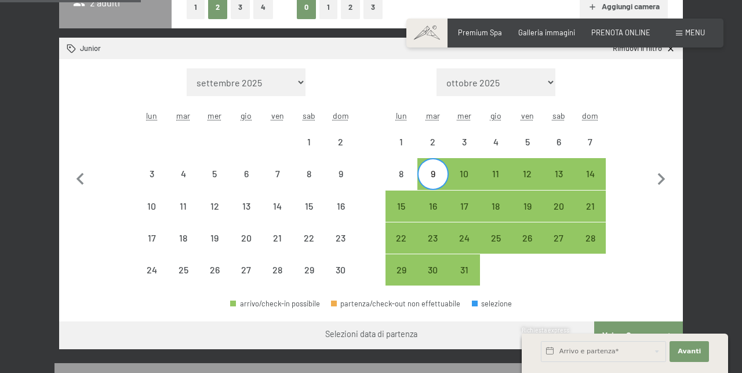
click at [438, 179] on div "9" at bounding box center [433, 183] width 29 height 29
select select "[DATE]"
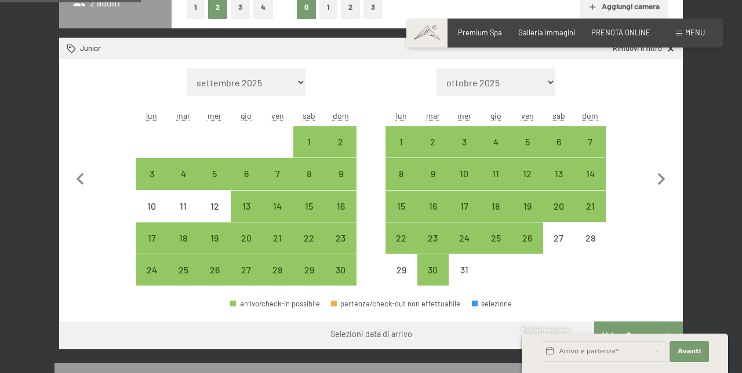
click at [532, 147] on div "5" at bounding box center [526, 151] width 29 height 29
select select "[DATE]"
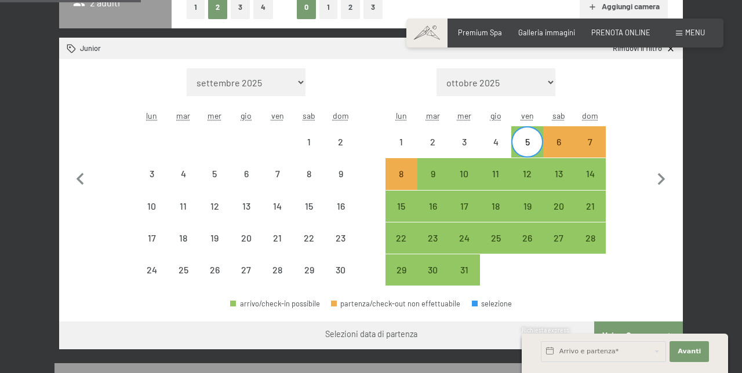
click at [439, 178] on div "9" at bounding box center [433, 183] width 29 height 29
select select "[DATE]"
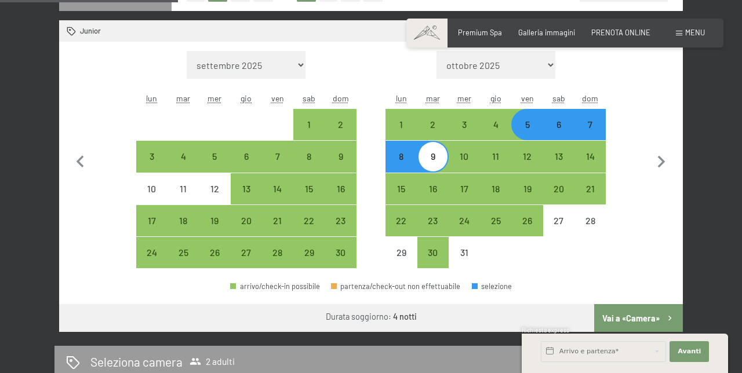
click at [644, 319] on button "Vai a «Camera»" at bounding box center [638, 318] width 89 height 28
select select "[DATE]"
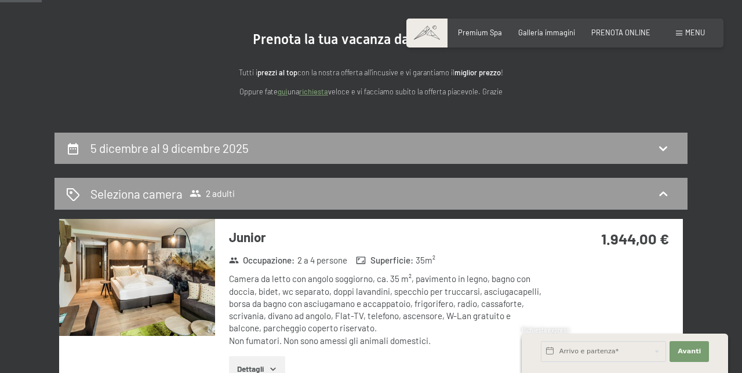
scroll to position [0, 0]
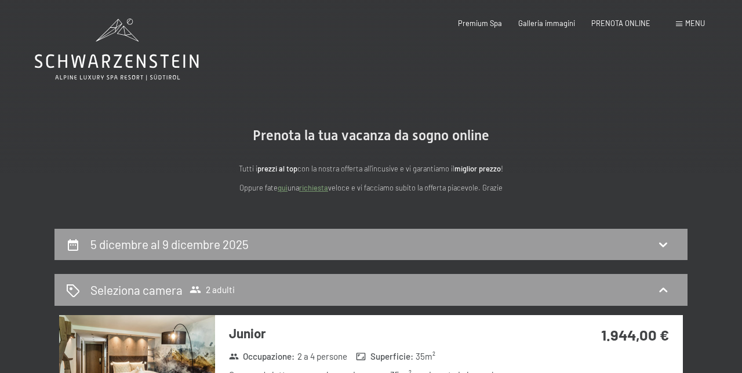
click at [63, 244] on div "5 dicembre al 9 dicembre 2025" at bounding box center [370, 245] width 633 height 32
select select "[DATE]"
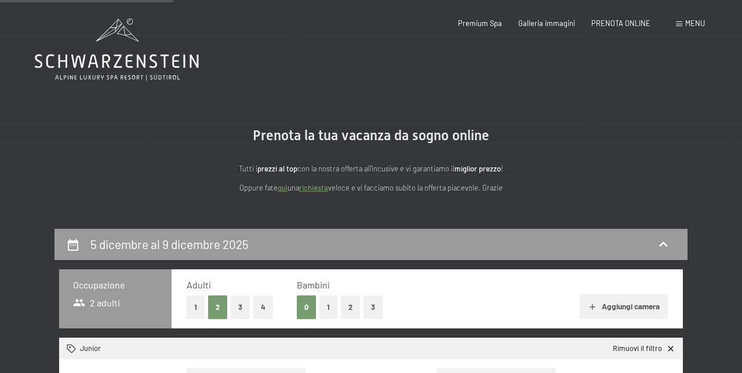
scroll to position [228, 0]
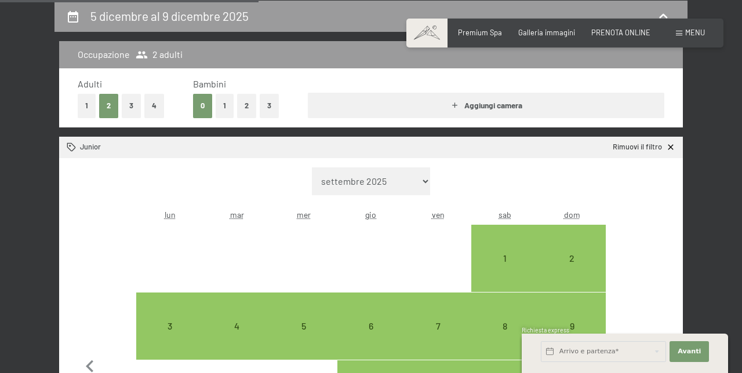
select select "[DATE]"
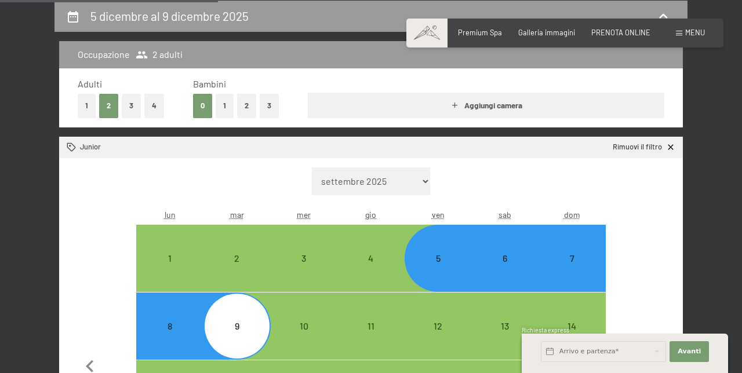
scroll to position [255, 0]
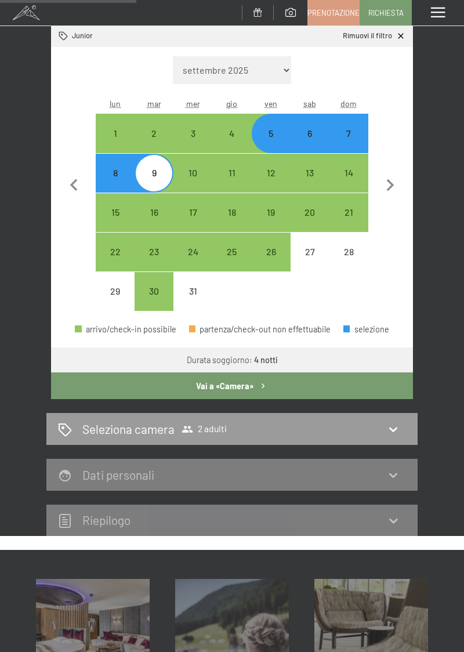
select select "[DATE]"
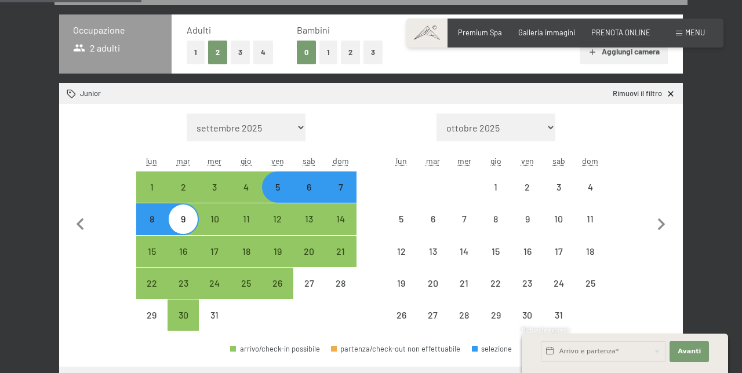
select select "[DATE]"
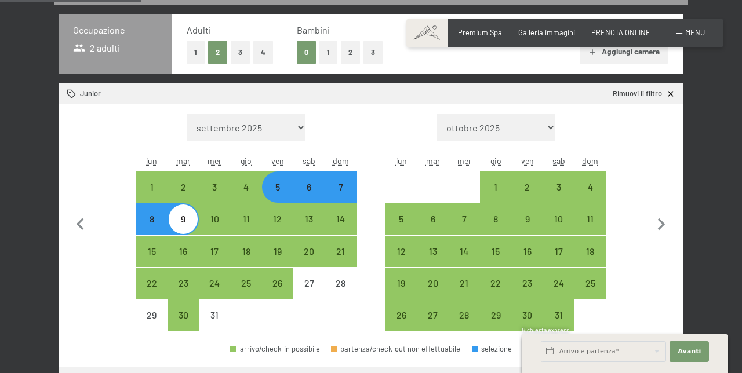
click at [61, 216] on div "Mese/anno settembre 2025 ottobre 2025 novembre 2025 dicembre 2025 gennaio 2026 …" at bounding box center [371, 222] width 624 height 237
click at [77, 217] on icon "button" at bounding box center [80, 225] width 24 height 24
select select "[DATE]"
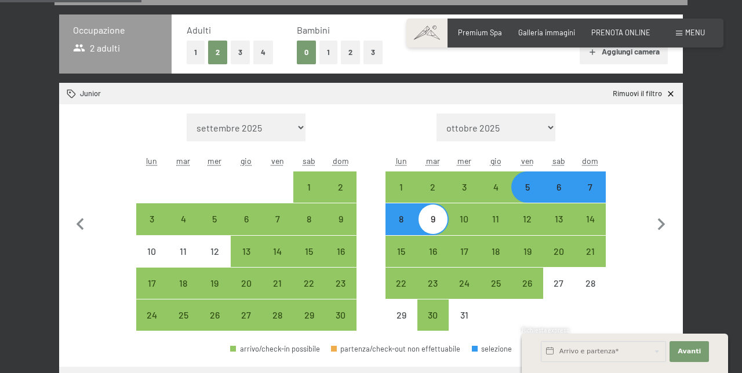
click at [272, 311] on div "28" at bounding box center [277, 325] width 29 height 29
select select "[DATE]"
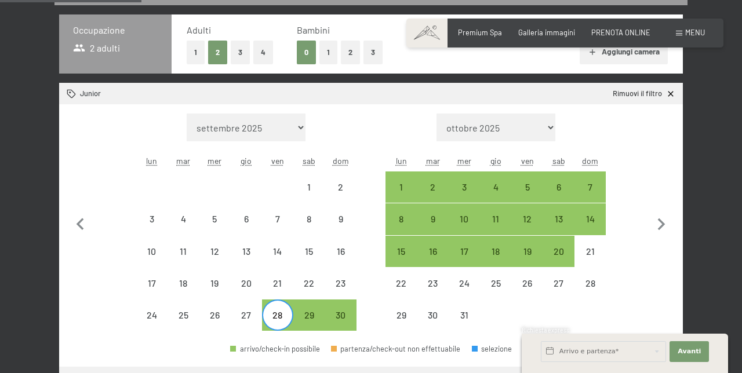
click at [405, 190] on div "1" at bounding box center [401, 197] width 29 height 29
select select "[DATE]"
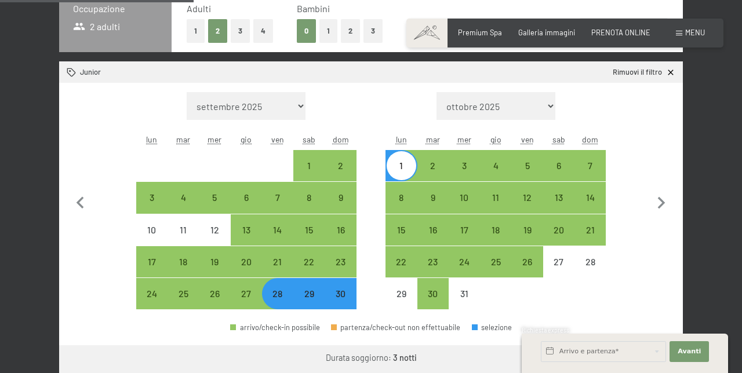
click at [634, 358] on button "Vai a «Camera»" at bounding box center [638, 359] width 89 height 28
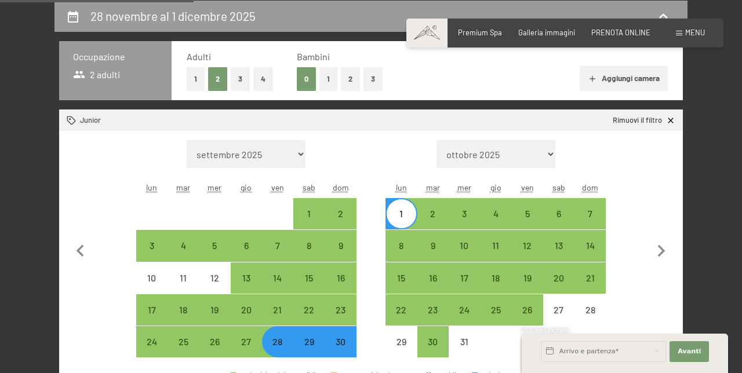
select select "[DATE]"
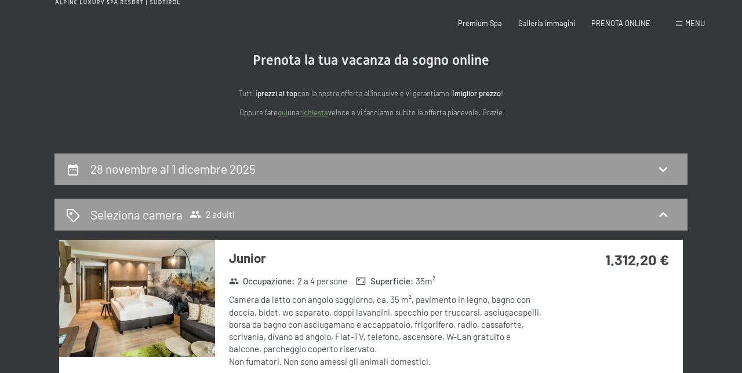
scroll to position [0, 0]
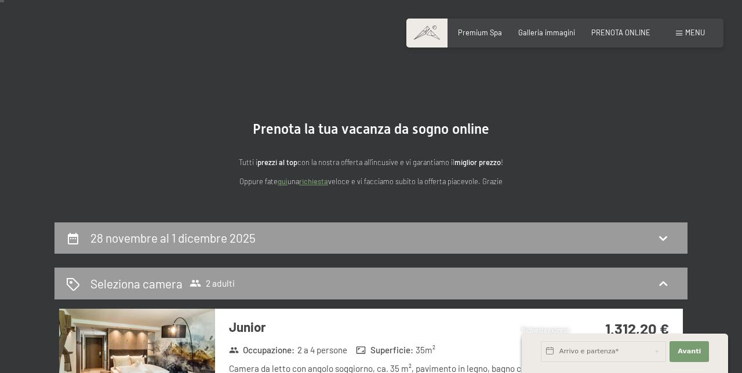
click at [70, 223] on div "28 novembre al 1 dicembre 2025" at bounding box center [370, 239] width 633 height 32
select select "[DATE]"
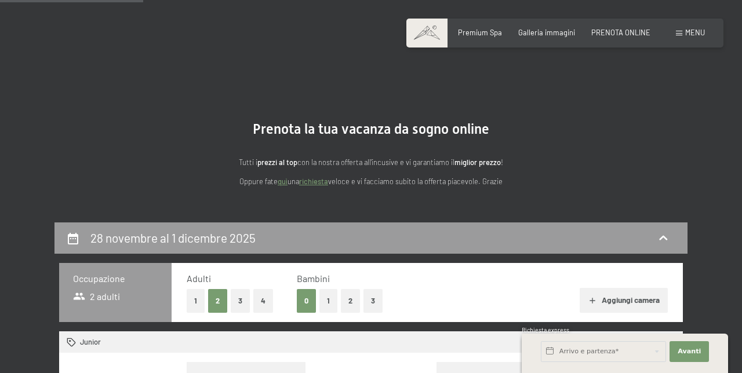
scroll to position [228, 0]
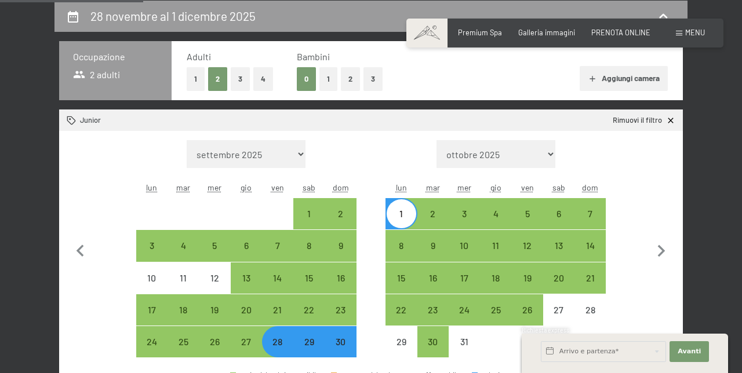
click at [195, 81] on button "1" at bounding box center [196, 79] width 18 height 24
select select "[DATE]"
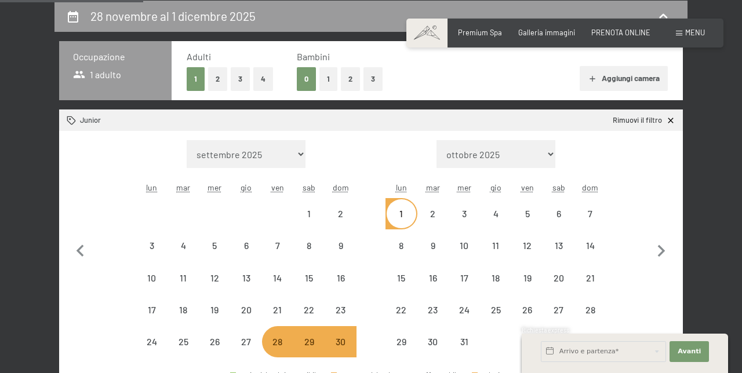
select select "[DATE]"
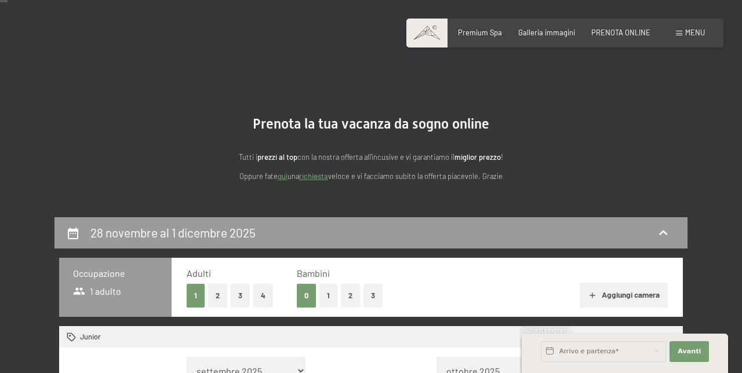
scroll to position [11, 0]
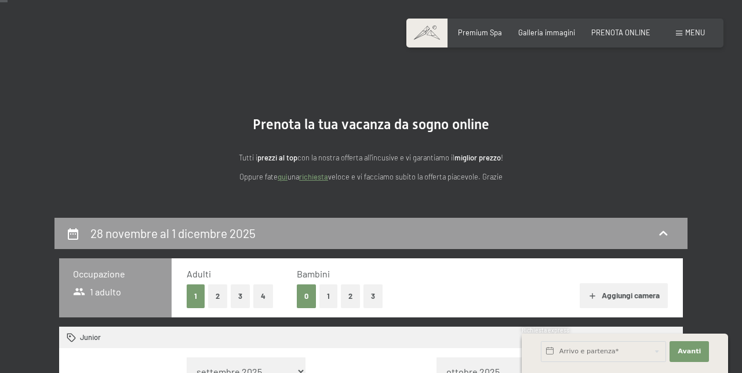
click at [68, 228] on icon at bounding box center [73, 234] width 14 height 14
select select "[DATE]"
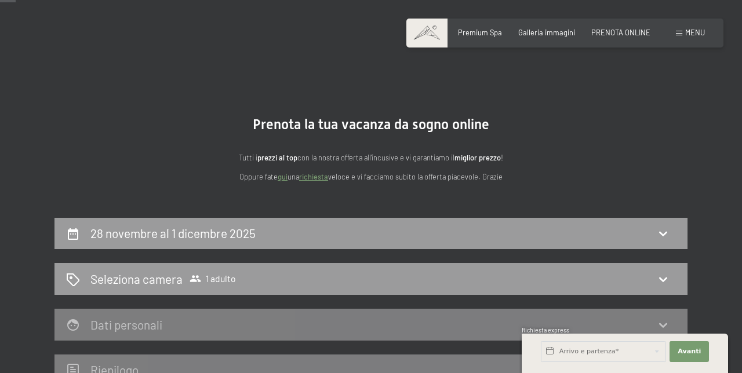
scroll to position [10, 0]
click at [698, 35] on span "Menu" at bounding box center [695, 32] width 20 height 9
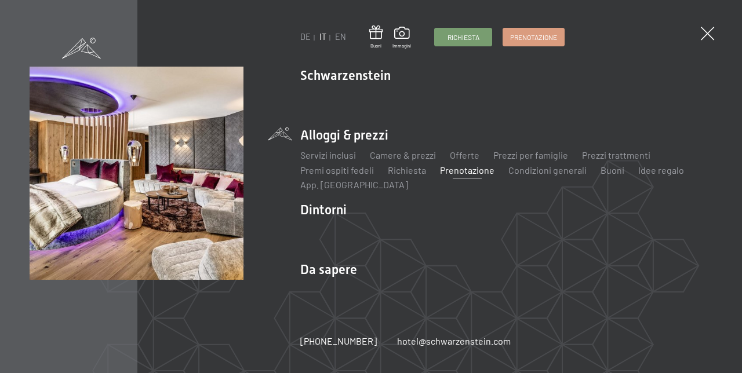
click at [547, 39] on span "Prenotazione" at bounding box center [533, 37] width 47 height 10
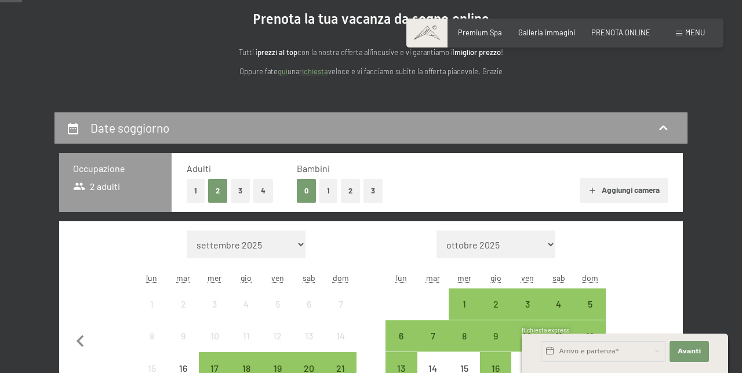
click at [195, 191] on button "1" at bounding box center [196, 191] width 18 height 24
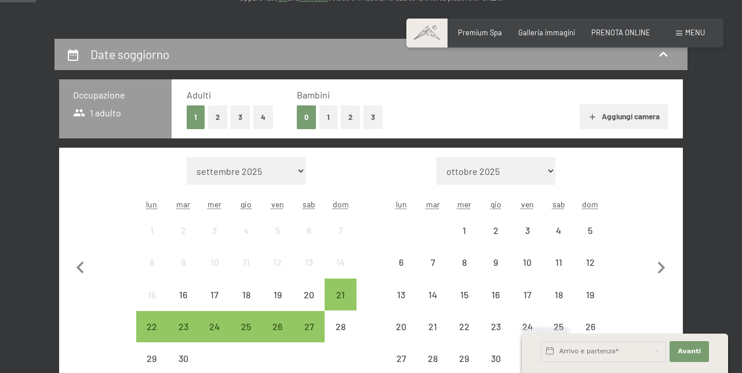
scroll to position [194, 0]
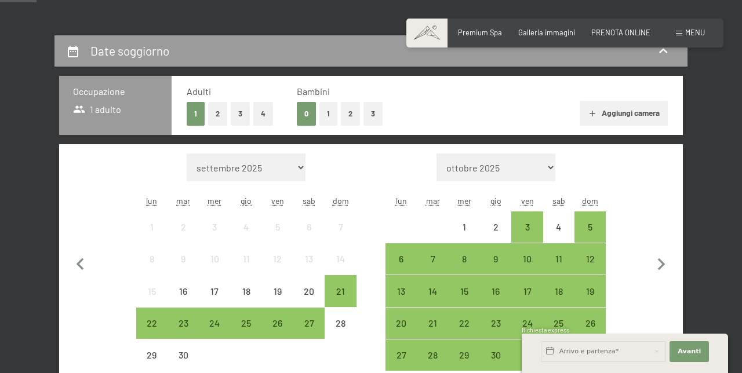
click at [217, 114] on button "2" at bounding box center [217, 114] width 19 height 24
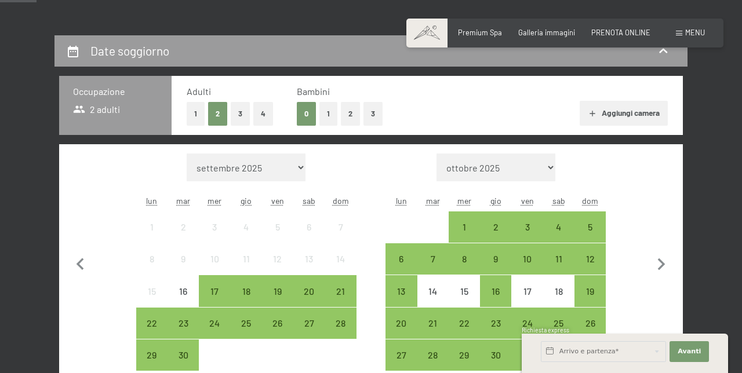
click at [505, 291] on div "16" at bounding box center [495, 301] width 29 height 29
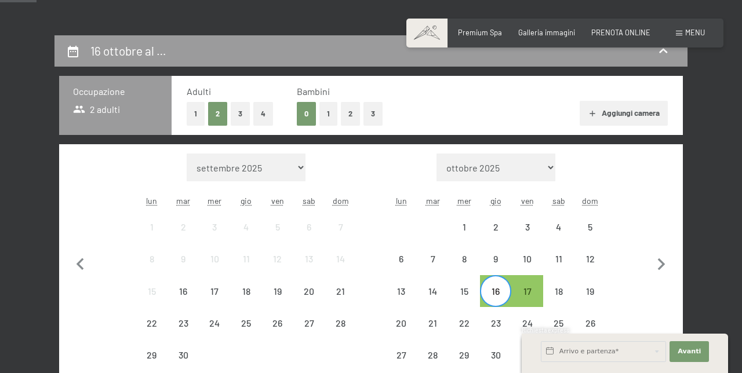
click at [499, 289] on div "16" at bounding box center [495, 301] width 29 height 29
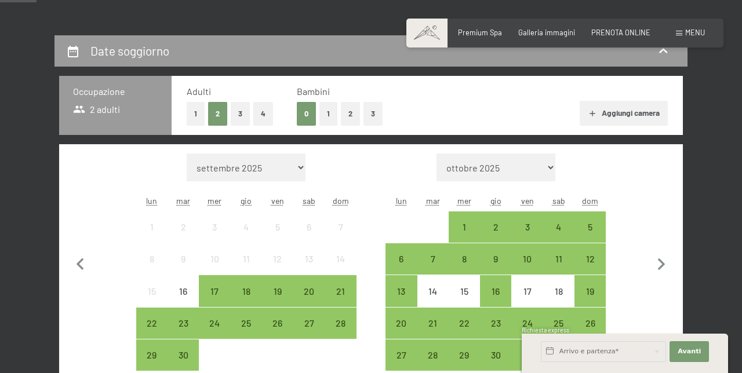
click at [195, 111] on button "1" at bounding box center [196, 114] width 18 height 24
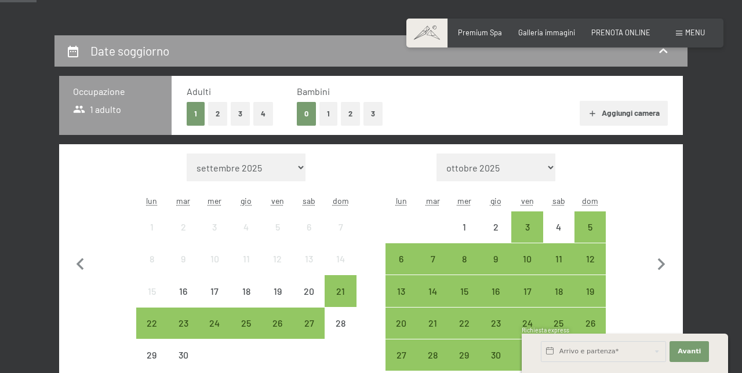
click at [661, 262] on icon "button" at bounding box center [662, 265] width 8 height 12
select select "[DATE]"
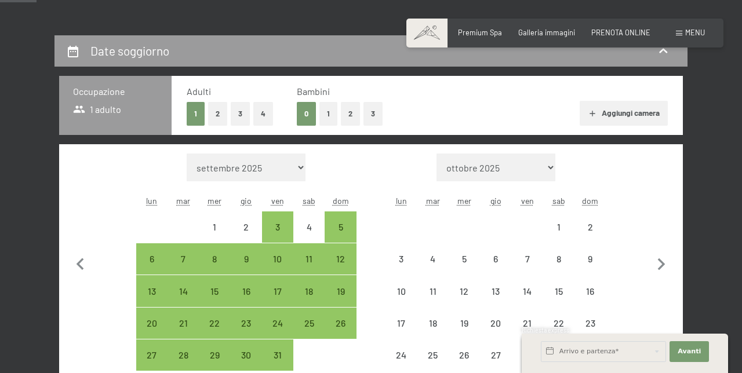
select select "[DATE]"
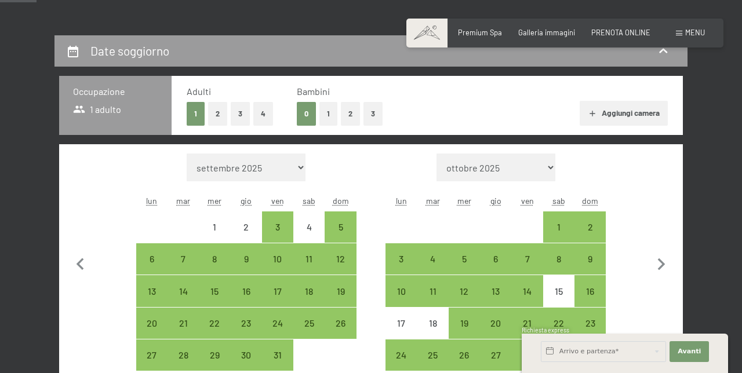
click at [496, 293] on div "13" at bounding box center [495, 301] width 29 height 29
select select "[DATE]"
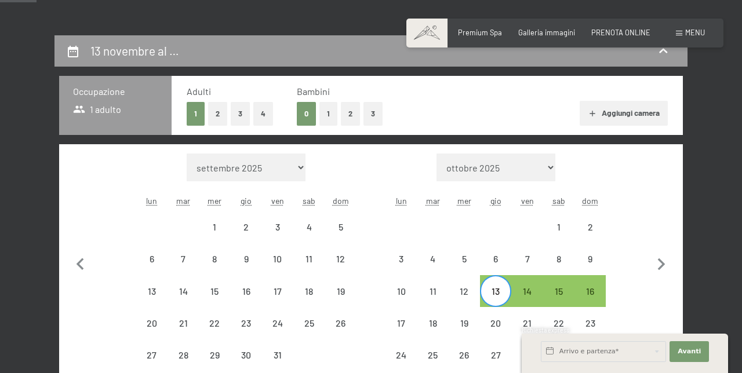
click at [596, 291] on div "16" at bounding box center [590, 301] width 29 height 29
select select "[DATE]"
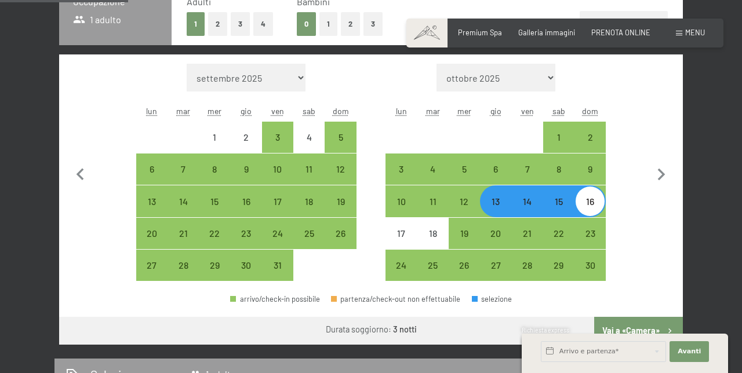
click at [648, 327] on button "Vai a «Camera»" at bounding box center [638, 331] width 89 height 28
select select "[DATE]"
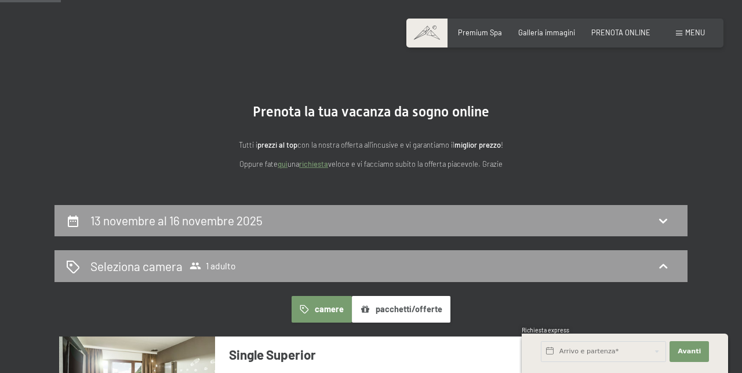
scroll to position [0, 0]
